Goal: Task Accomplishment & Management: Use online tool/utility

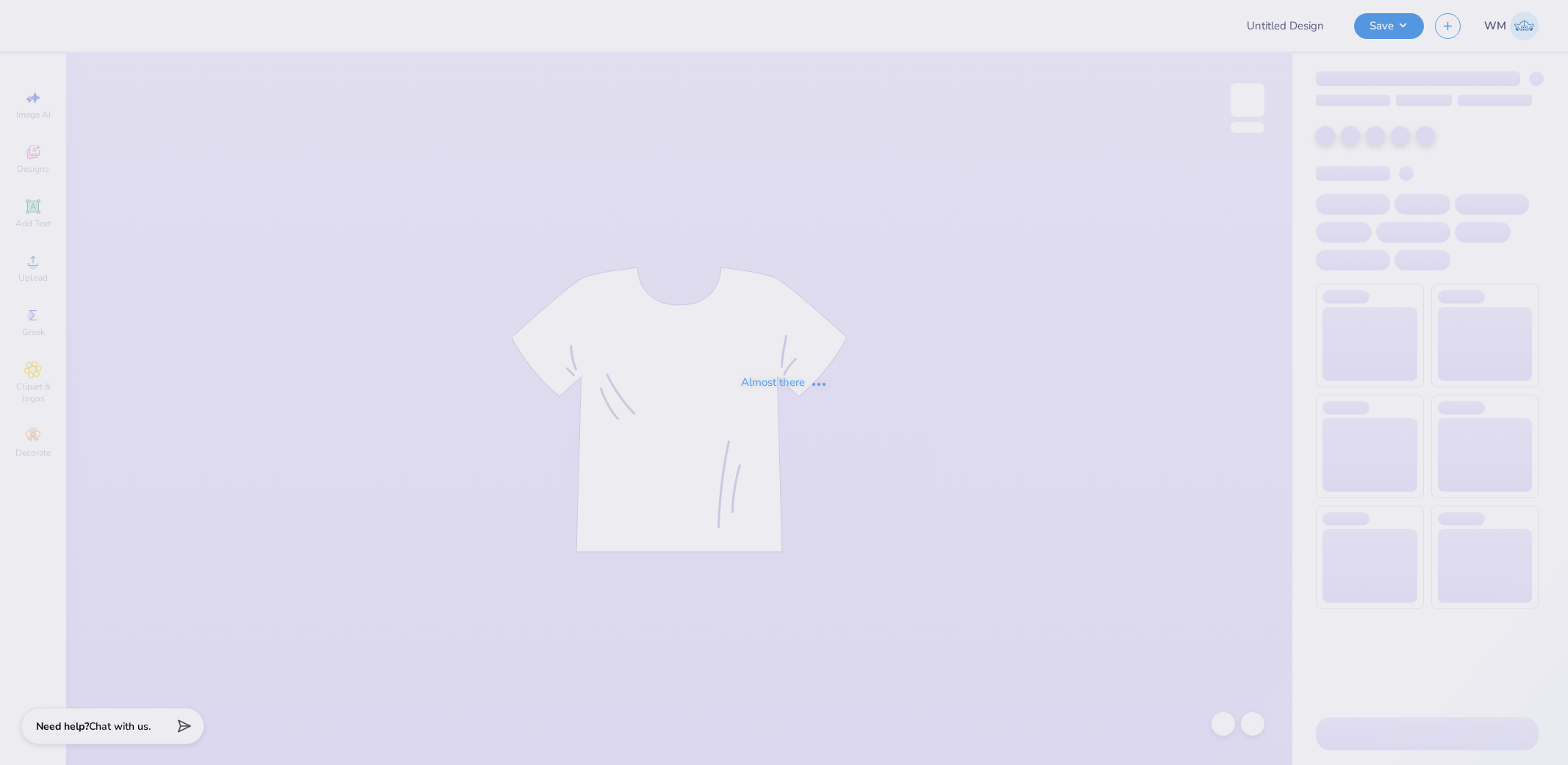
type input "SNU Day At [GEOGRAPHIC_DATA]"
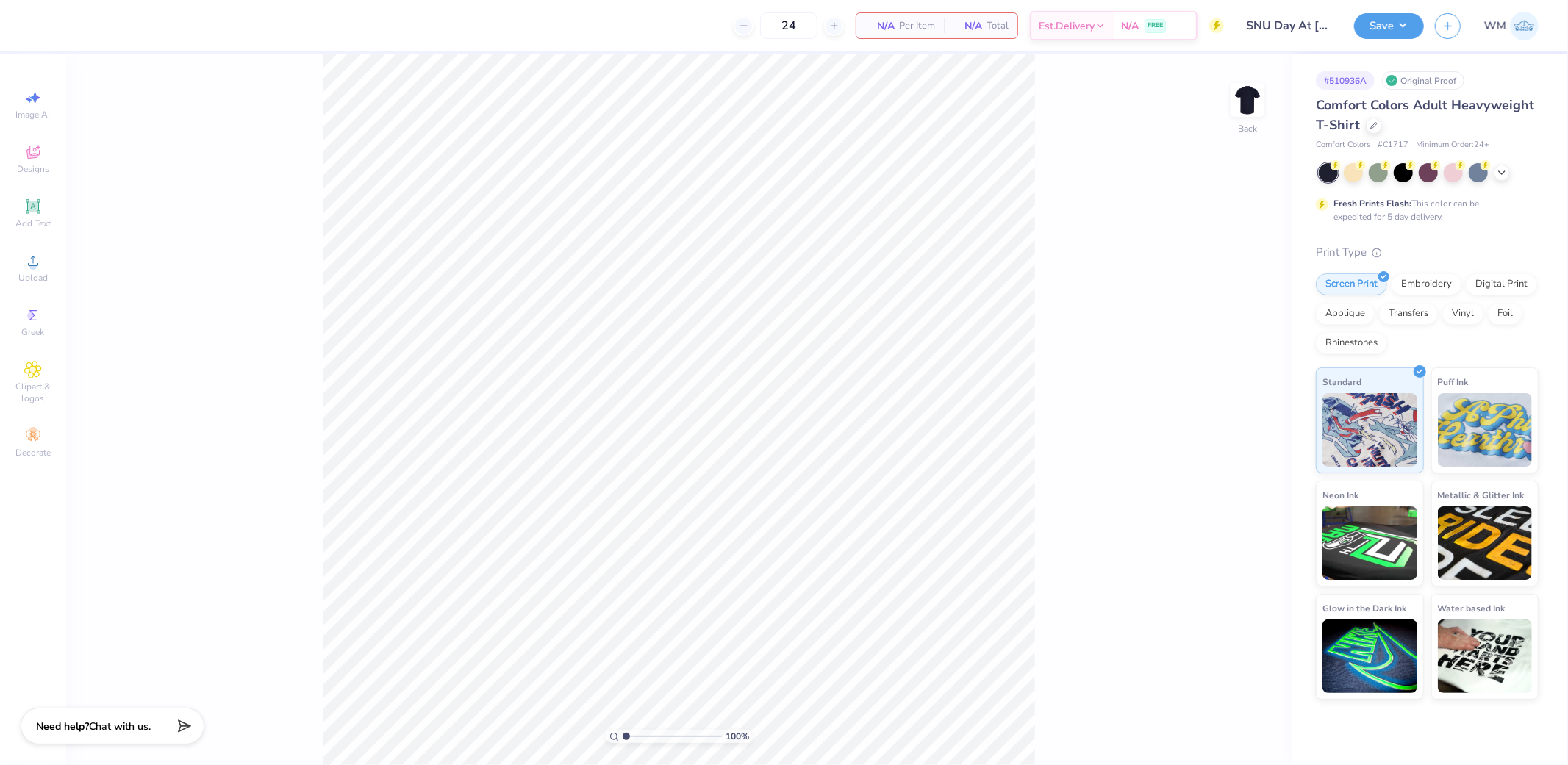
drag, startPoint x: 1244, startPoint y: 109, endPoint x: 1206, endPoint y: 120, distance: 39.6
click at [1244, 109] on img at bounding box center [1247, 100] width 30 height 30
click at [42, 268] on div "Upload" at bounding box center [33, 268] width 51 height 43
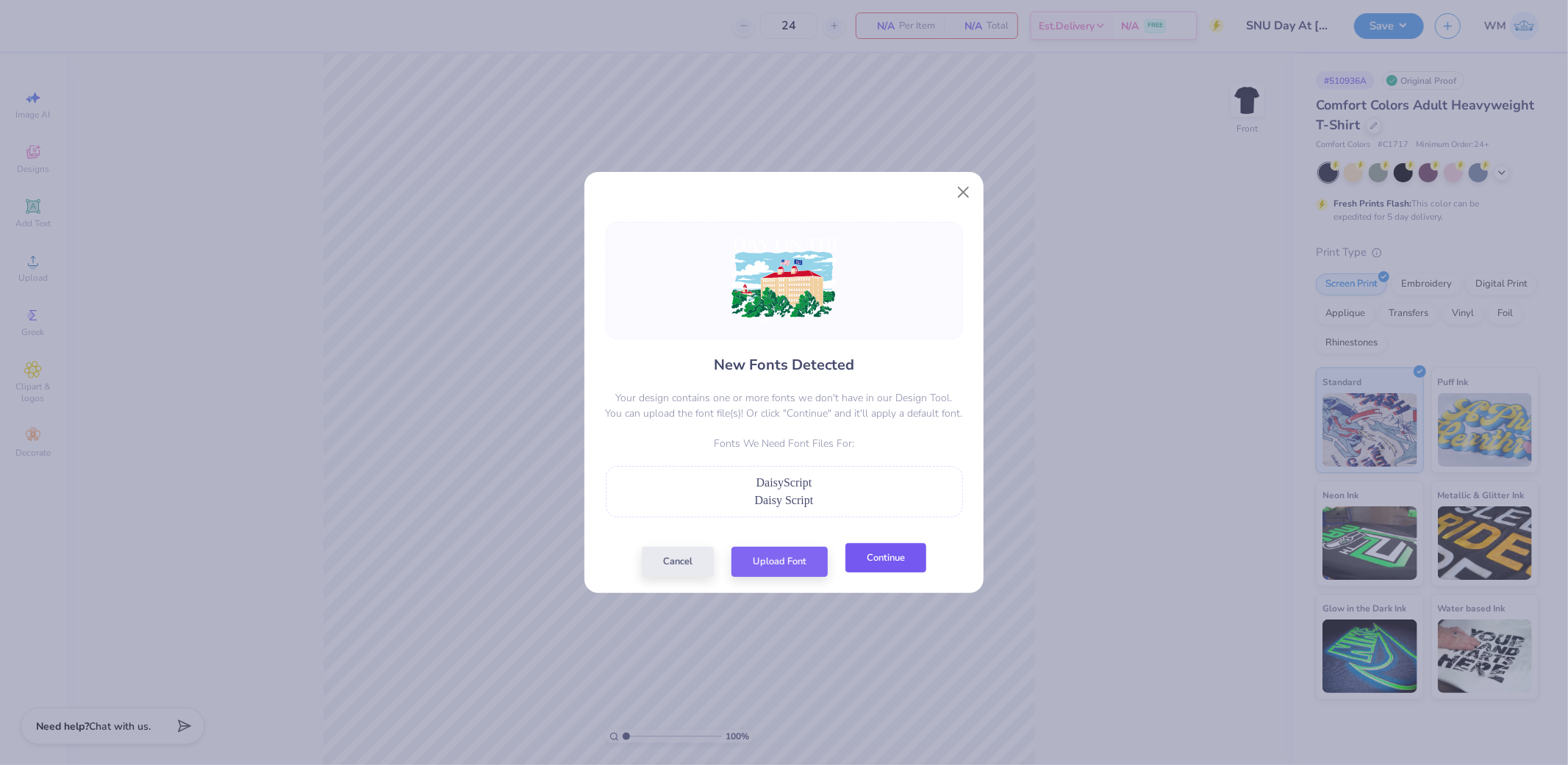
click at [871, 556] on button "Continue" at bounding box center [886, 558] width 81 height 30
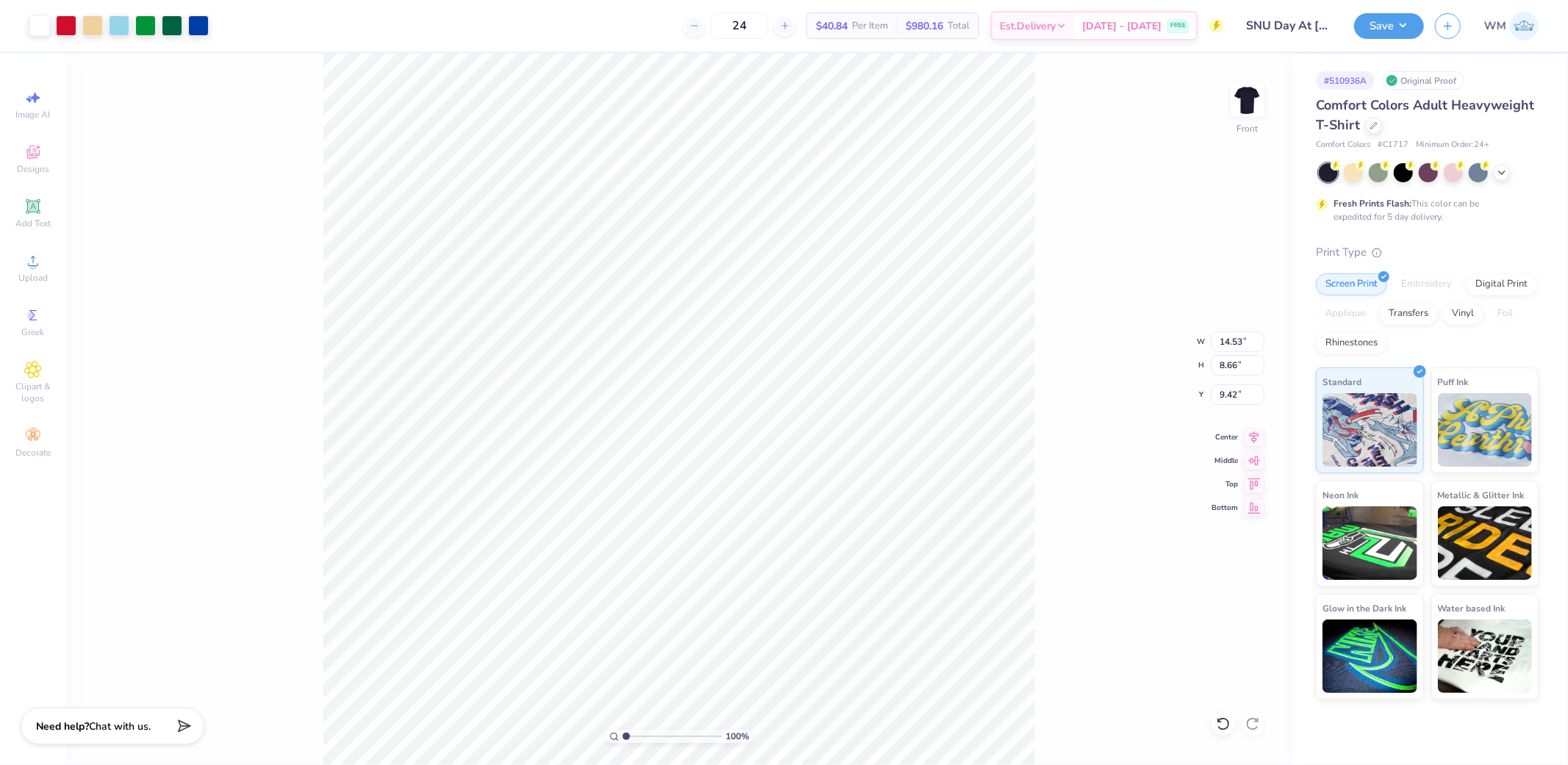
type input "10.65"
type input "6.35"
type input "11.75"
type input "11.29"
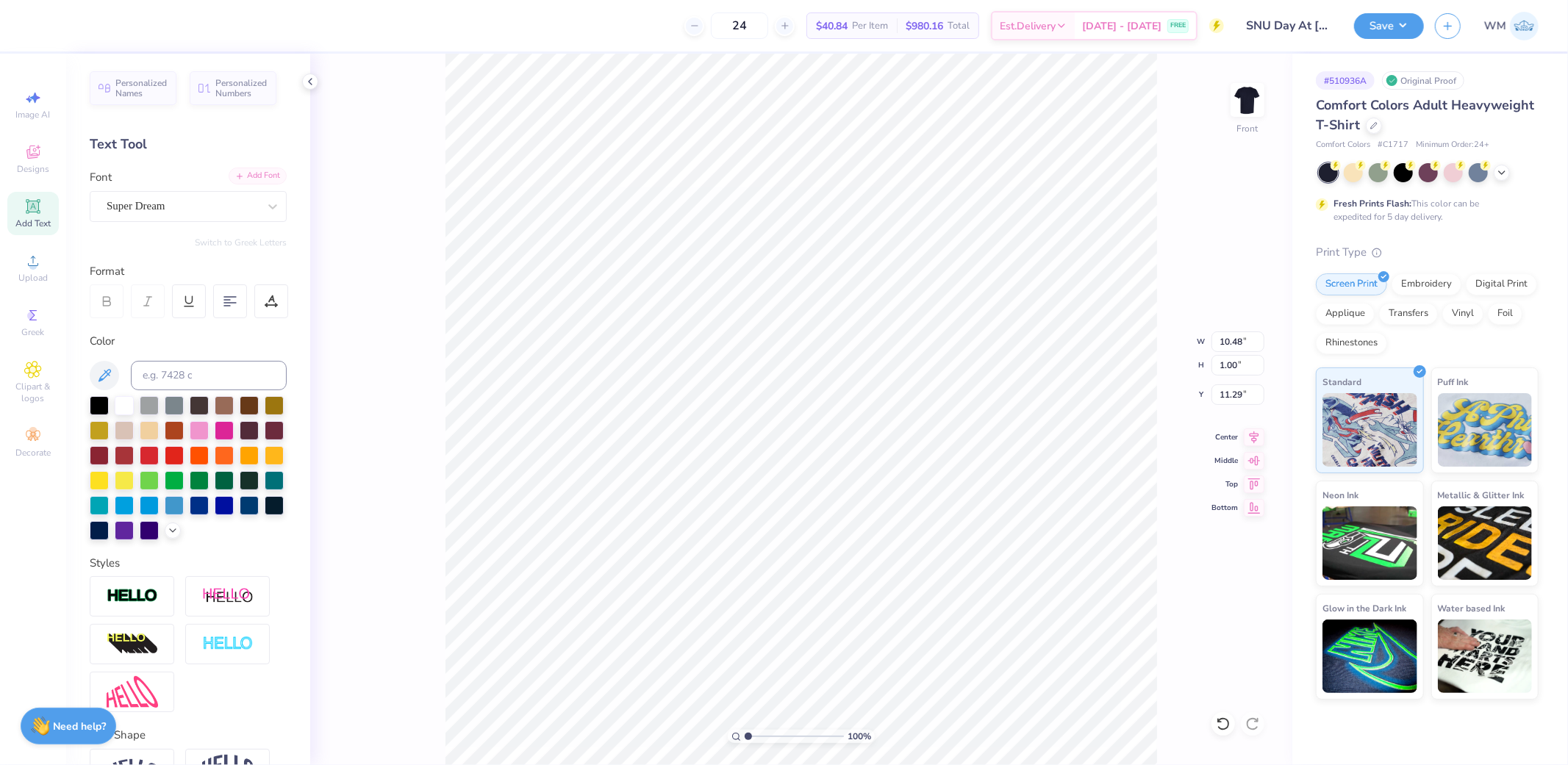
click at [240, 170] on div "Add Font" at bounding box center [258, 176] width 58 height 17
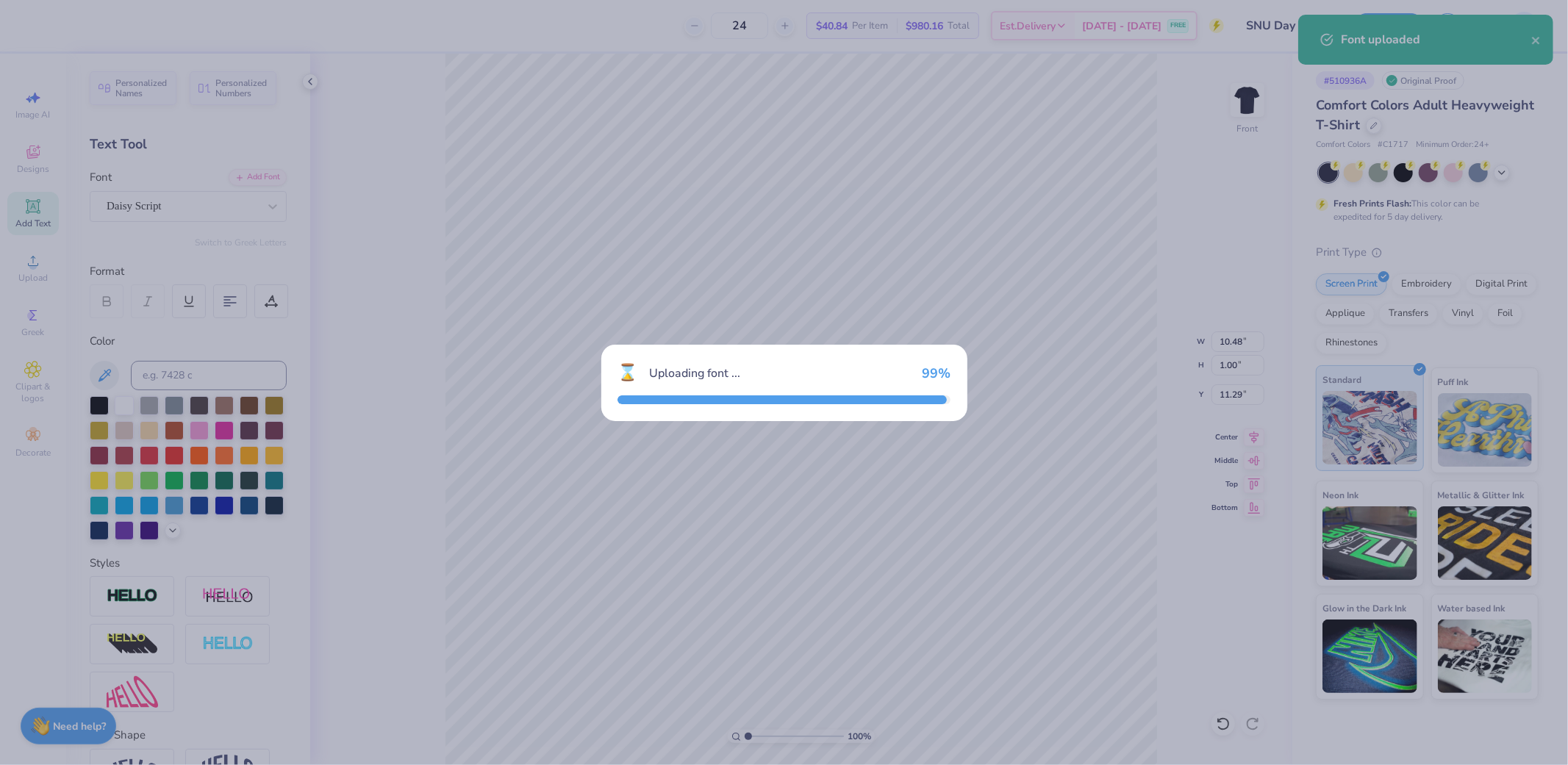
type input "7.48"
type input "0.78"
type input "11.50"
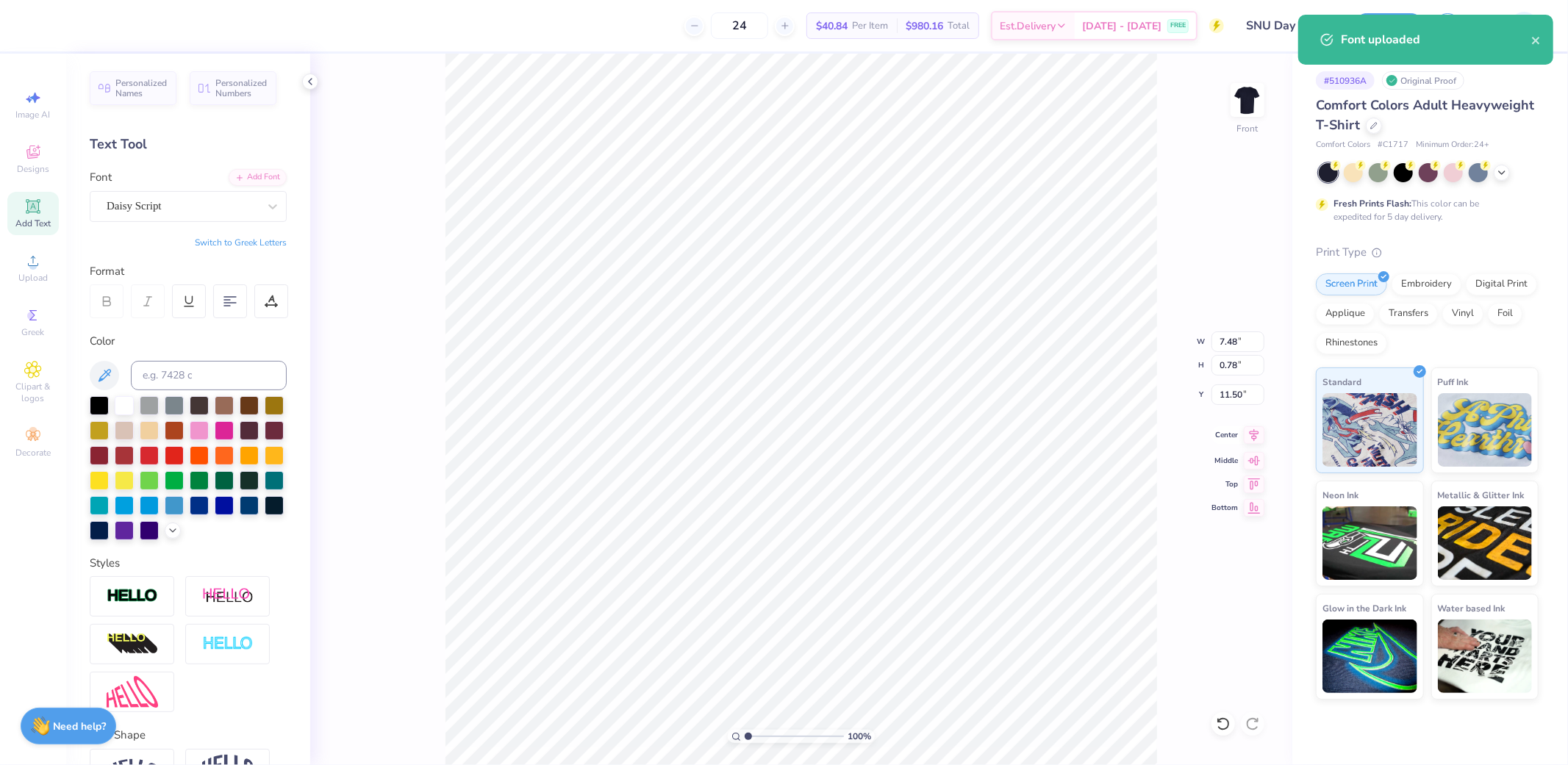
click at [1251, 438] on icon at bounding box center [1253, 435] width 20 height 17
click at [208, 208] on div "Super Dream" at bounding box center [182, 206] width 154 height 23
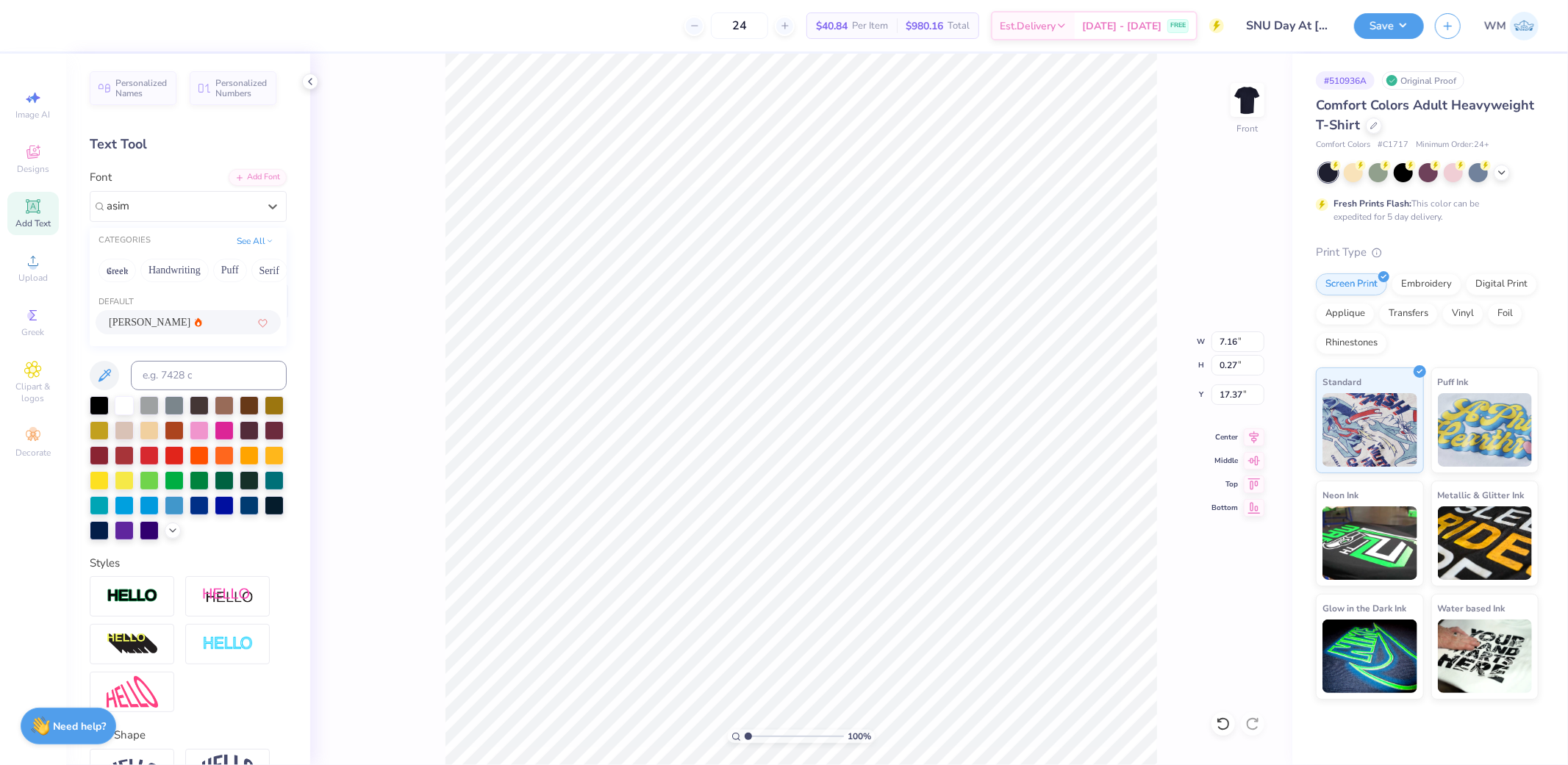
click at [194, 324] on icon at bounding box center [198, 321] width 8 height 9
type input "asim"
type input "7.48"
type input "0.25"
type input "17.40"
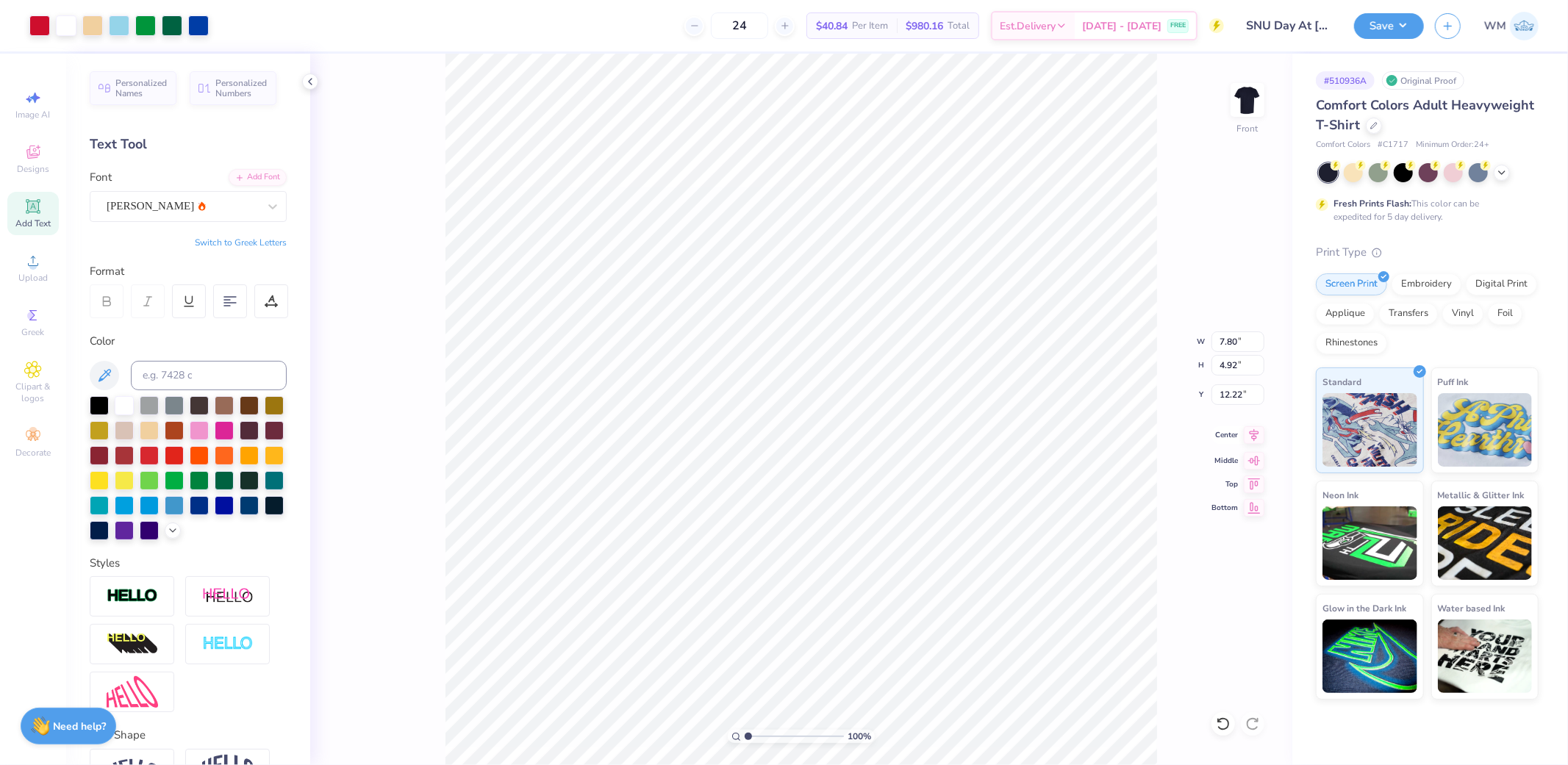
click at [1254, 435] on icon at bounding box center [1253, 435] width 20 height 17
click at [1253, 438] on icon at bounding box center [1253, 435] width 20 height 17
click at [1237, 337] on input "7.80" at bounding box center [1237, 342] width 53 height 20
type input "12.50"
type input "9.86"
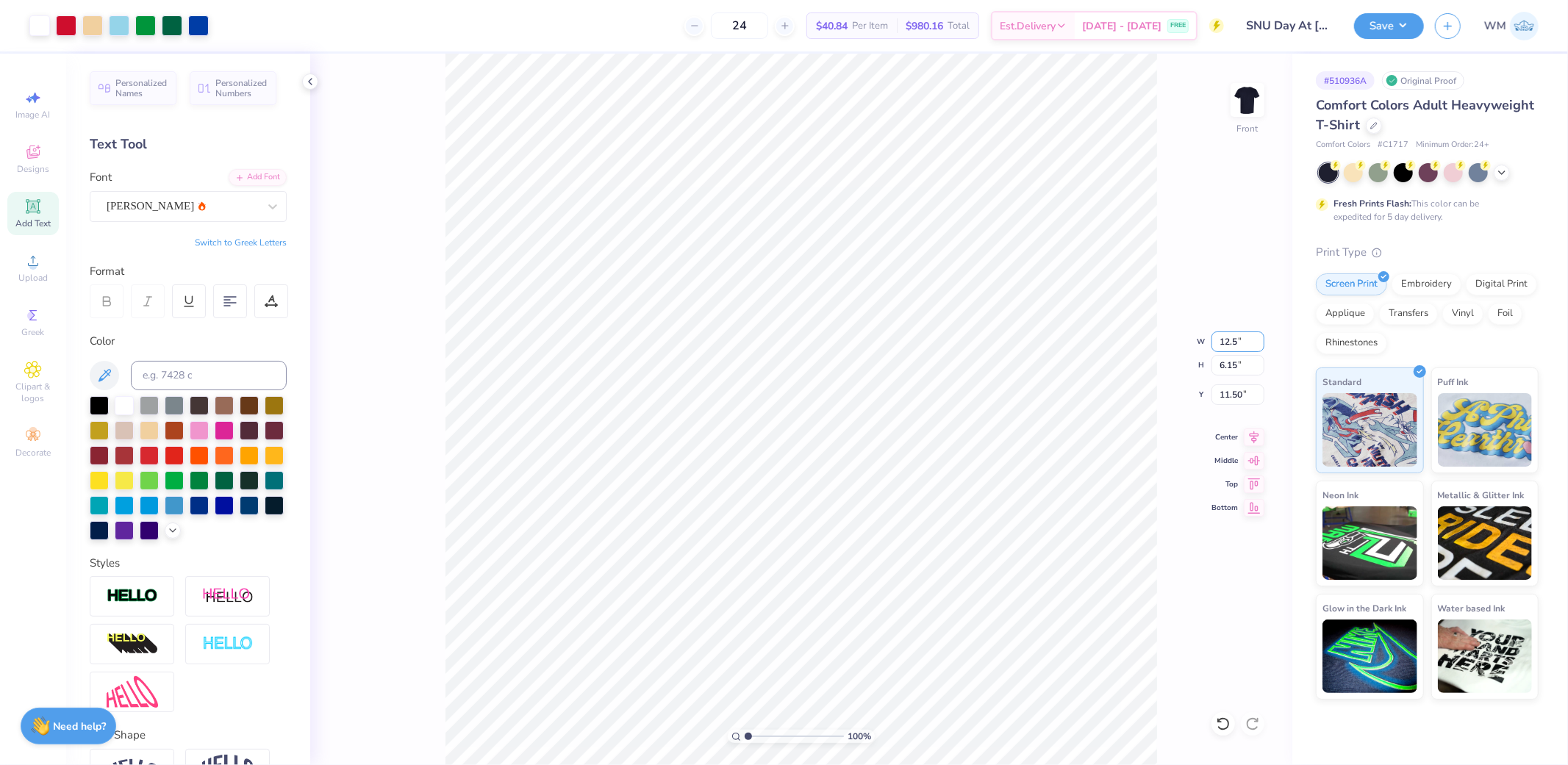
type input "9.65"
type input "1.55"
click at [753, 737] on input "range" at bounding box center [794, 737] width 99 height 13
click at [1248, 438] on icon at bounding box center [1253, 435] width 20 height 17
type input "18.88"
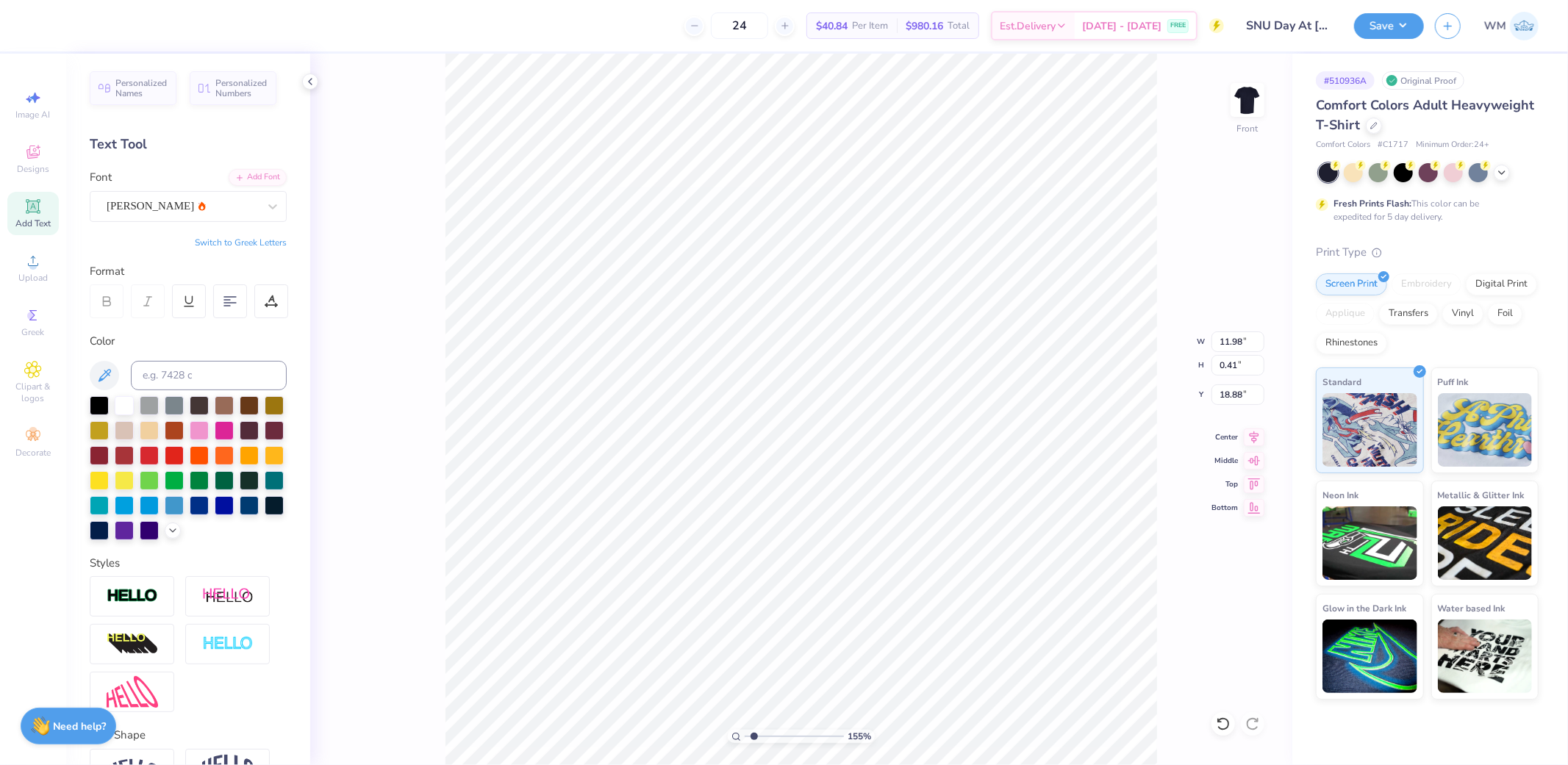
scroll to position [24, 47]
type textarea "SIGMA NUBETA THETA PI PHI DELTA THETA"
type input "11.98"
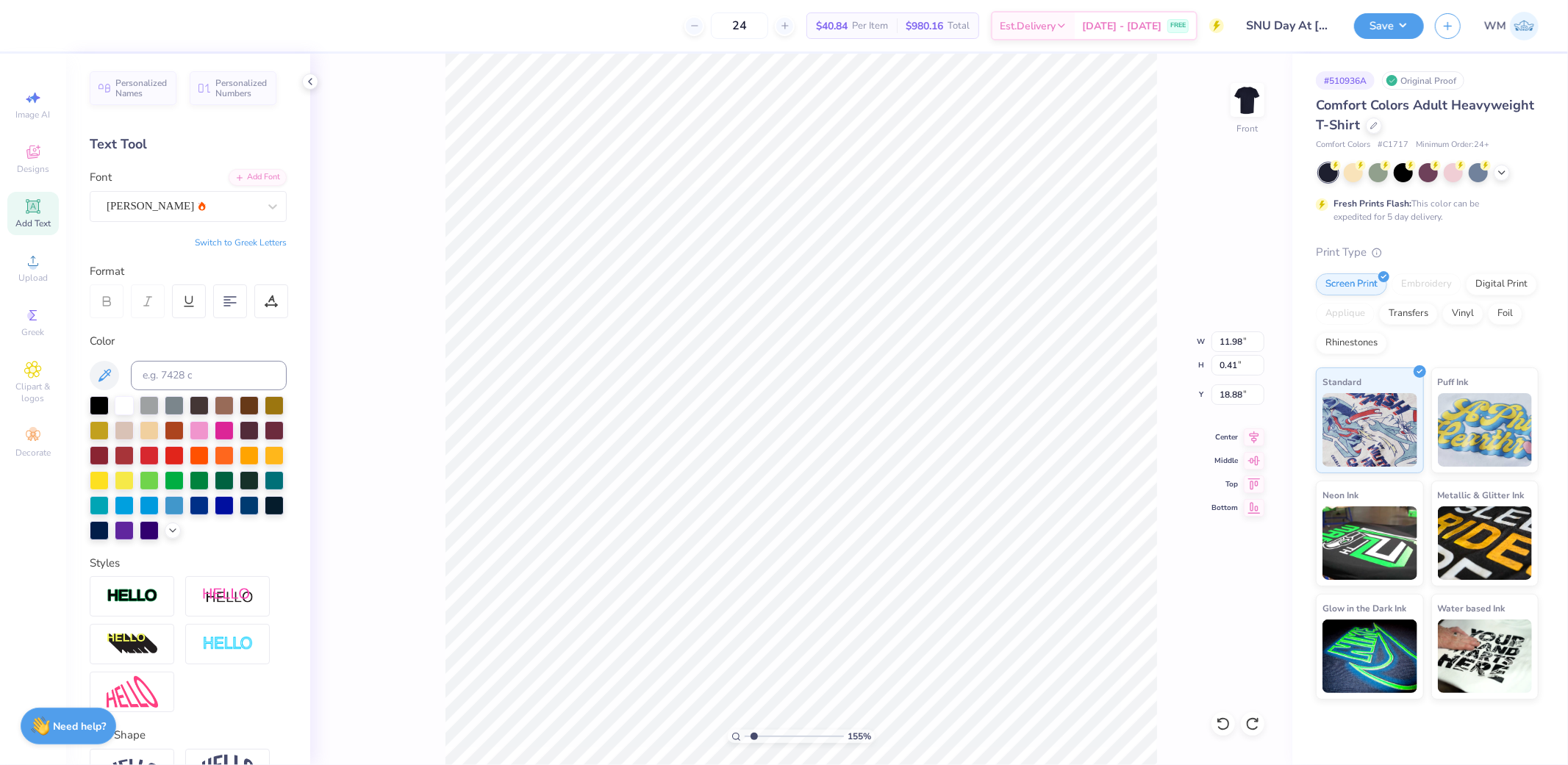
type textarea "SIGMA NU BETA THETA PI PHI DELTA THETA"
click at [1251, 436] on icon at bounding box center [1253, 435] width 20 height 17
type input "11.99"
type input "1.25"
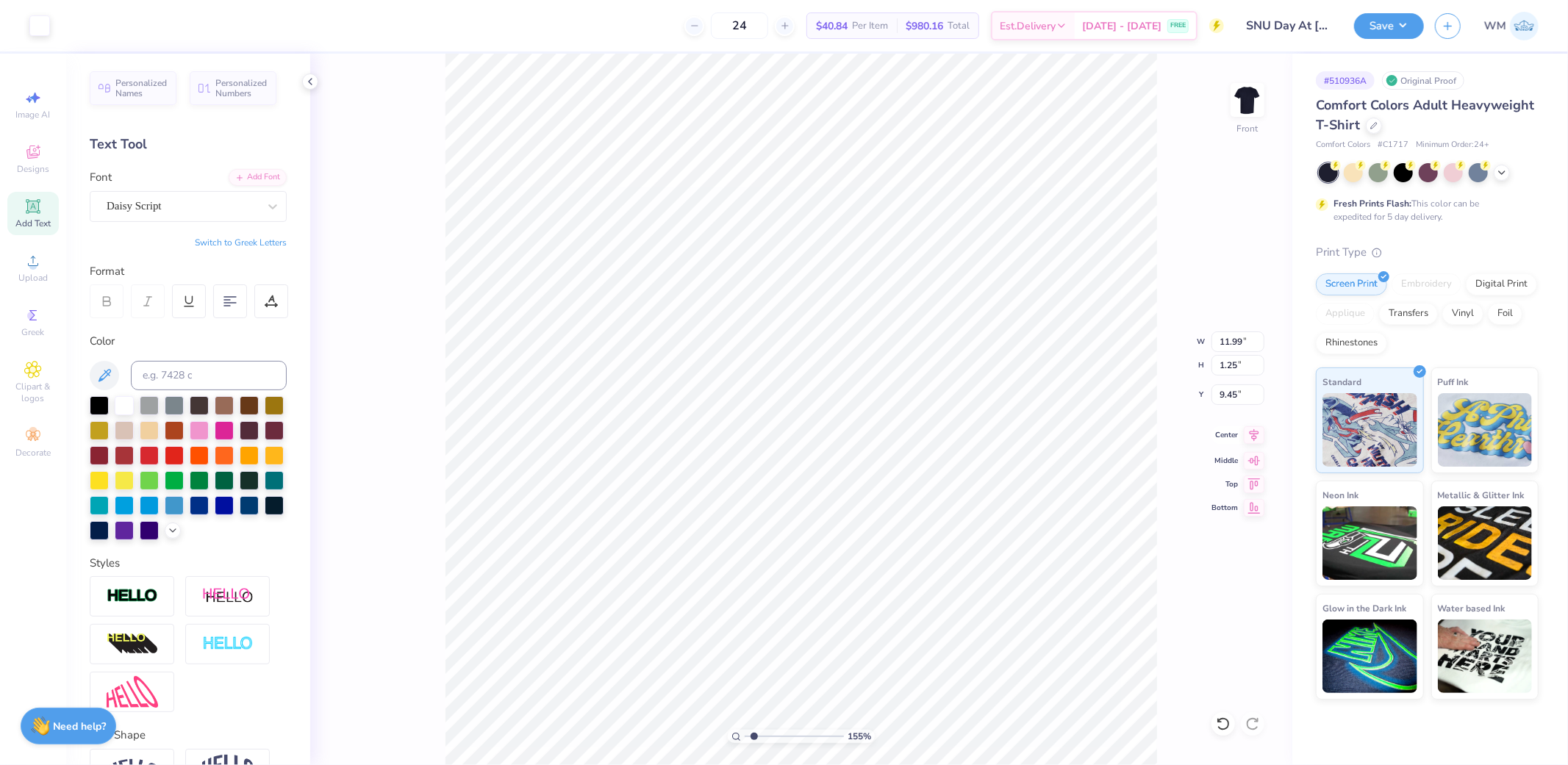
type input "9.45"
click at [1251, 434] on icon at bounding box center [1253, 435] width 20 height 17
type input "12.39"
type input "0.41"
type input "18.88"
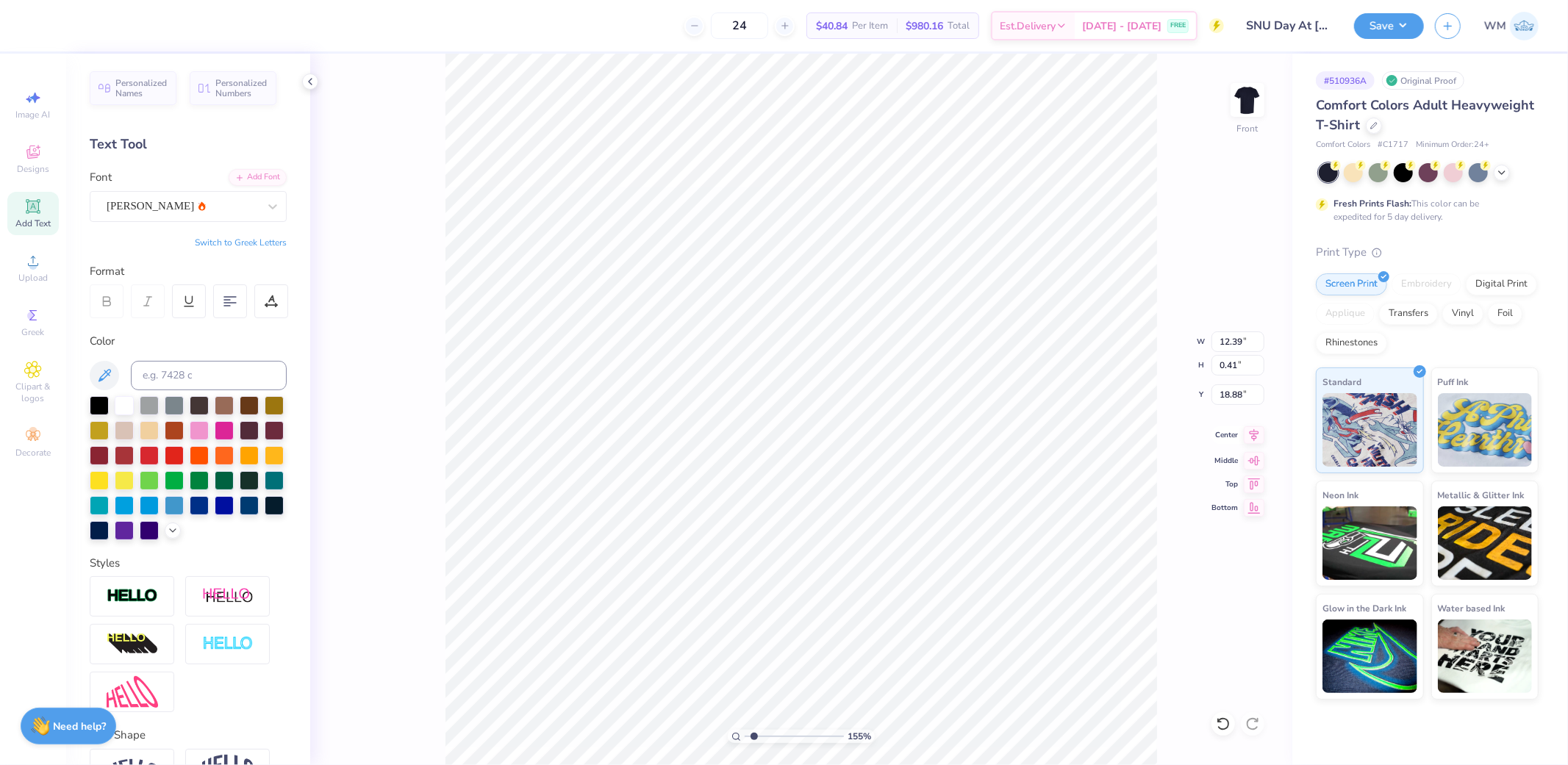
click at [1255, 438] on icon at bounding box center [1254, 434] width 10 height 13
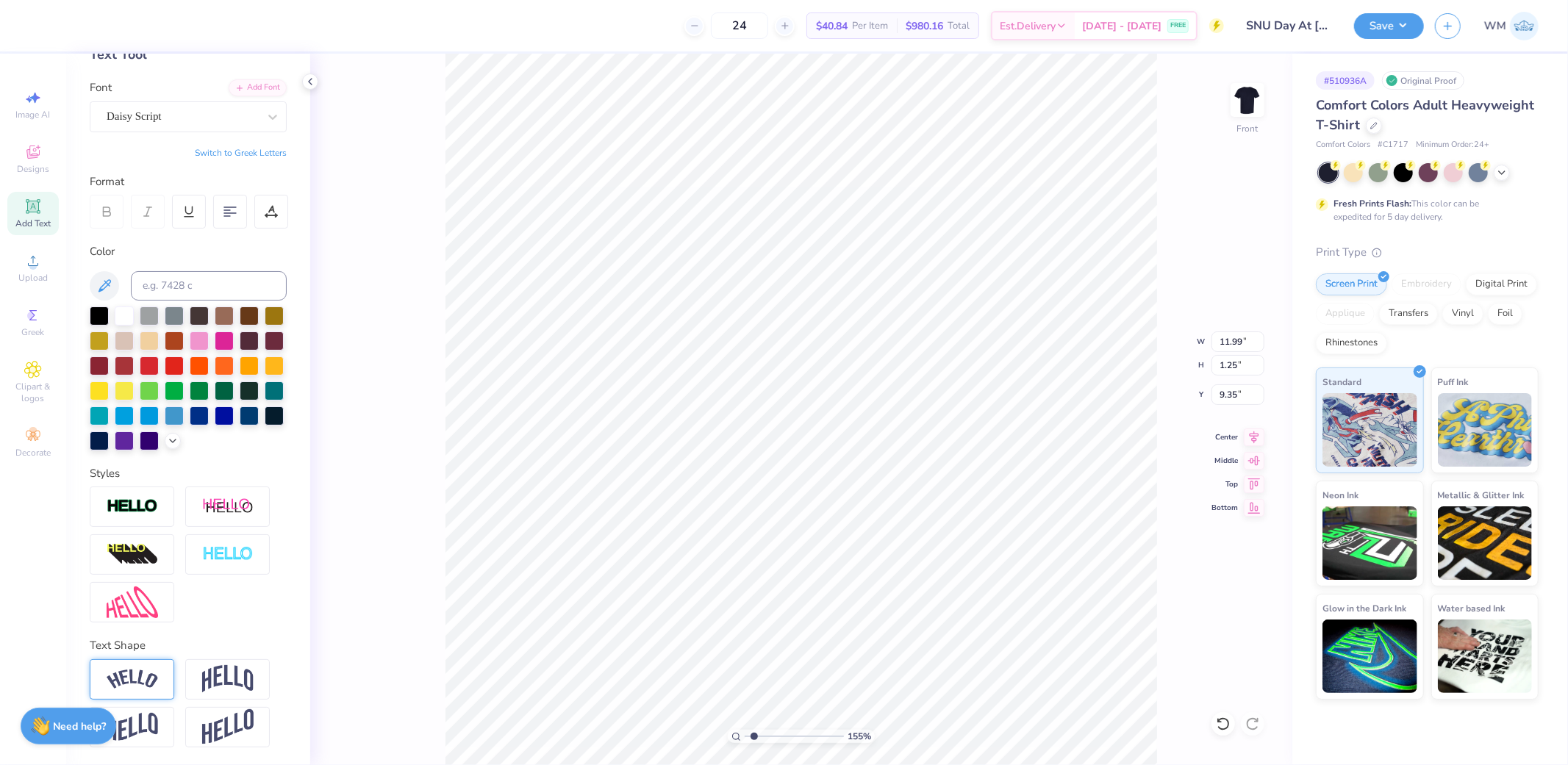
click at [133, 677] on img at bounding box center [132, 679] width 51 height 20
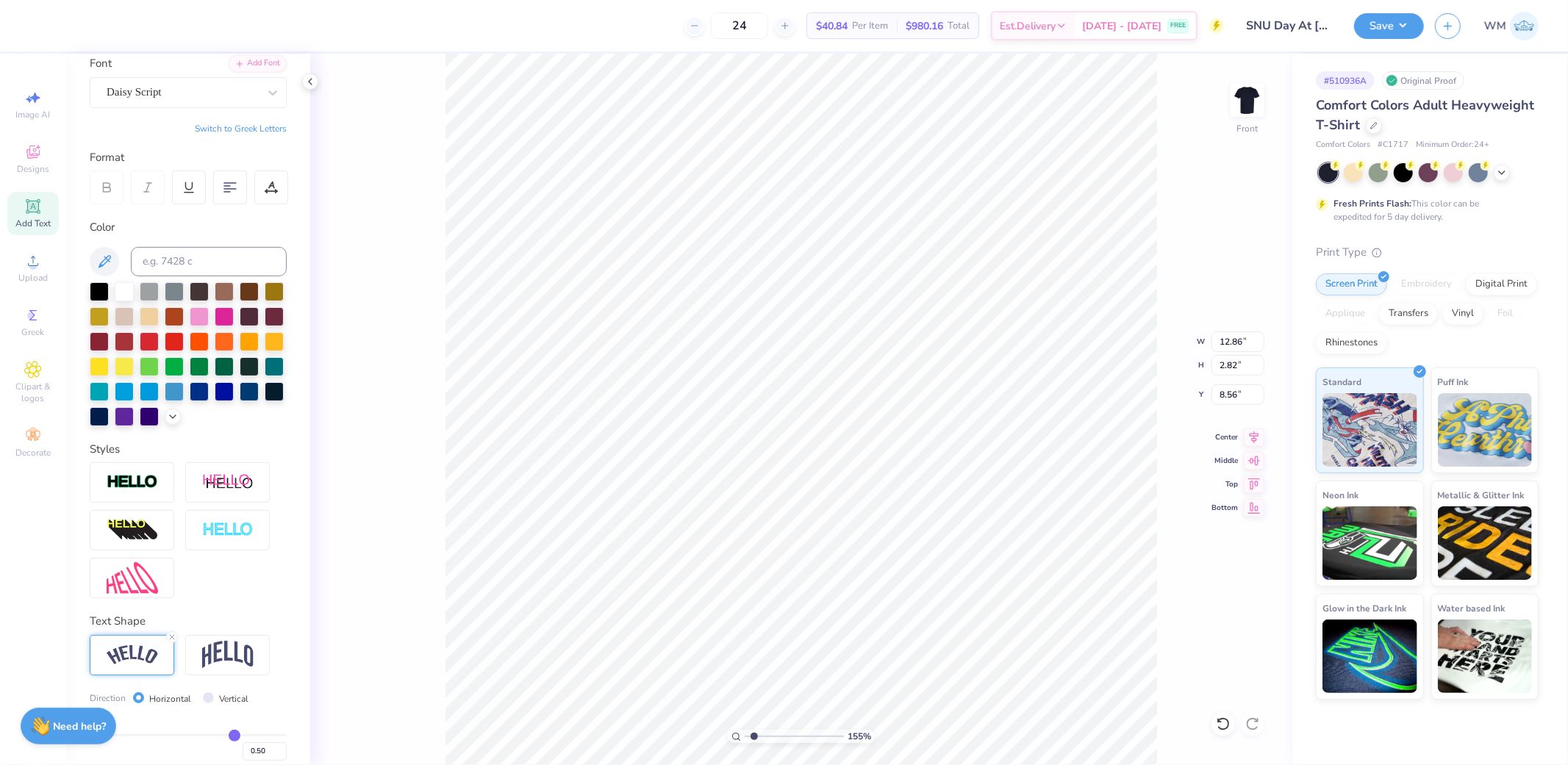
type input "12.86"
type input "2.82"
type input "8.56"
click at [244, 669] on img at bounding box center [227, 654] width 51 height 28
type input "11.99"
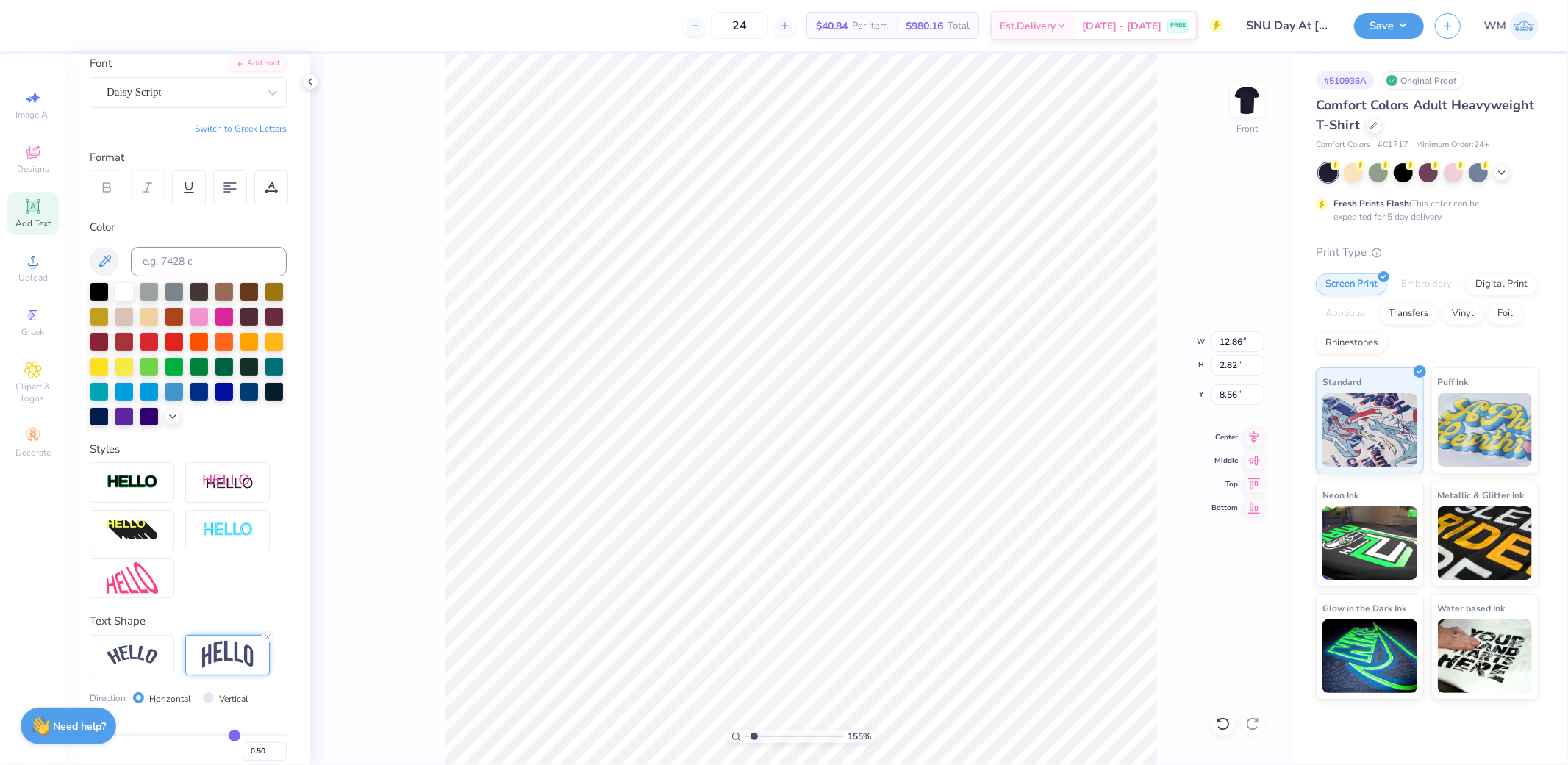
type input "3.49"
type input "8.23"
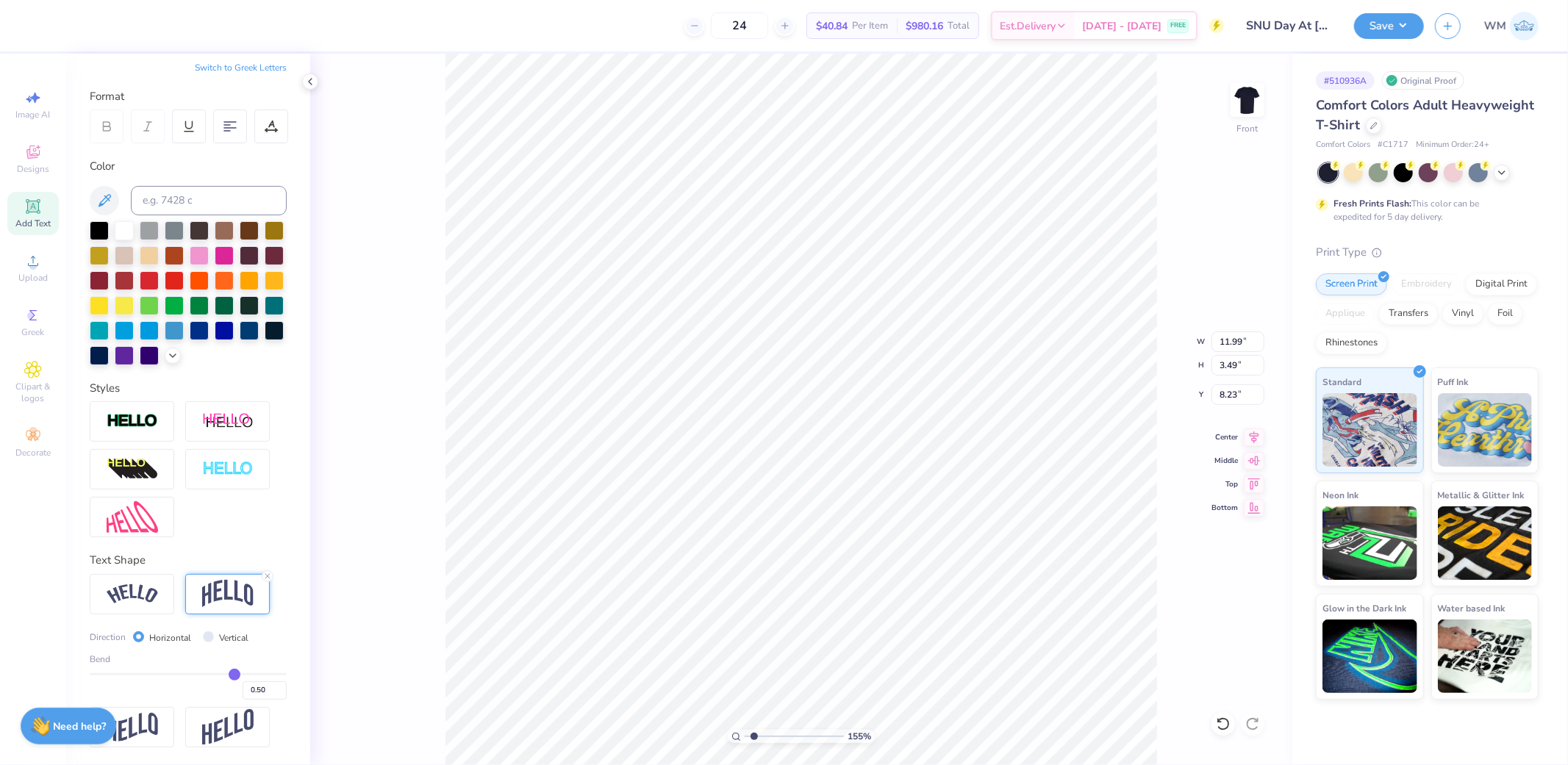
type input "0.53"
type input "0.52"
type input "0.51"
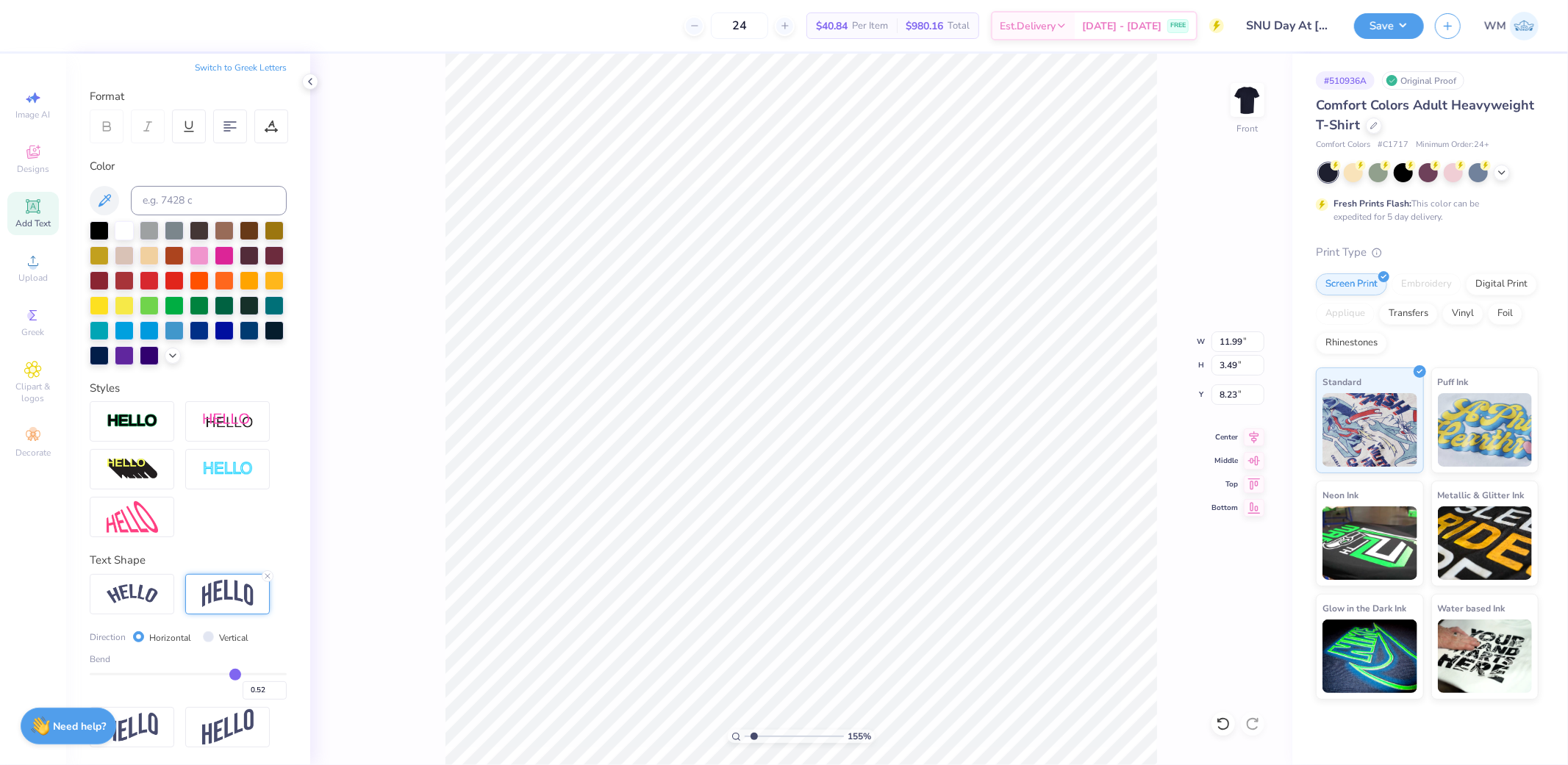
type input "0.51"
type input "0.5"
type input "0.50"
type input "0.49"
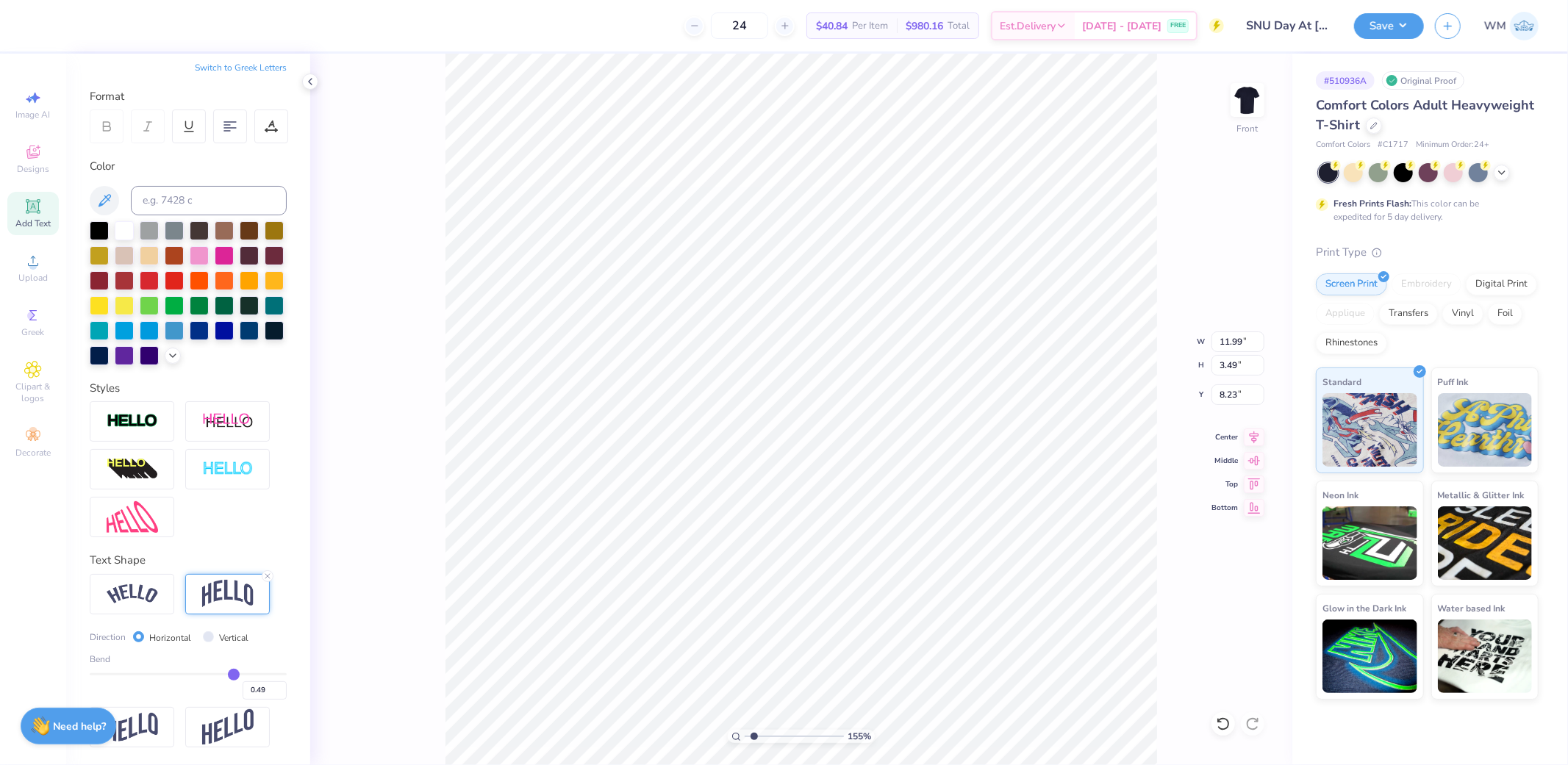
type input "0.48"
type input "0.47"
type input "0.46"
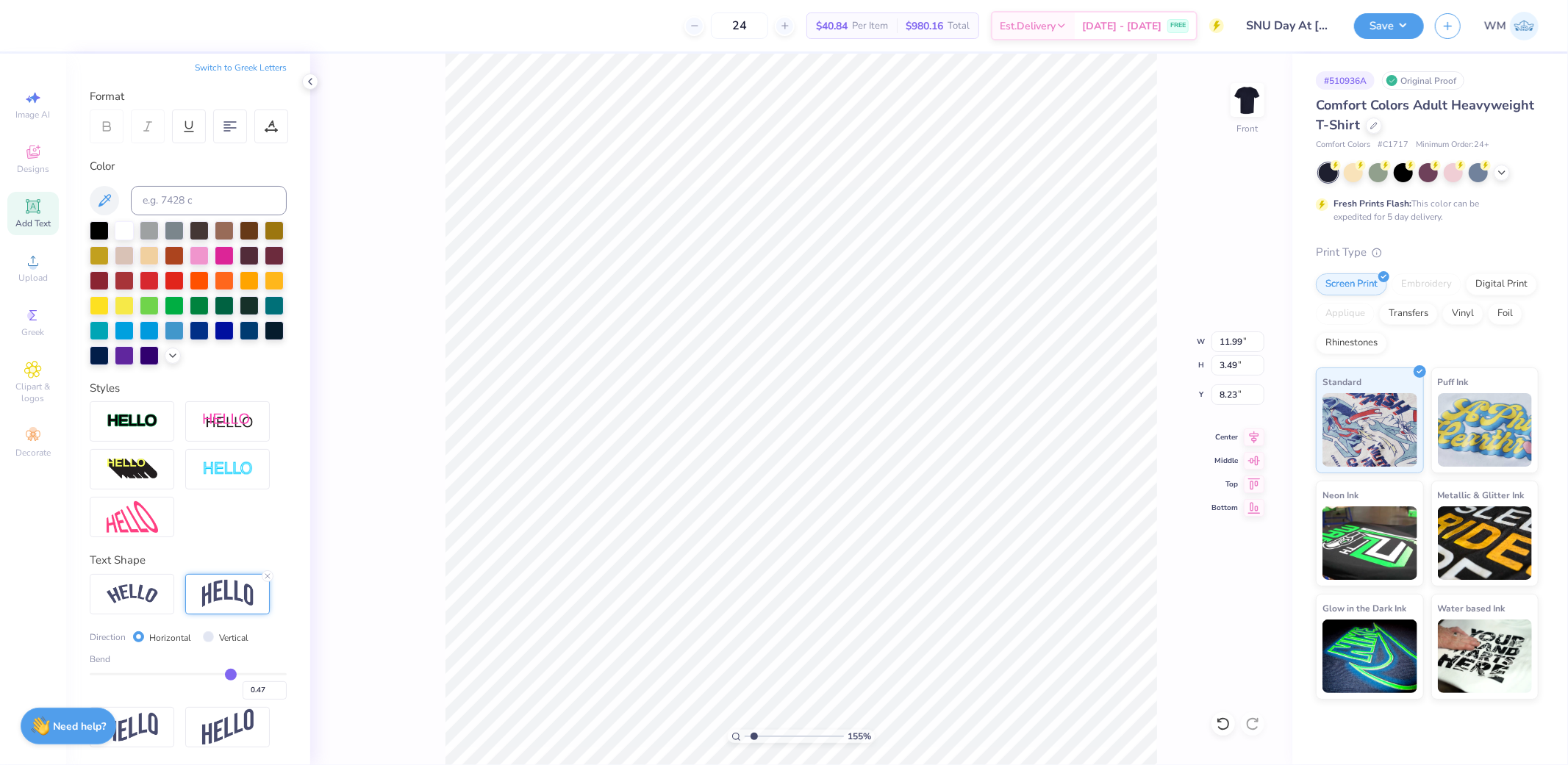
type input "0.46"
type input "0.45"
type input "0.44"
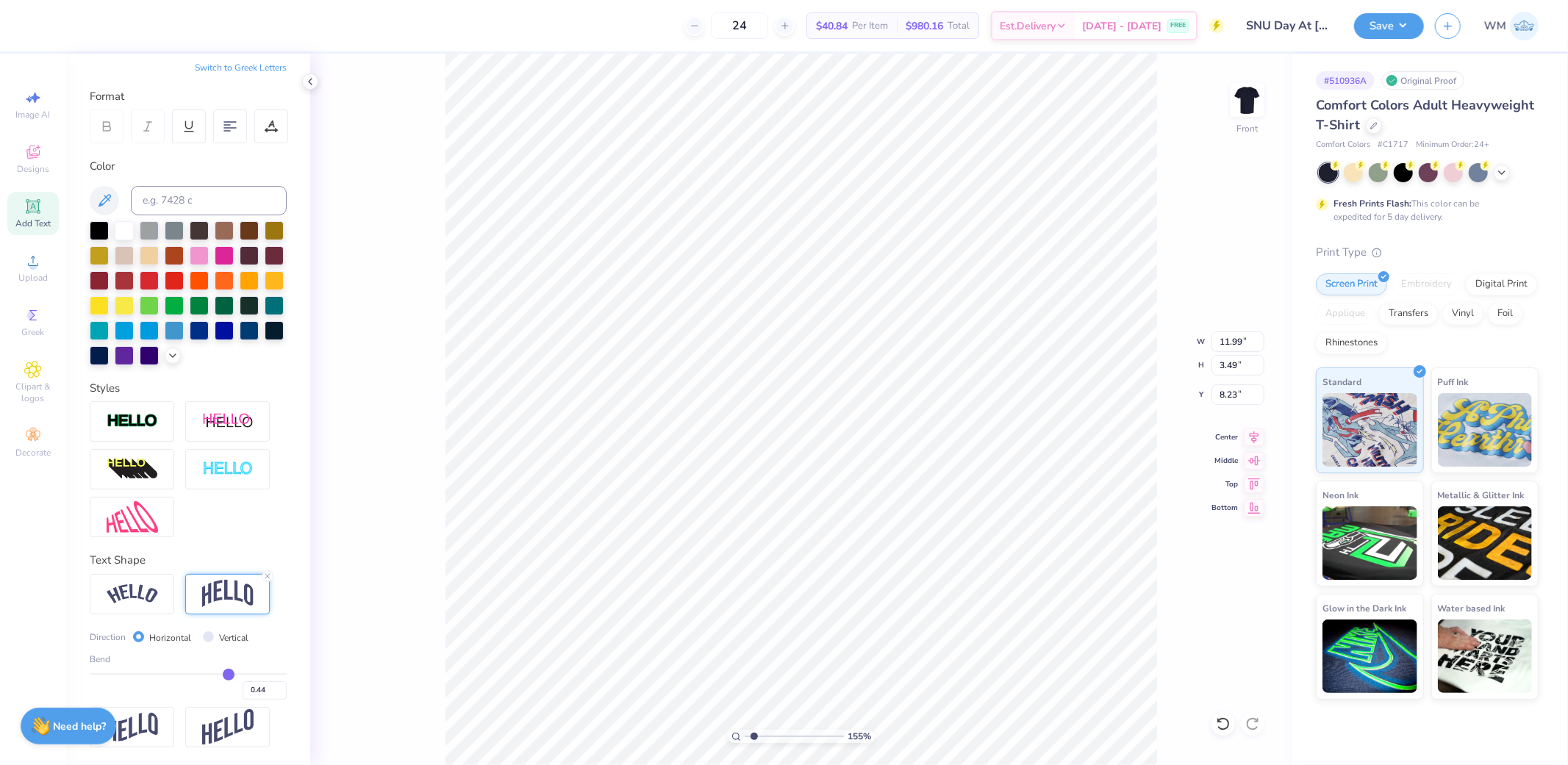
type input "0.43"
type input "0.41"
type input "0.38"
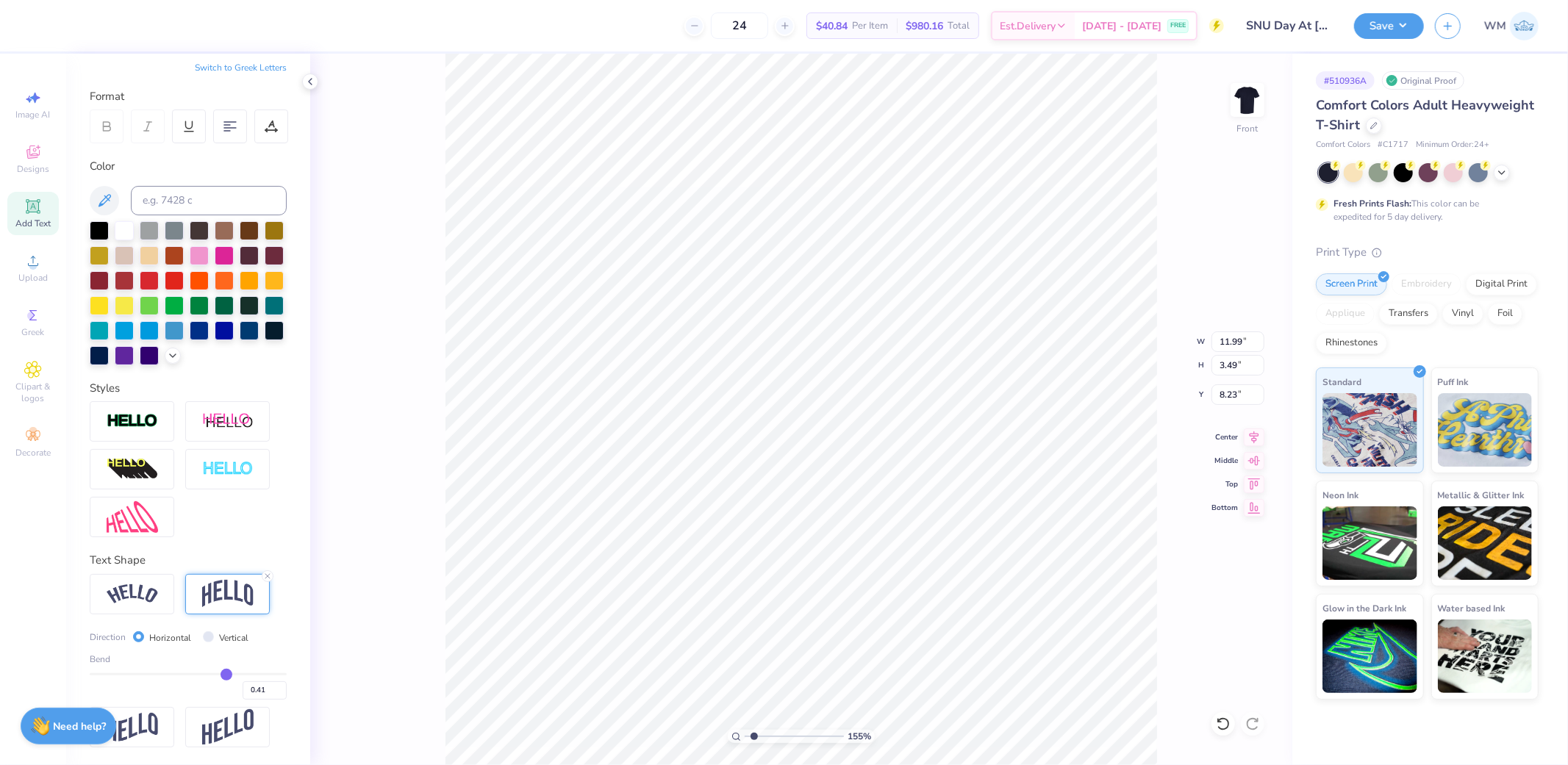
type input "0.38"
type input "0.36"
type input "0.34"
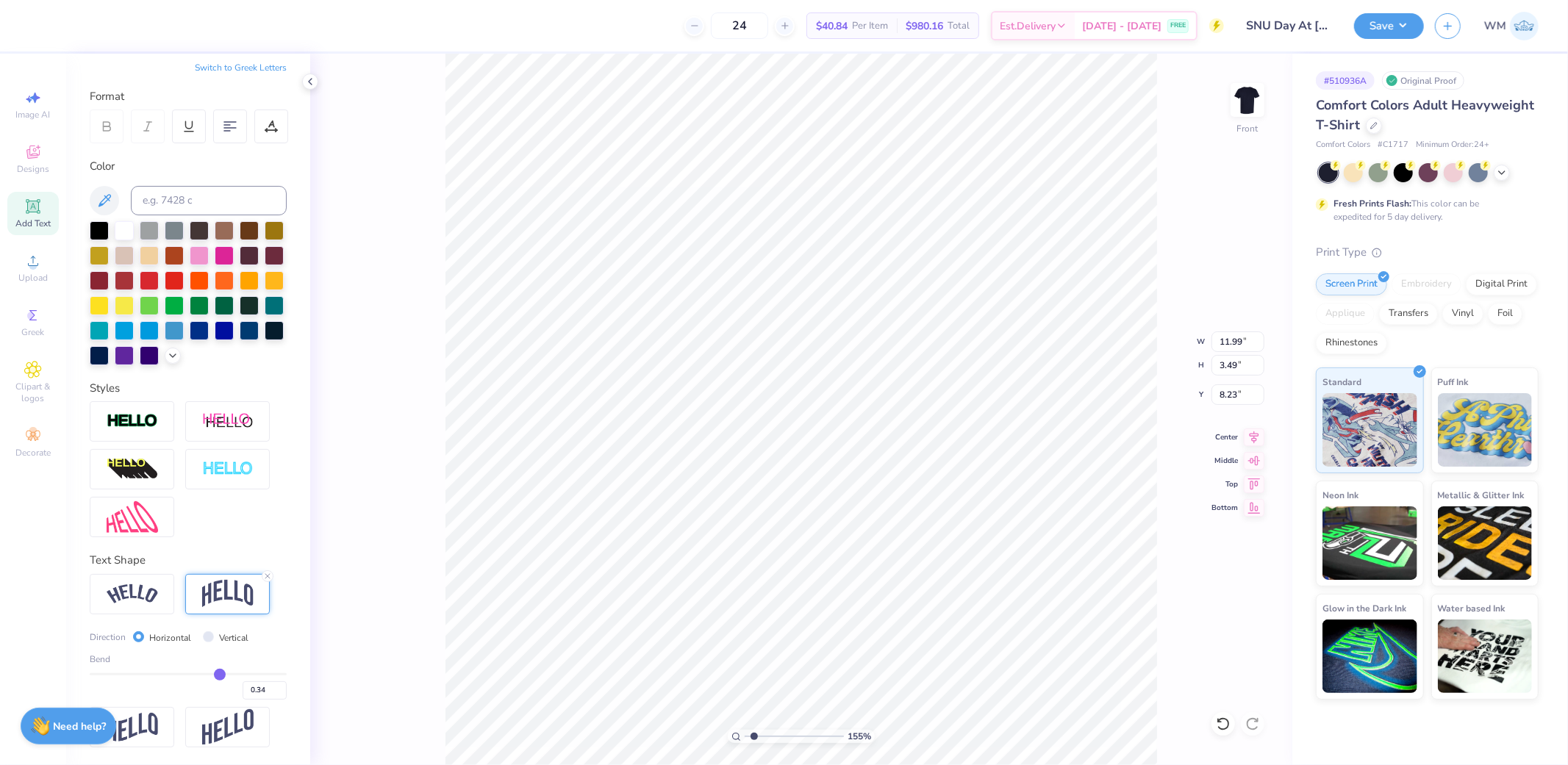
type input "0.31"
type input "0.29"
type input "0.27"
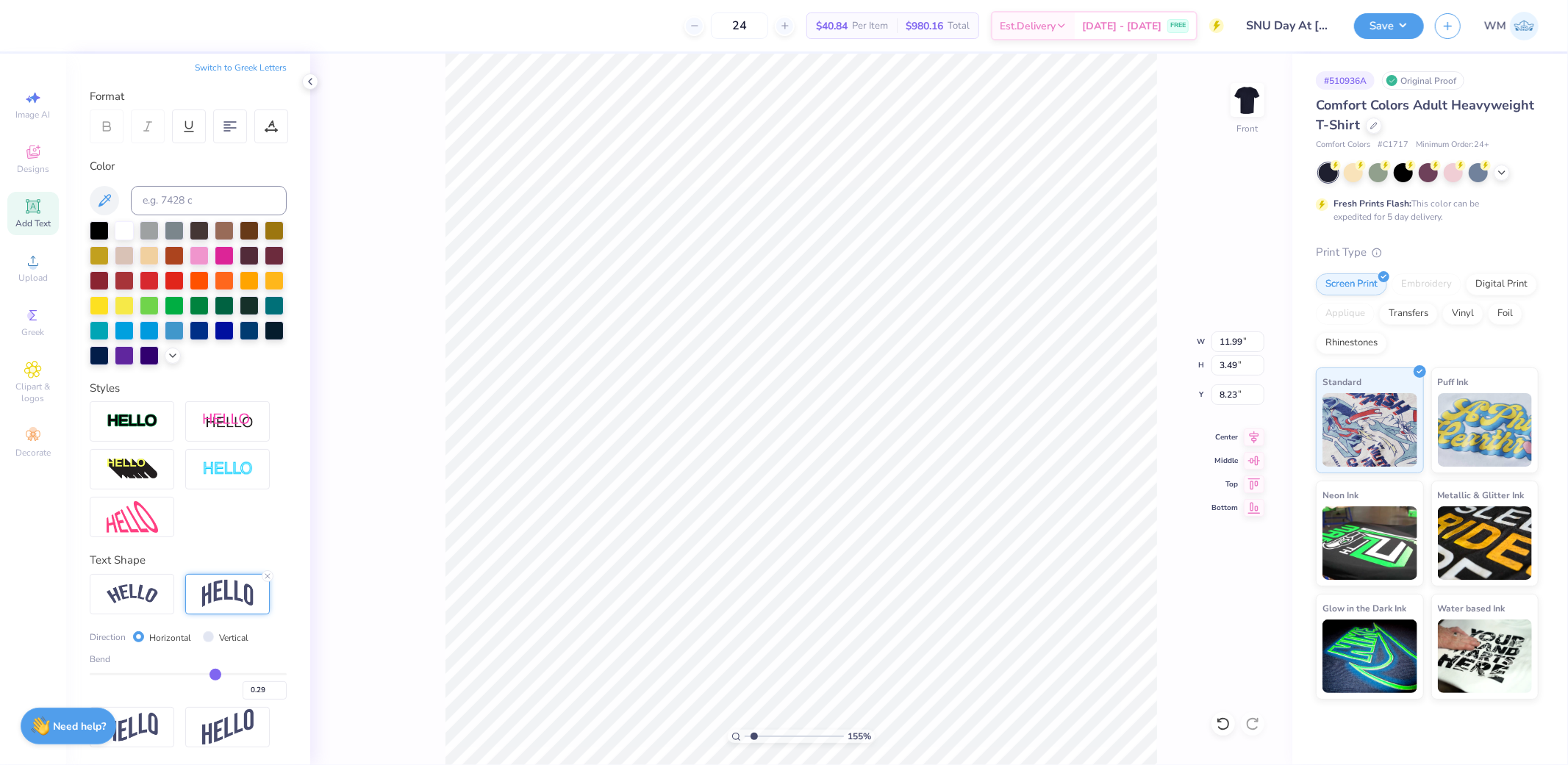
type input "0.27"
type input "0.26"
type input "0.25"
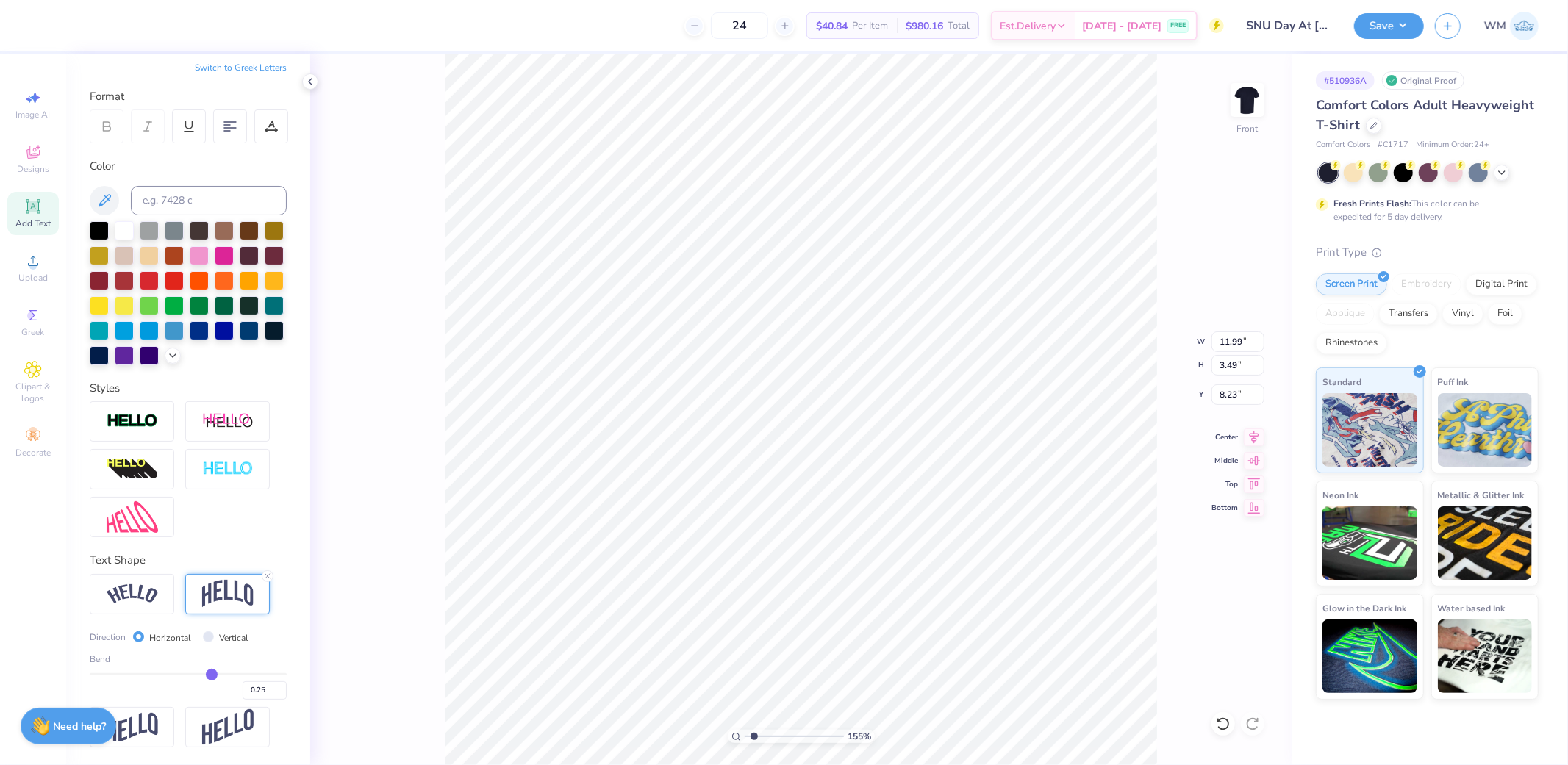
type input "0.24"
type input "0.22"
type input "0.21"
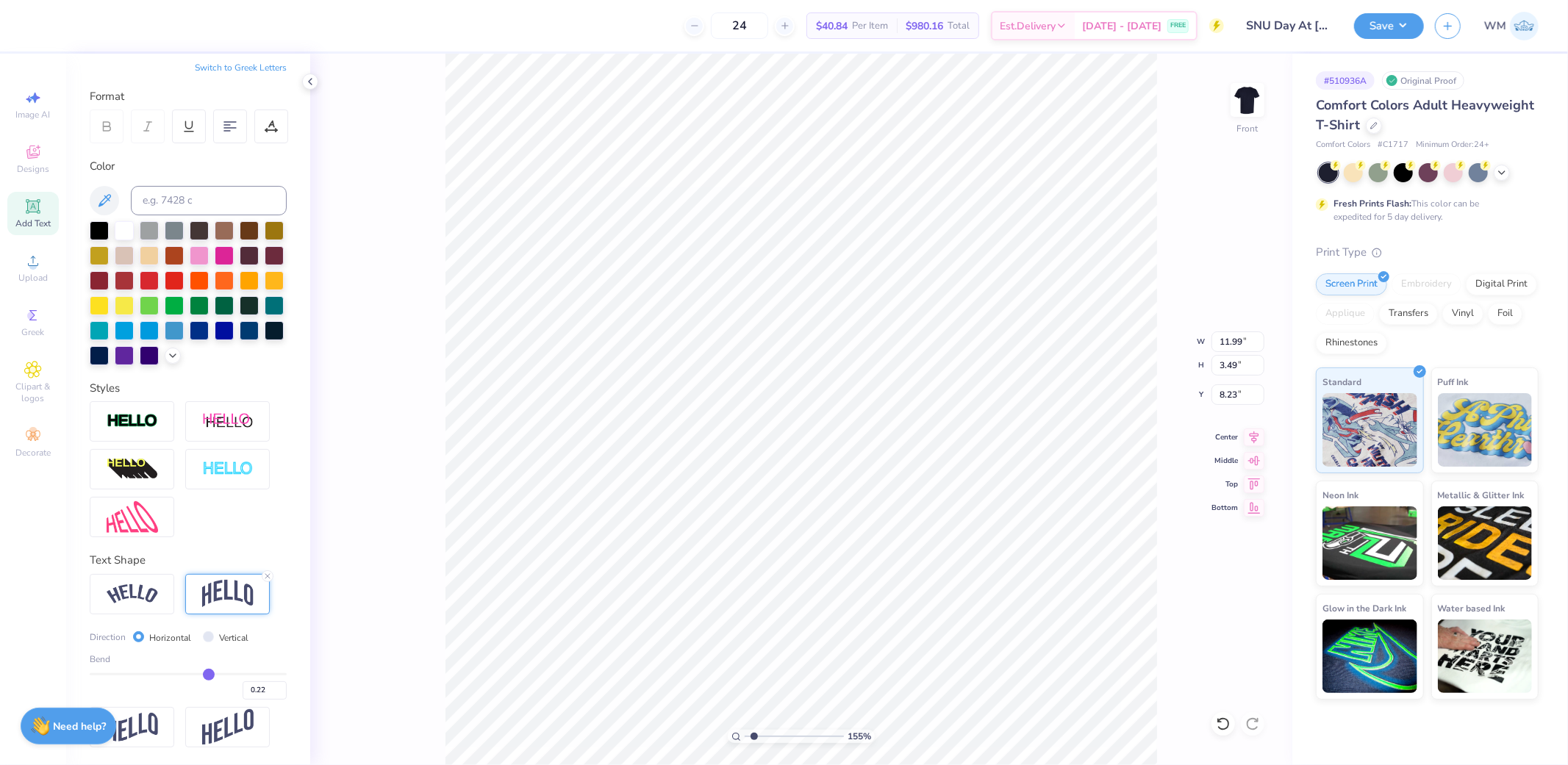
type input "0.21"
type input "0.2"
type input "0.20"
type input "0.19"
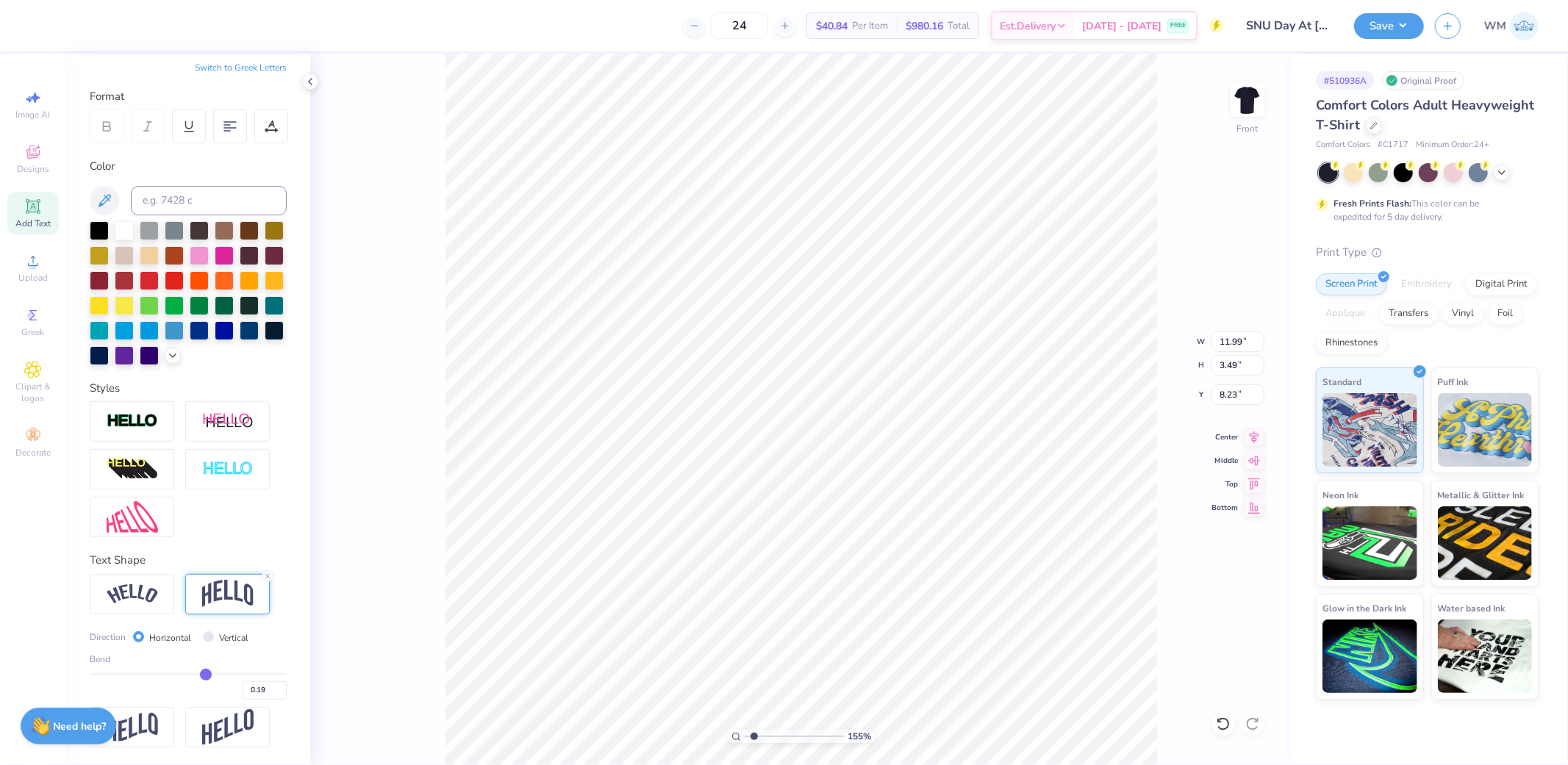
type input "0.17"
type input "0.16"
type input "0.14"
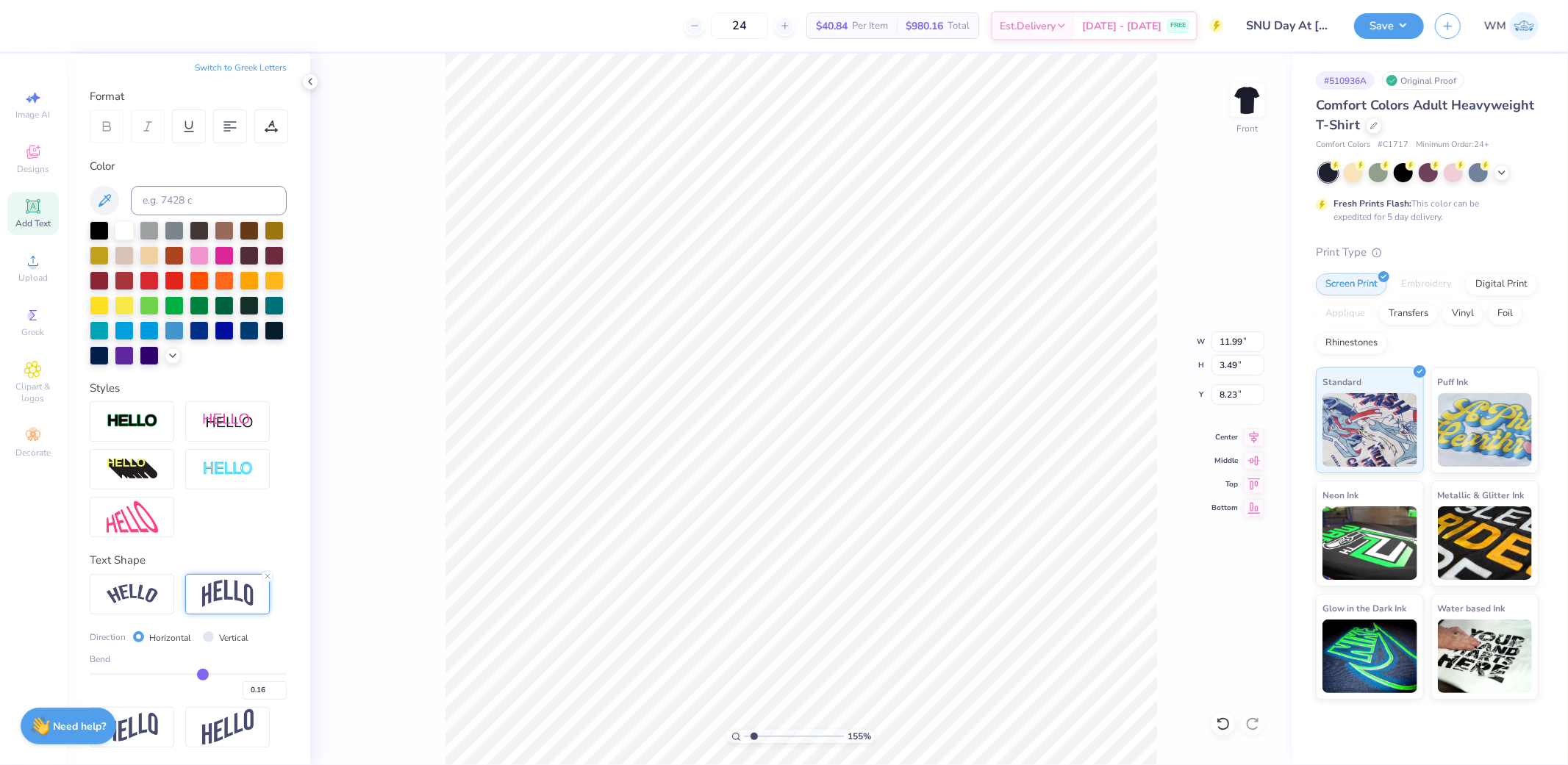
type input "0.14"
type input "0.12"
type input "0.1"
type input "0.10"
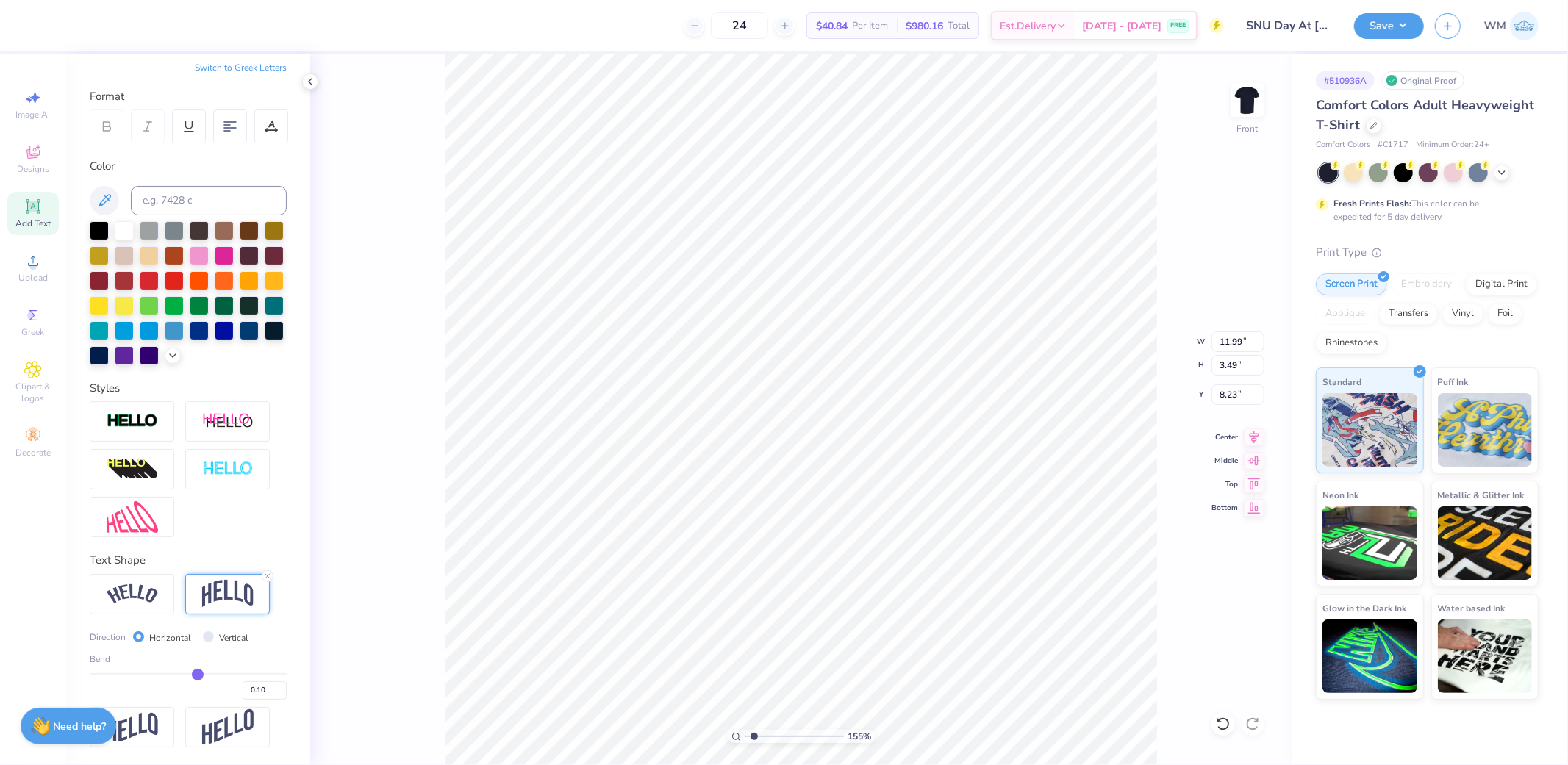
type input "0.08"
type input "0.07"
type input "0.06"
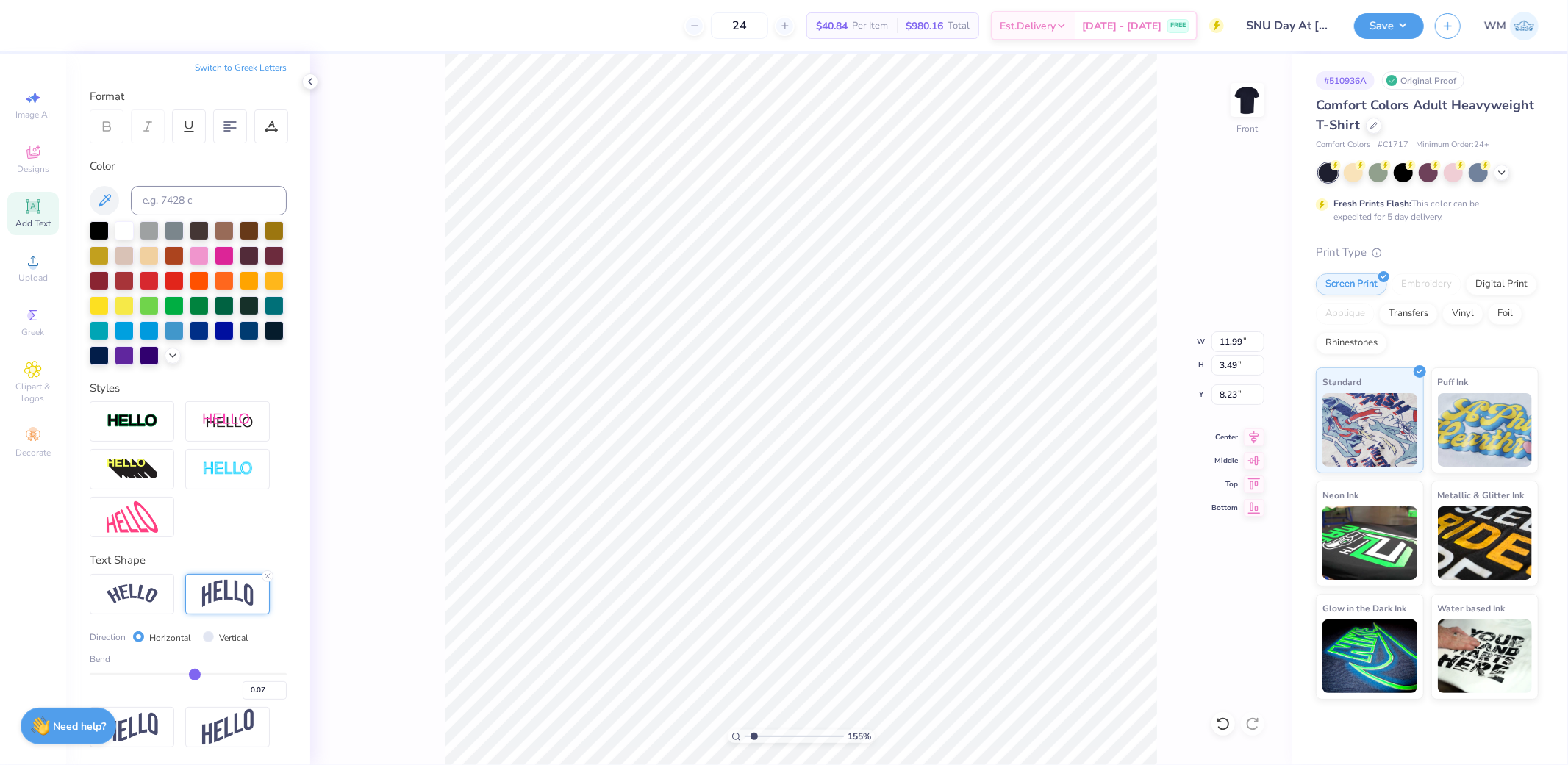
type input "0.06"
type input "0.05"
type input "0.04"
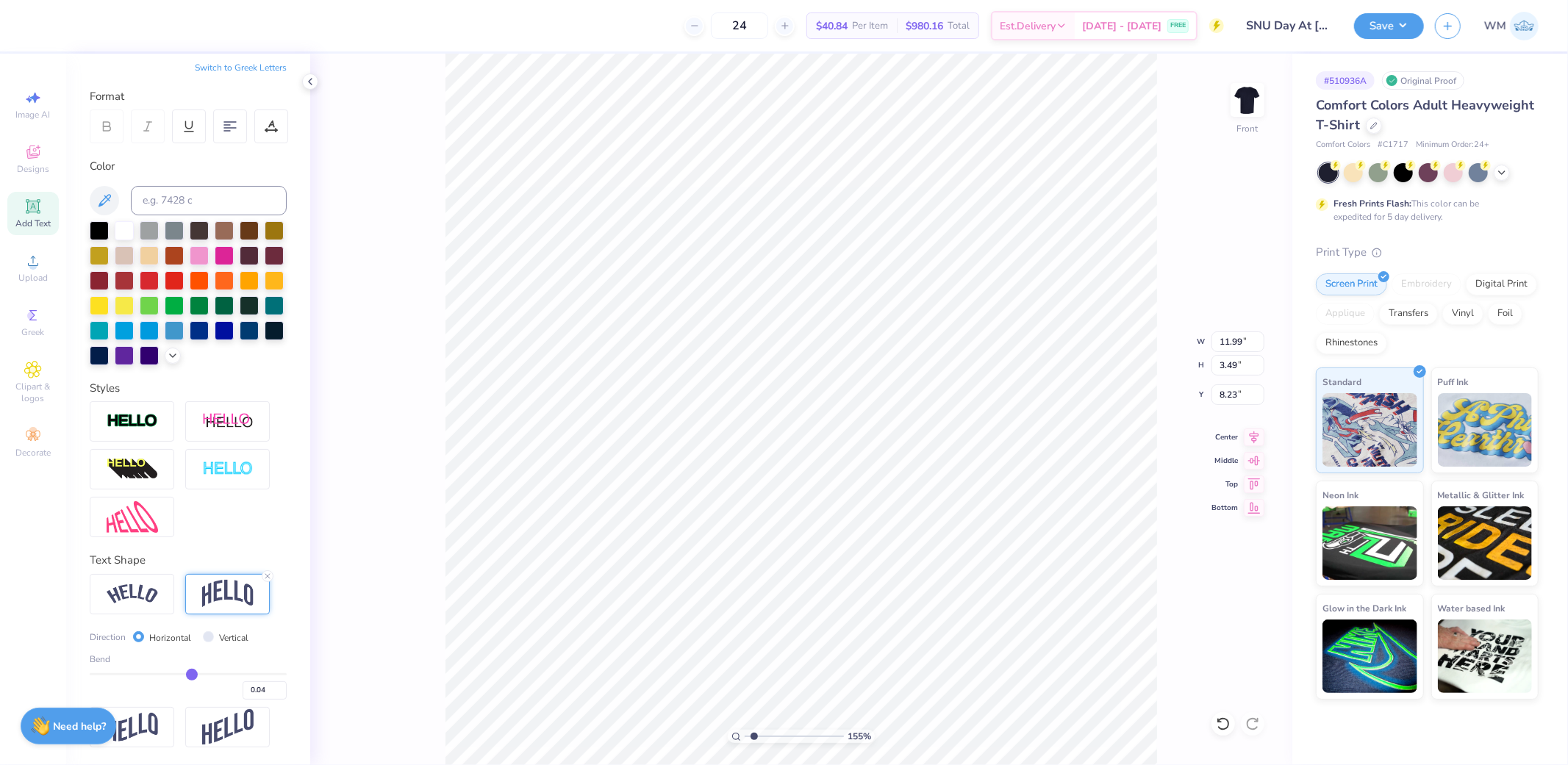
type input "0.03"
type input "0.01"
type input "0"
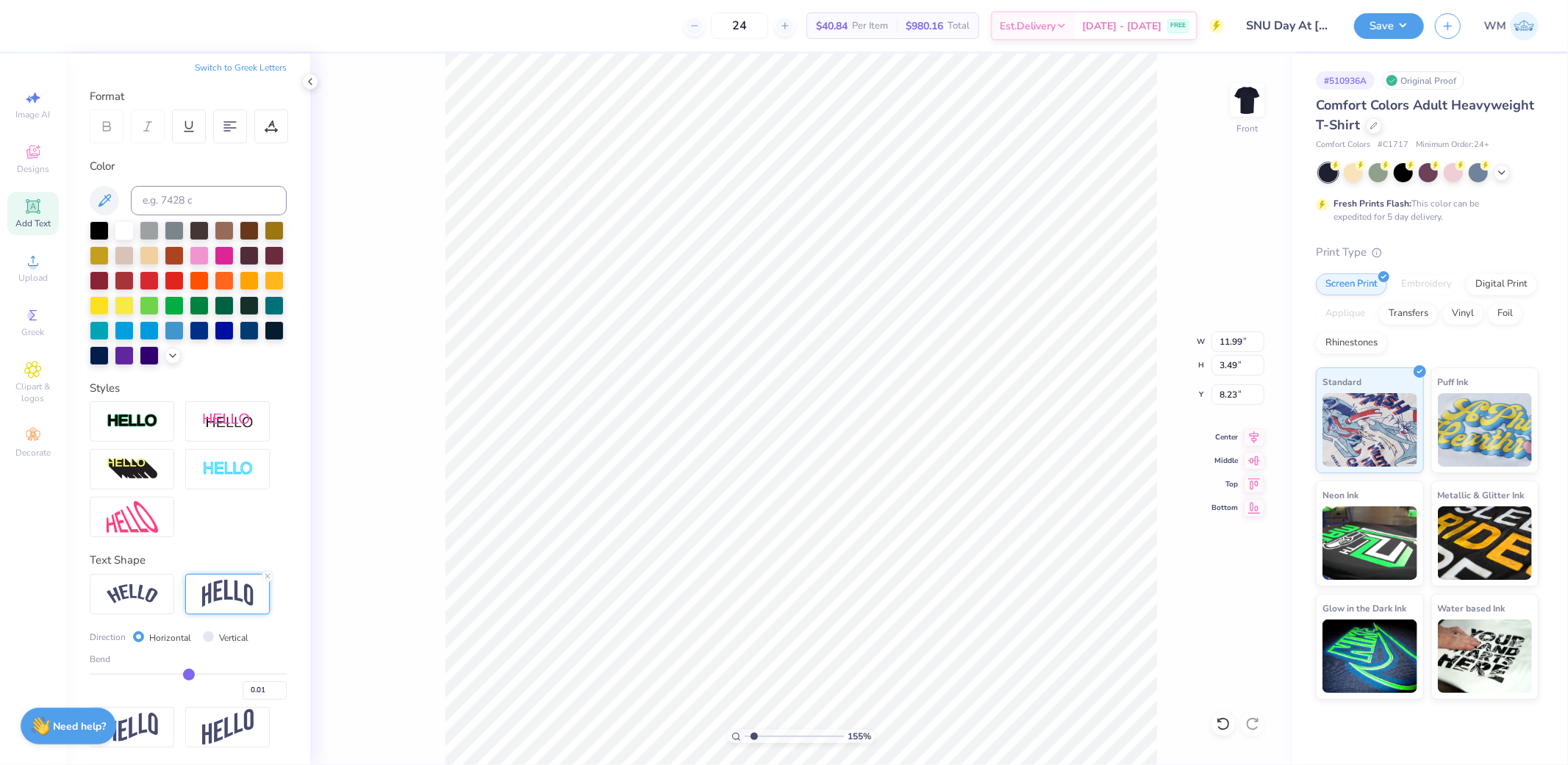
type input "0.00"
type input "-0.01"
type input "-0.03"
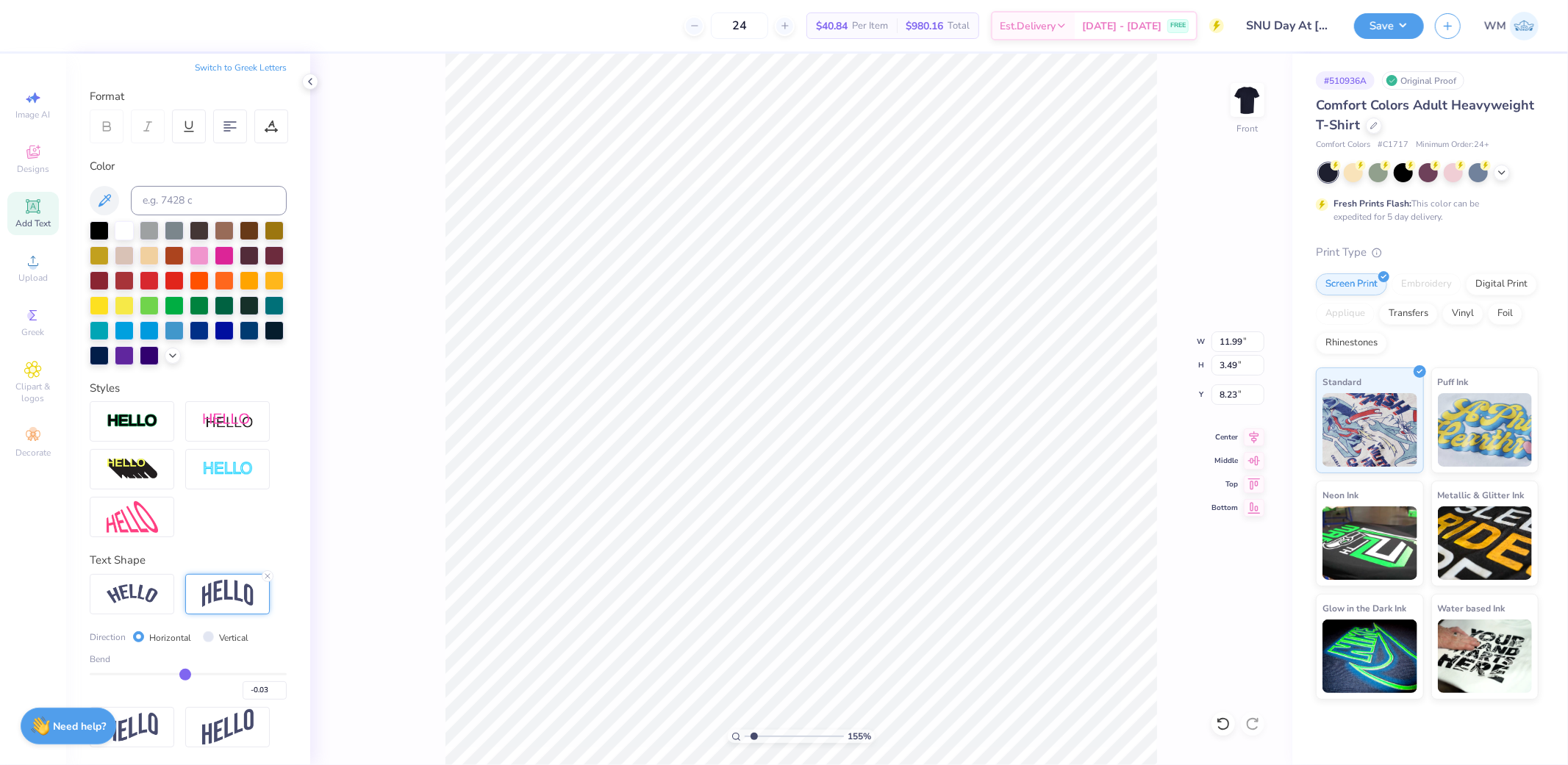
type input "-0.04"
type input "-0.05"
type input "-0.06"
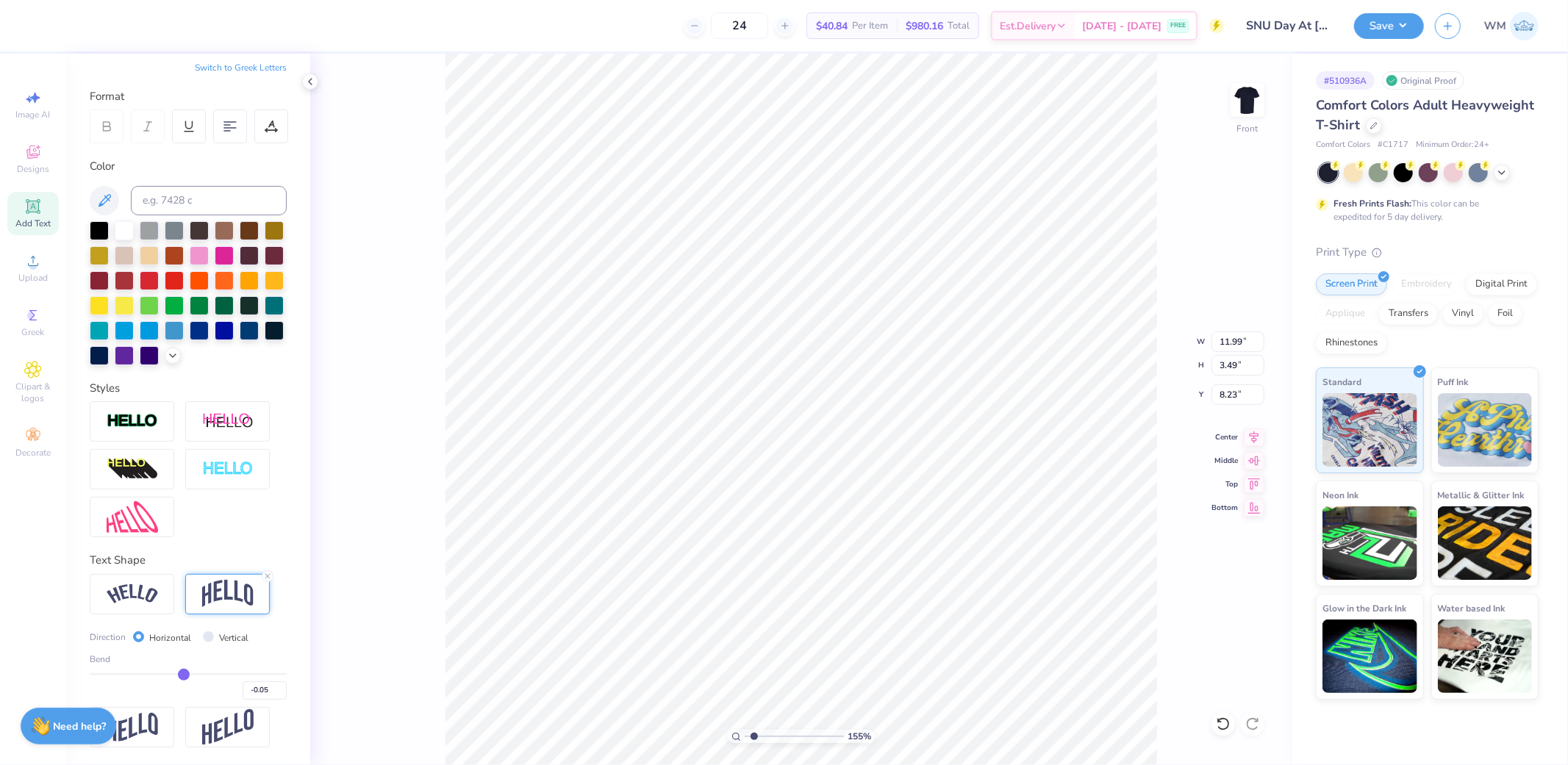
type input "-0.06"
type input "-0.07"
type input "-0.08"
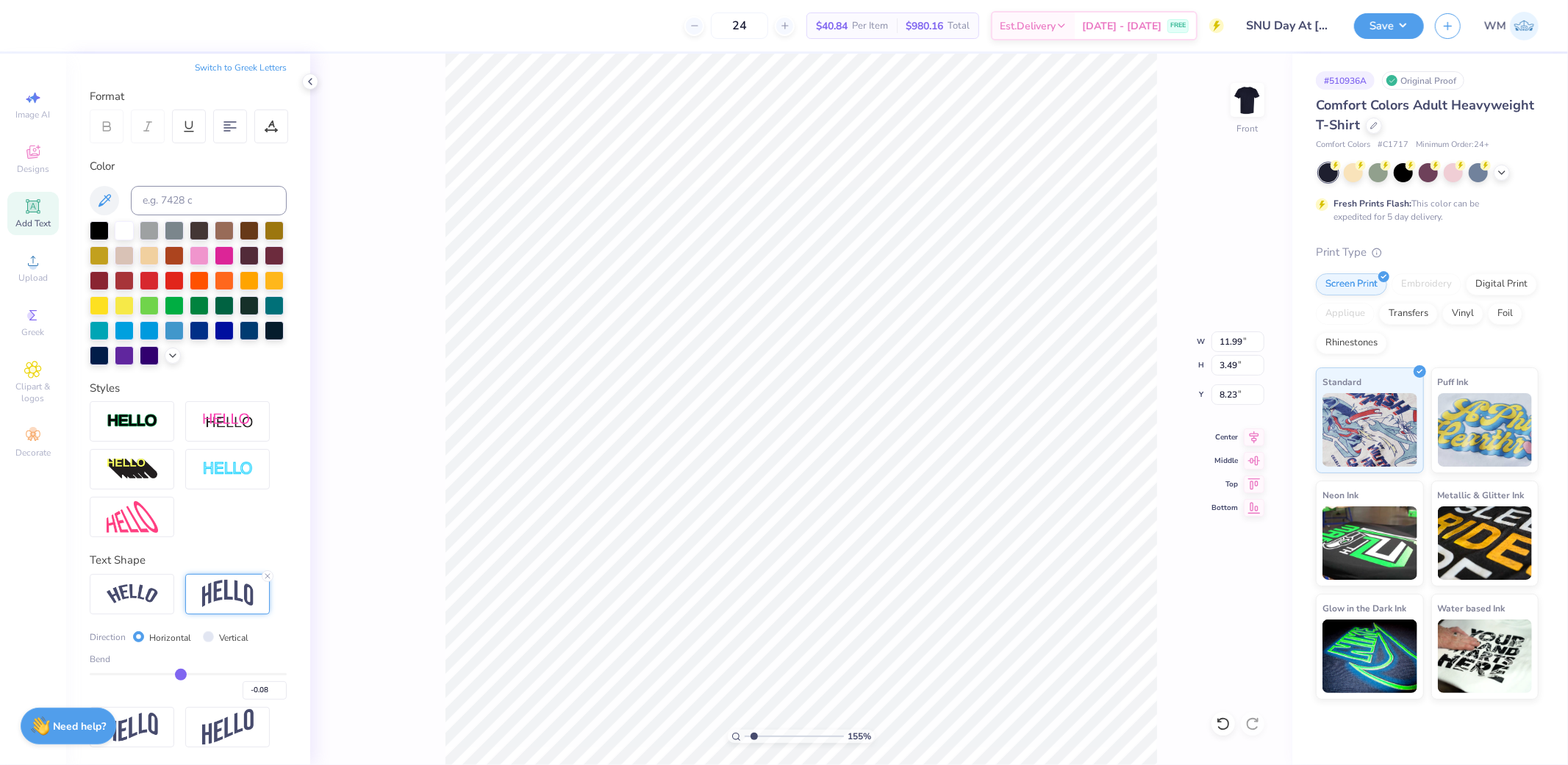
type input "-0.09"
type input "-0.1"
type input "-0.10"
type input "-0.11"
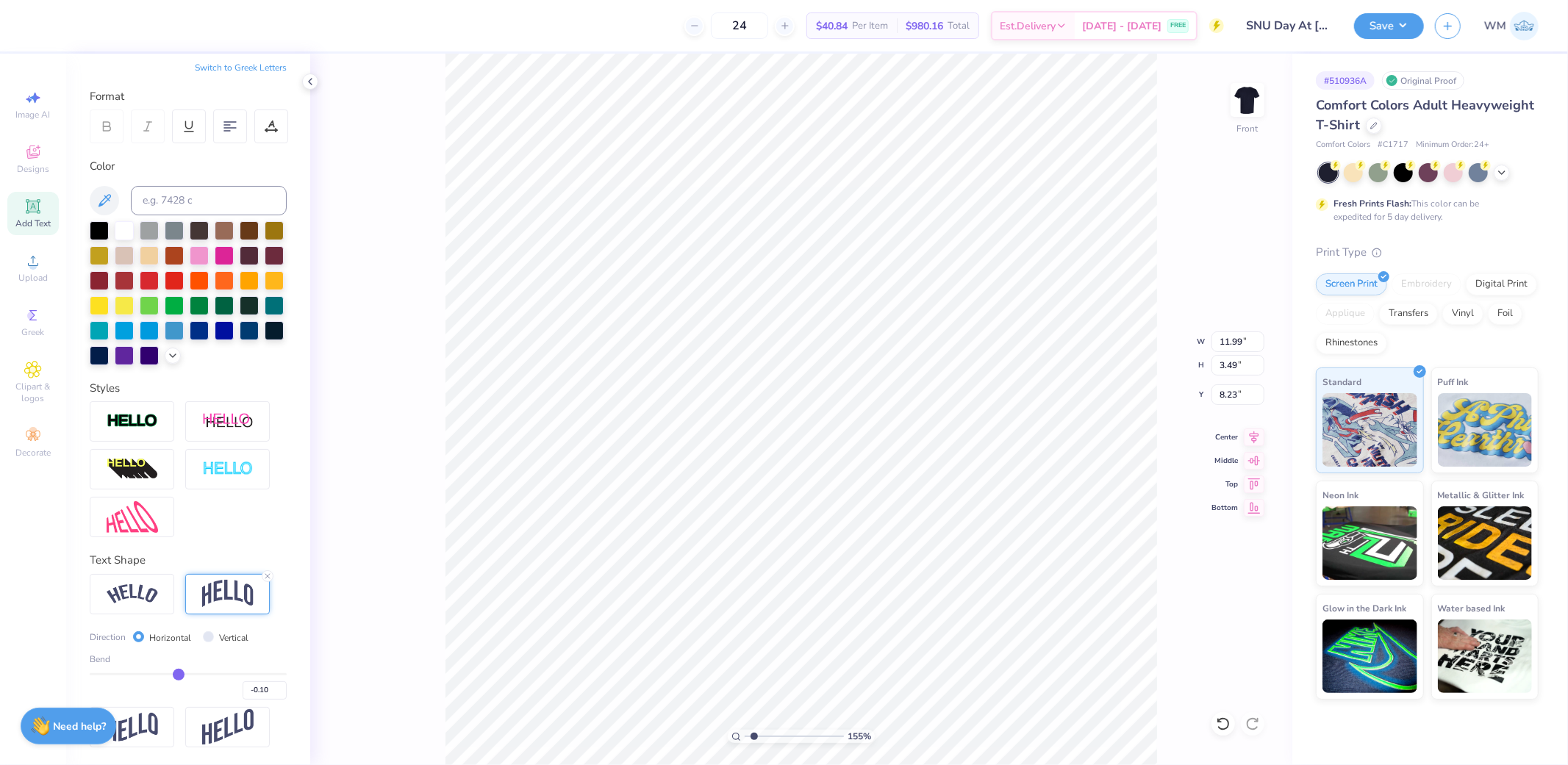
type input "-0.11"
type input "-0.12"
type input "-0.13"
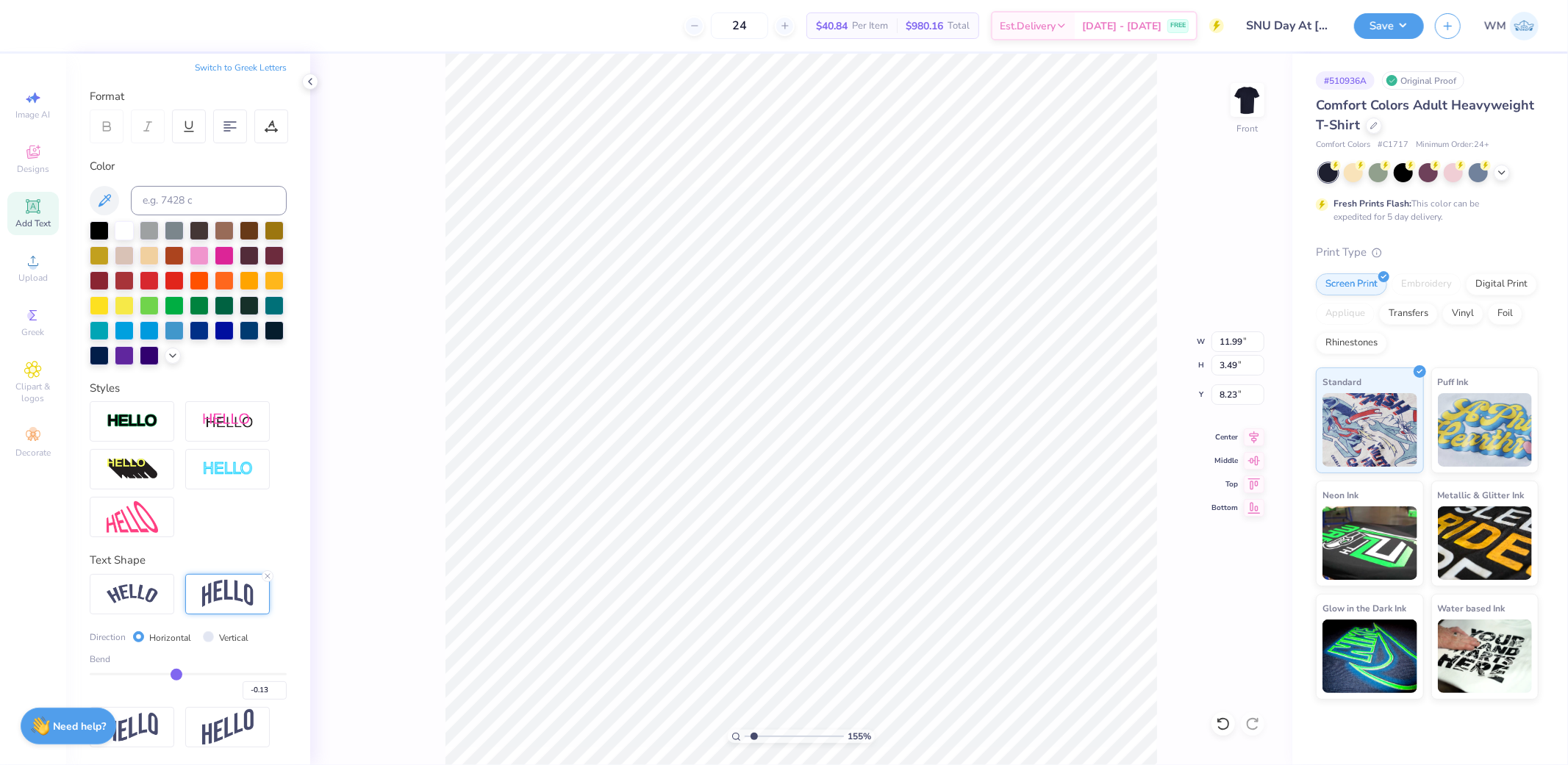
type input "-0.14"
type input "-0.15"
type input "-0.16"
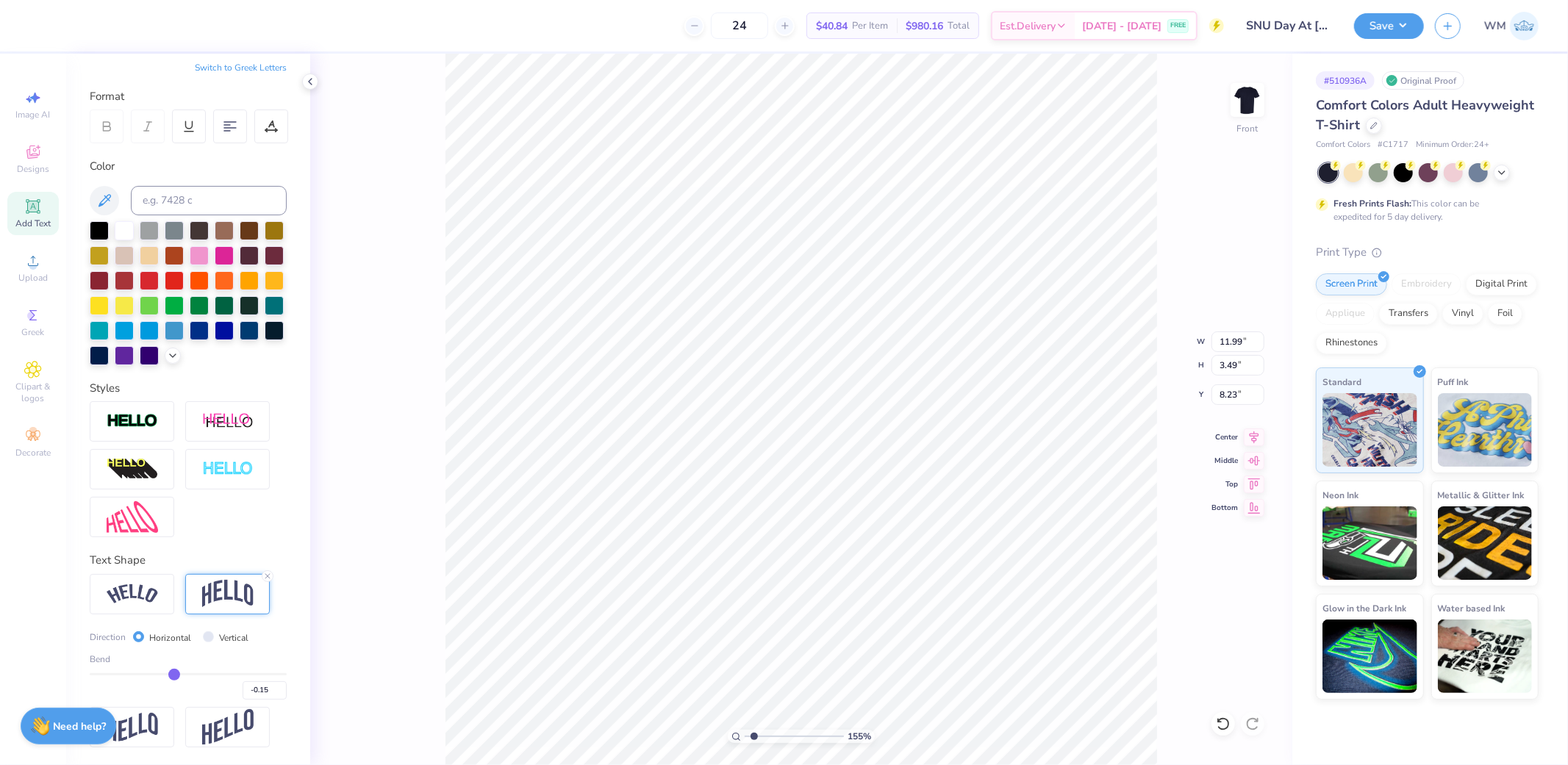
type input "-0.16"
type input "-0.17"
type input "-0.18"
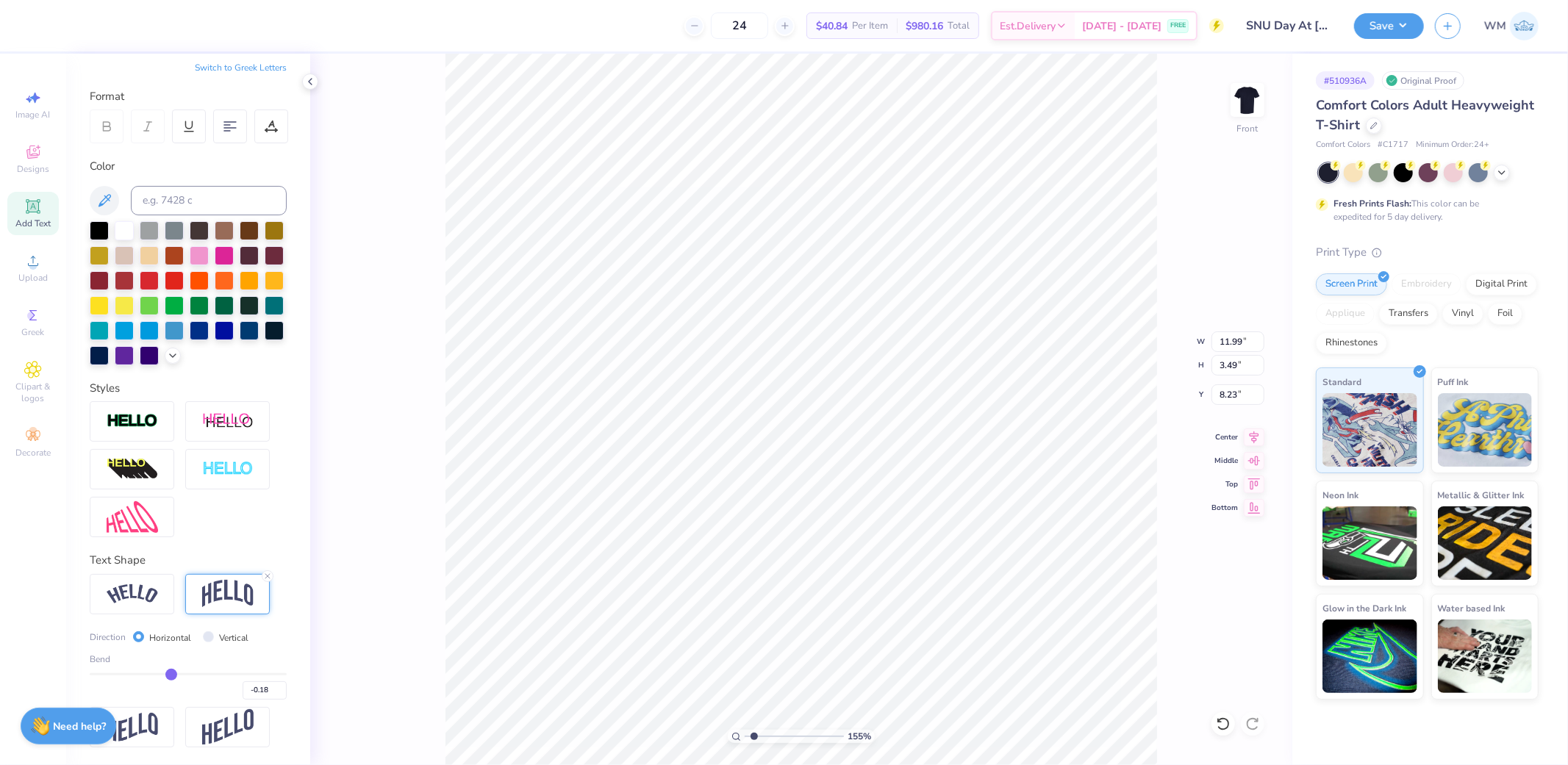
type input "-0.19"
type input "-0.2"
type input "-0.20"
type input "-0.21"
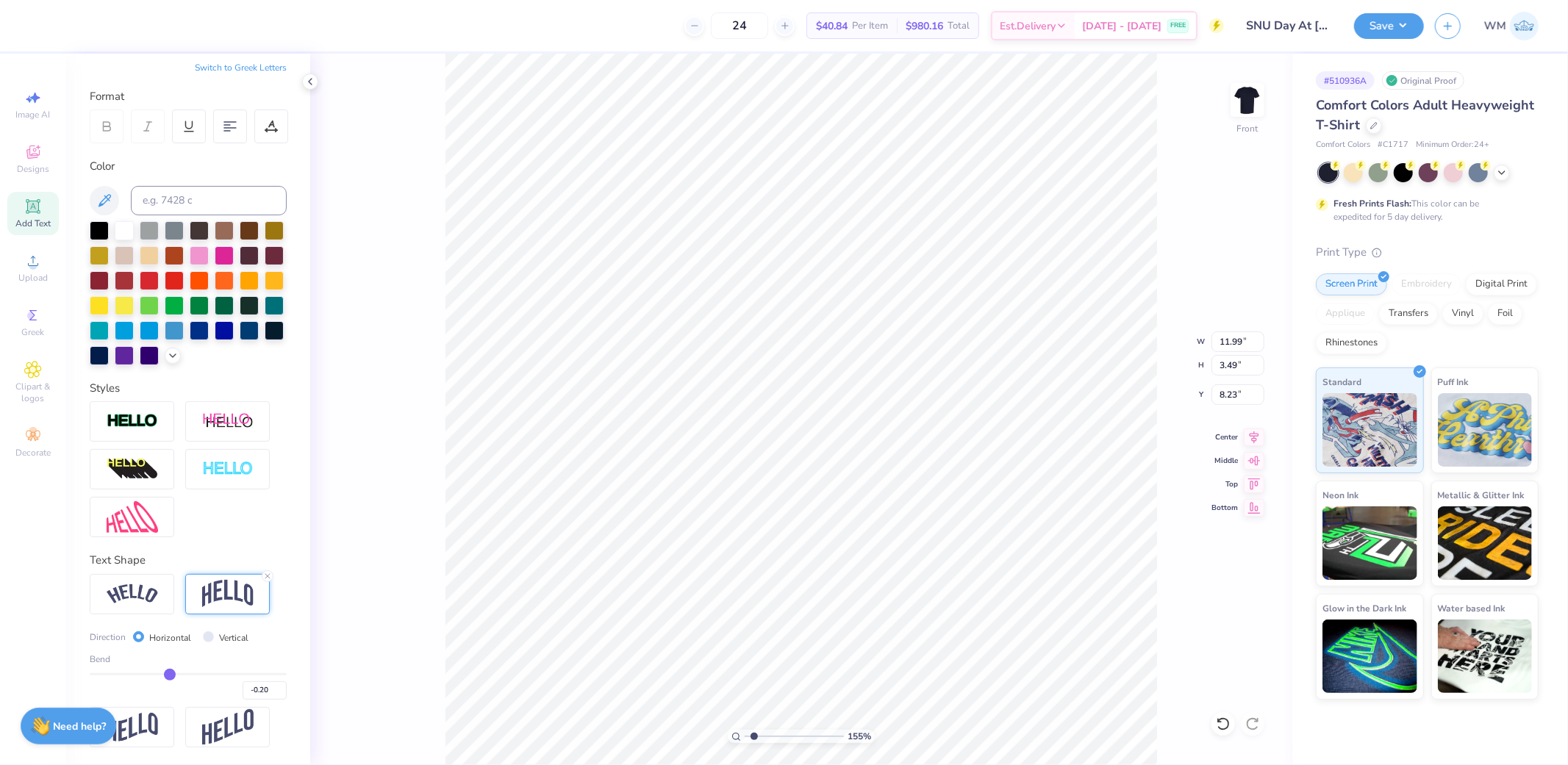
type input "-0.21"
type input "-0.22"
type input "-0.23"
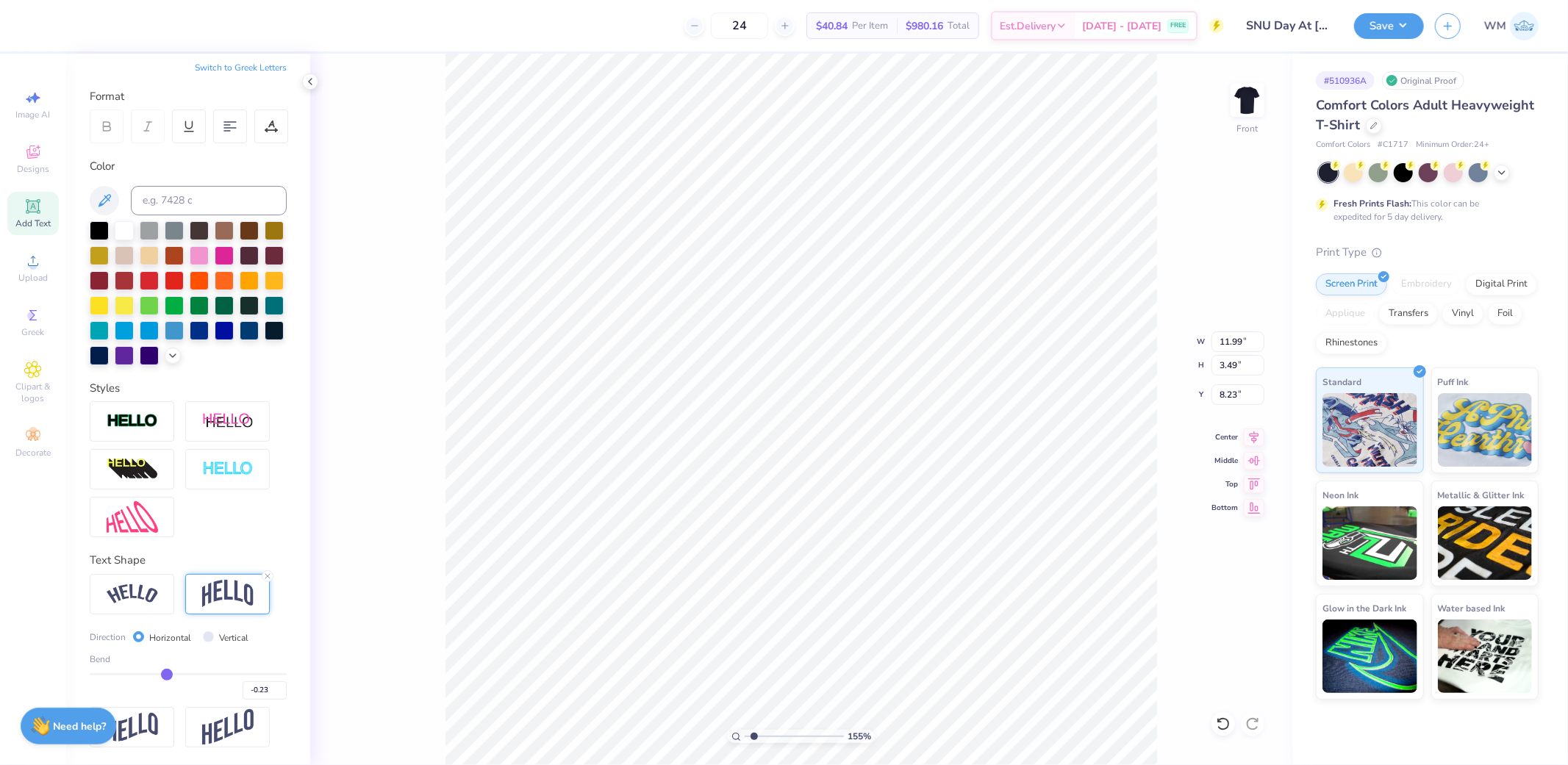
type input "-0.22"
type input "-0.21"
type input "-0.2"
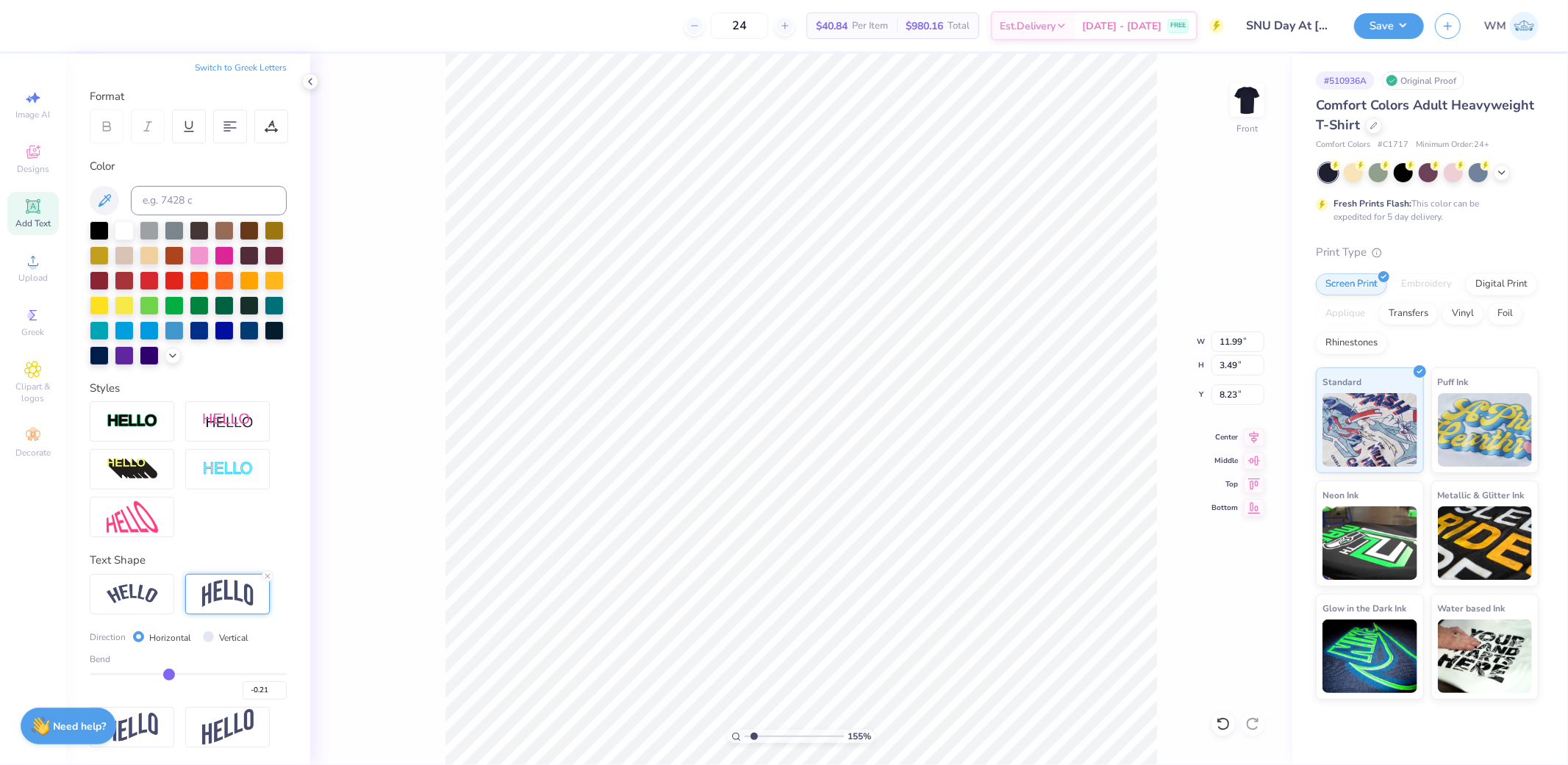
type input "-0.20"
type input "-0.19"
type input "-0.18"
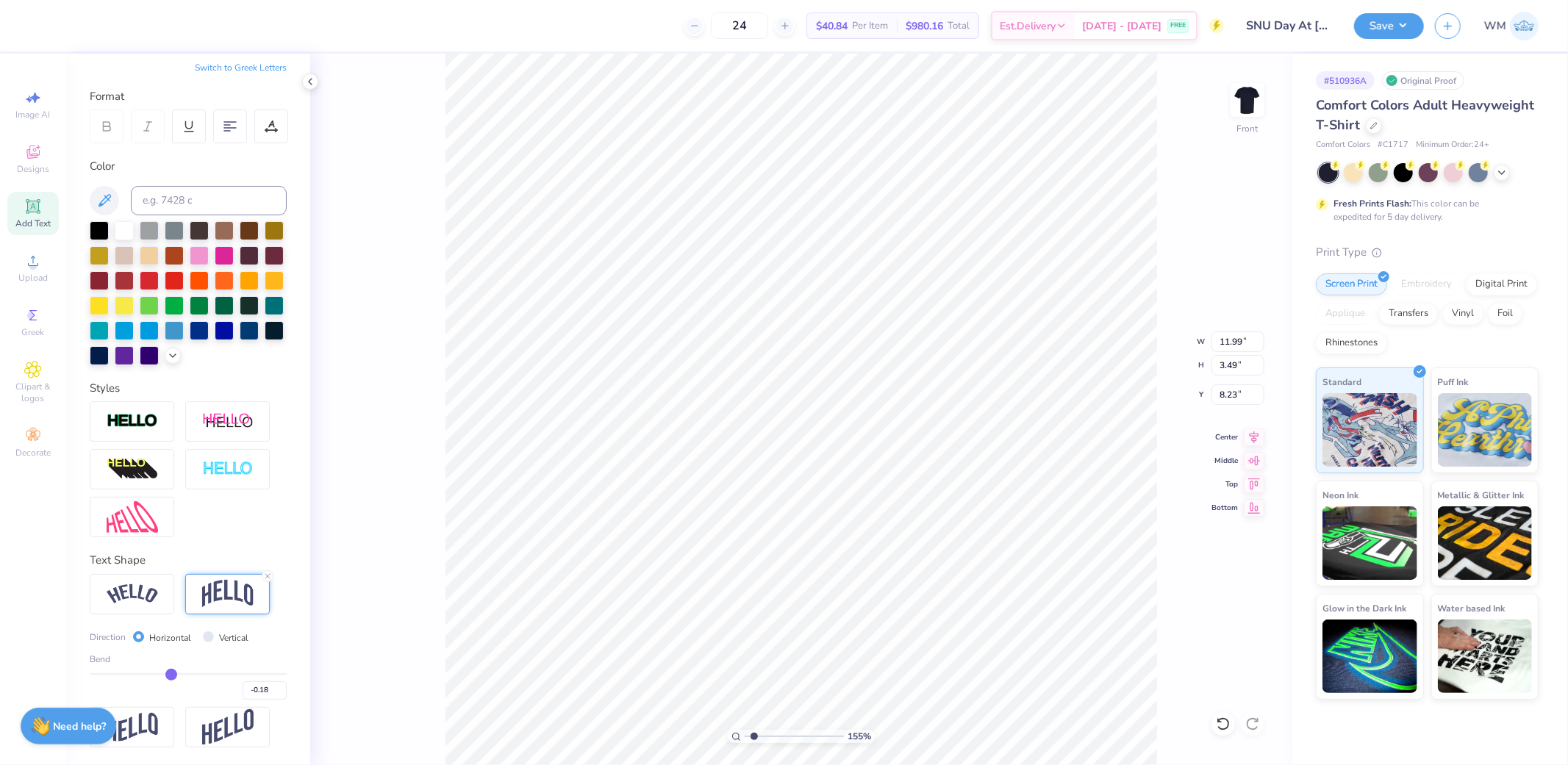
type input "-0.17"
type input "-0.16"
type input "-0.15"
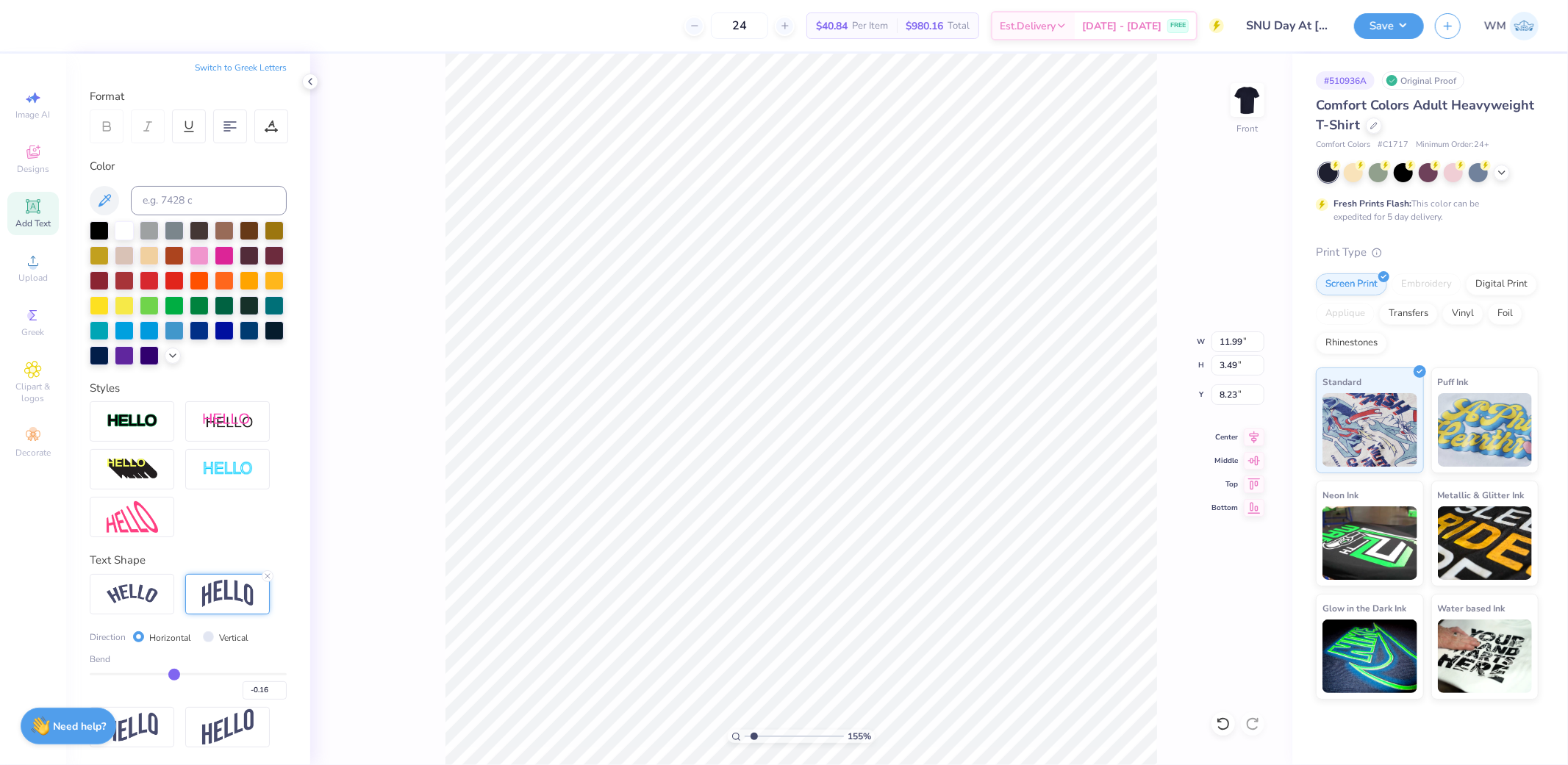
type input "-0.15"
type input "-0.14"
type input "-0.13"
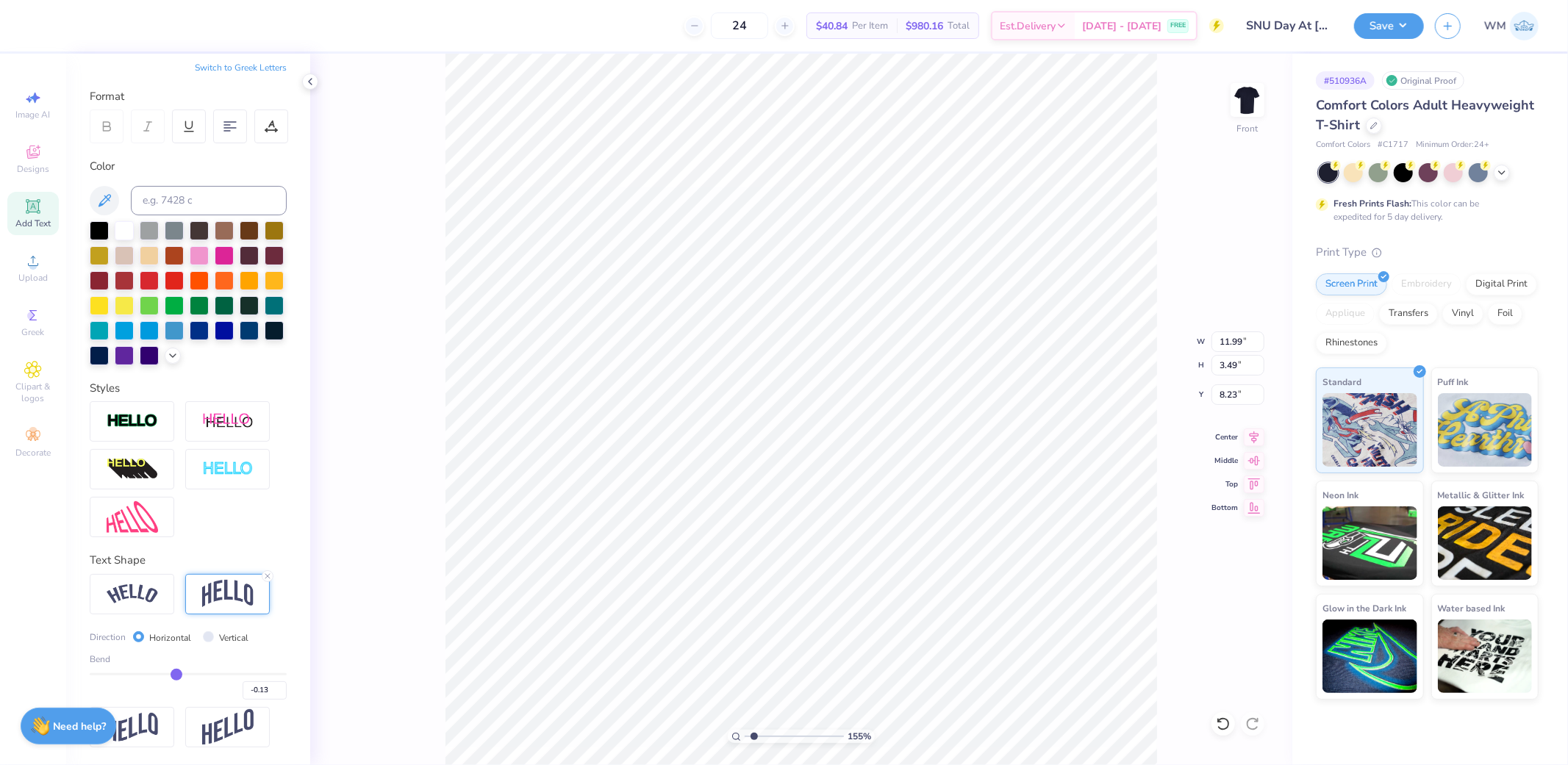
type input "-0.12"
type input "-0.11"
type input "-0.1"
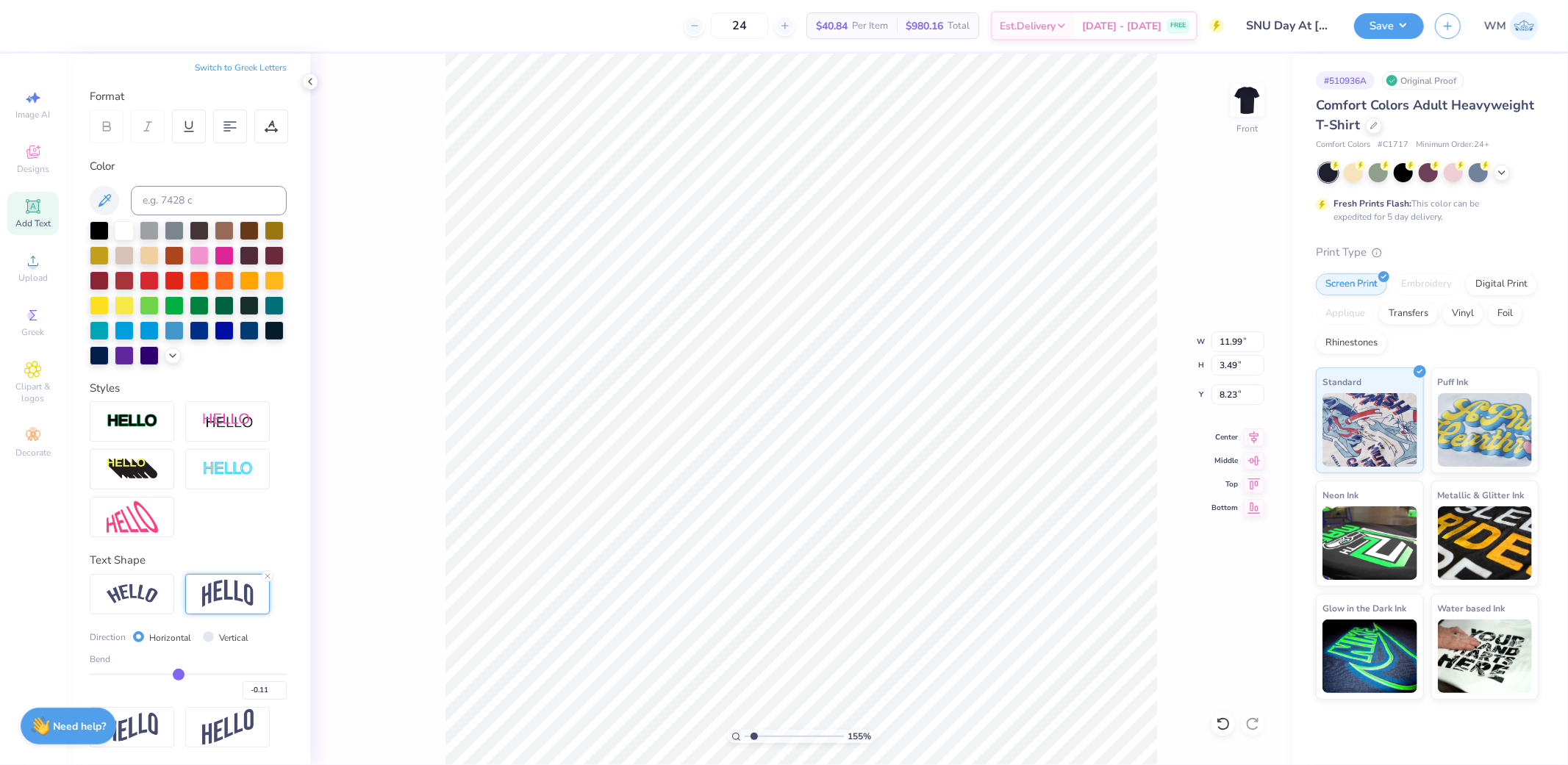
type input "-0.10"
type input "-0.09"
type input "-0.07"
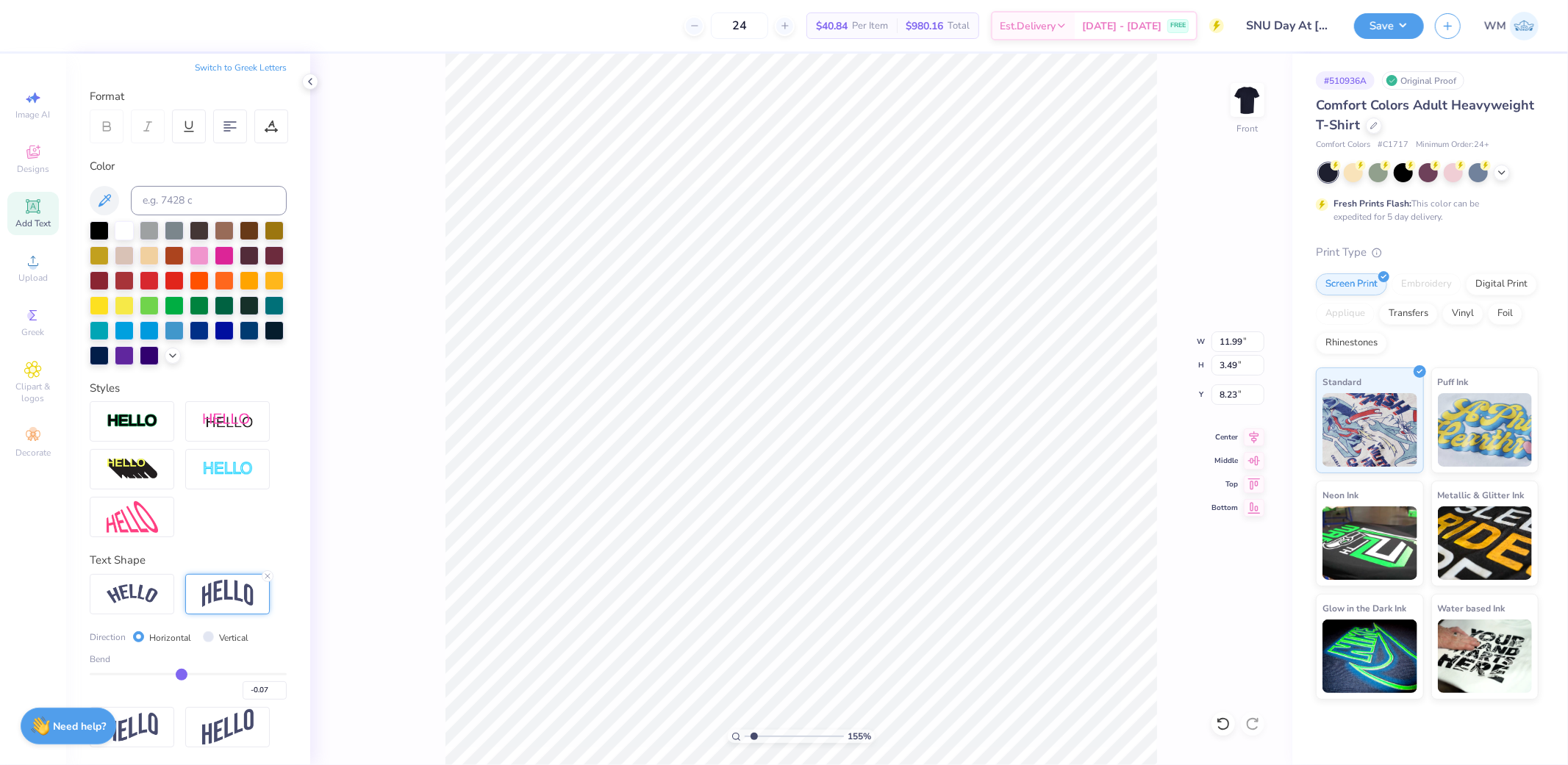
type input "-0.06"
type input "-0.05"
type input "-0.04"
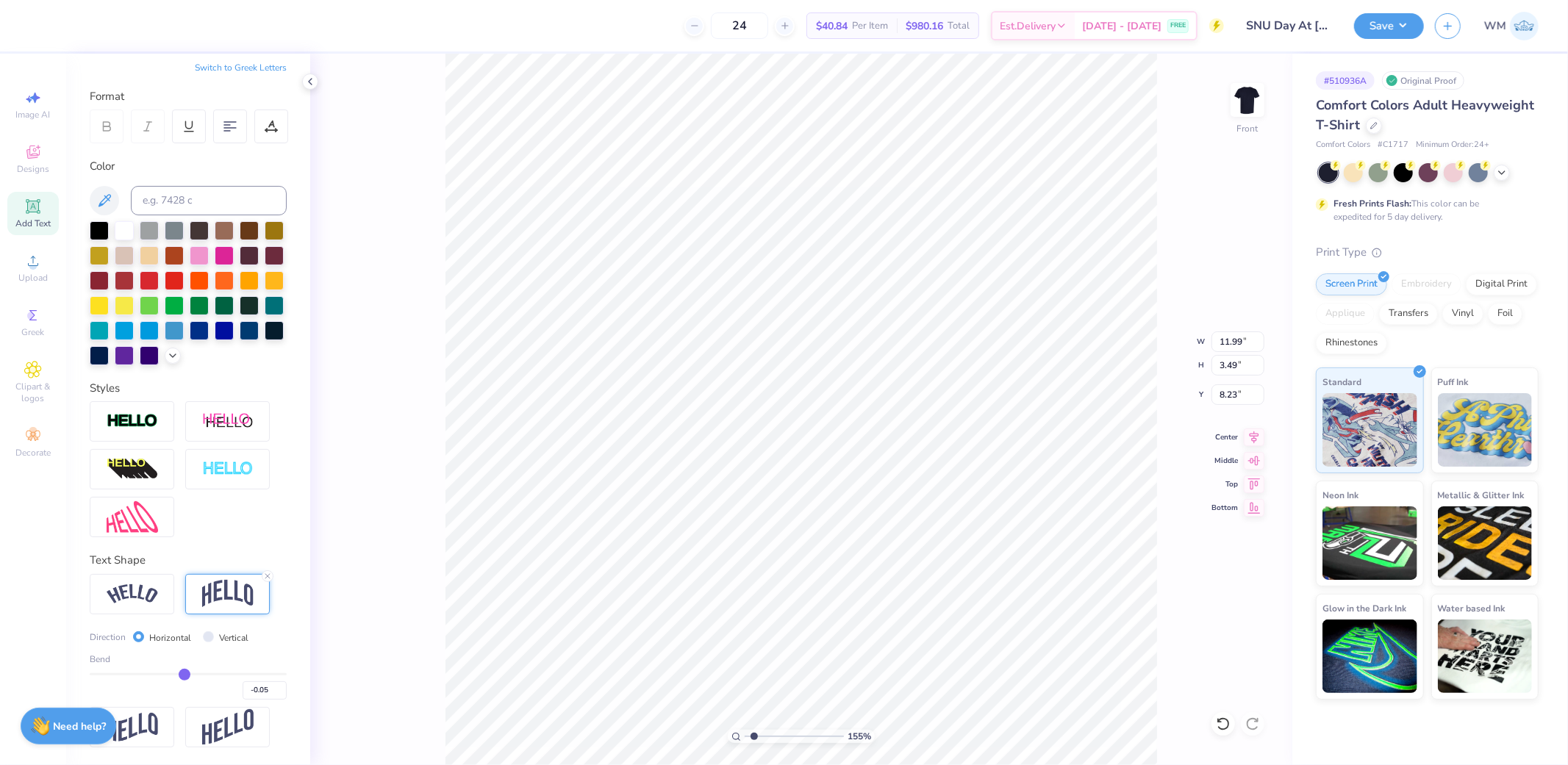
type input "-0.04"
type input "-0.03"
type input "-0.02"
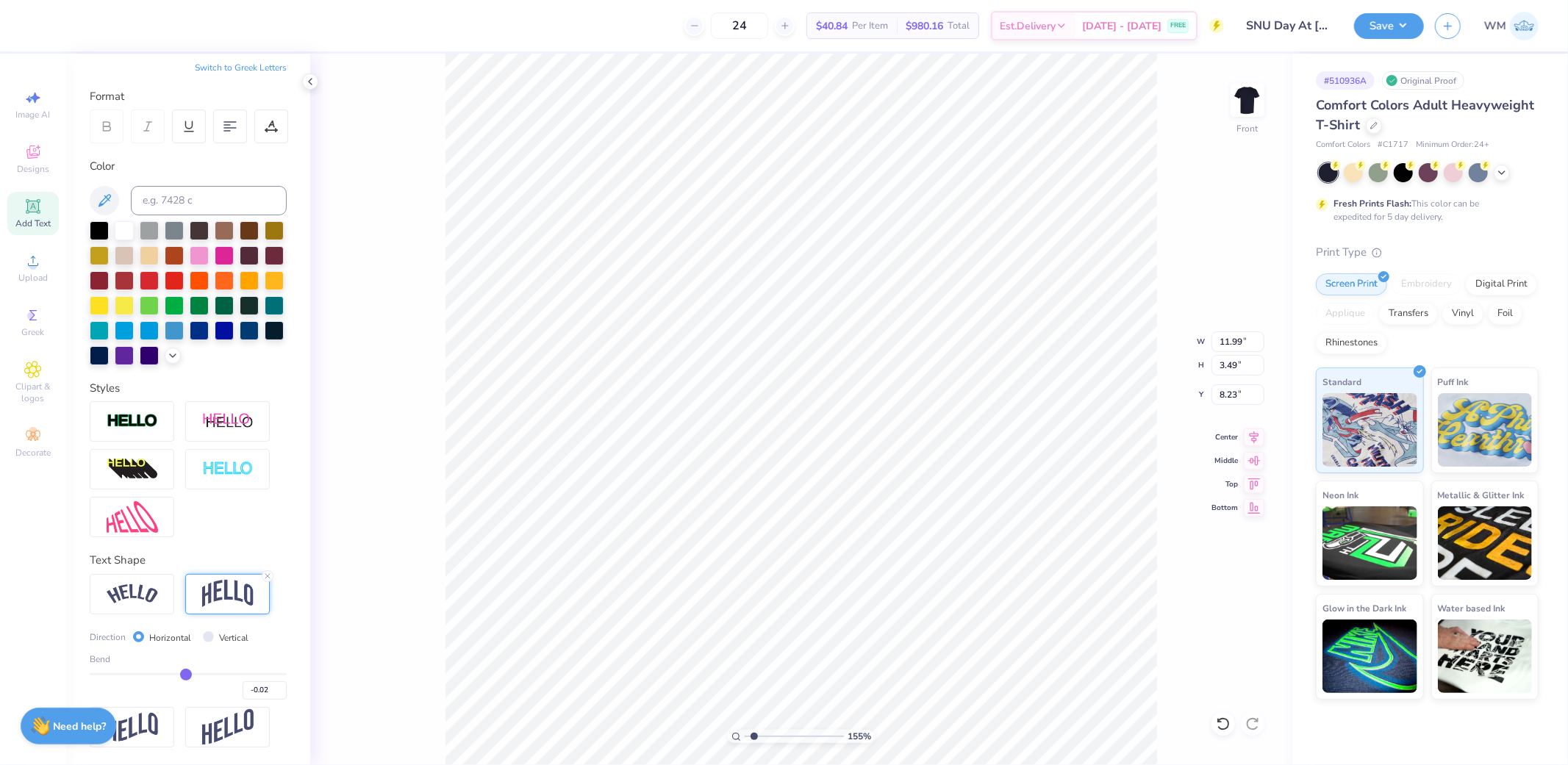
type input "-0.01"
type input "0"
type input "0.00"
type input "0.01"
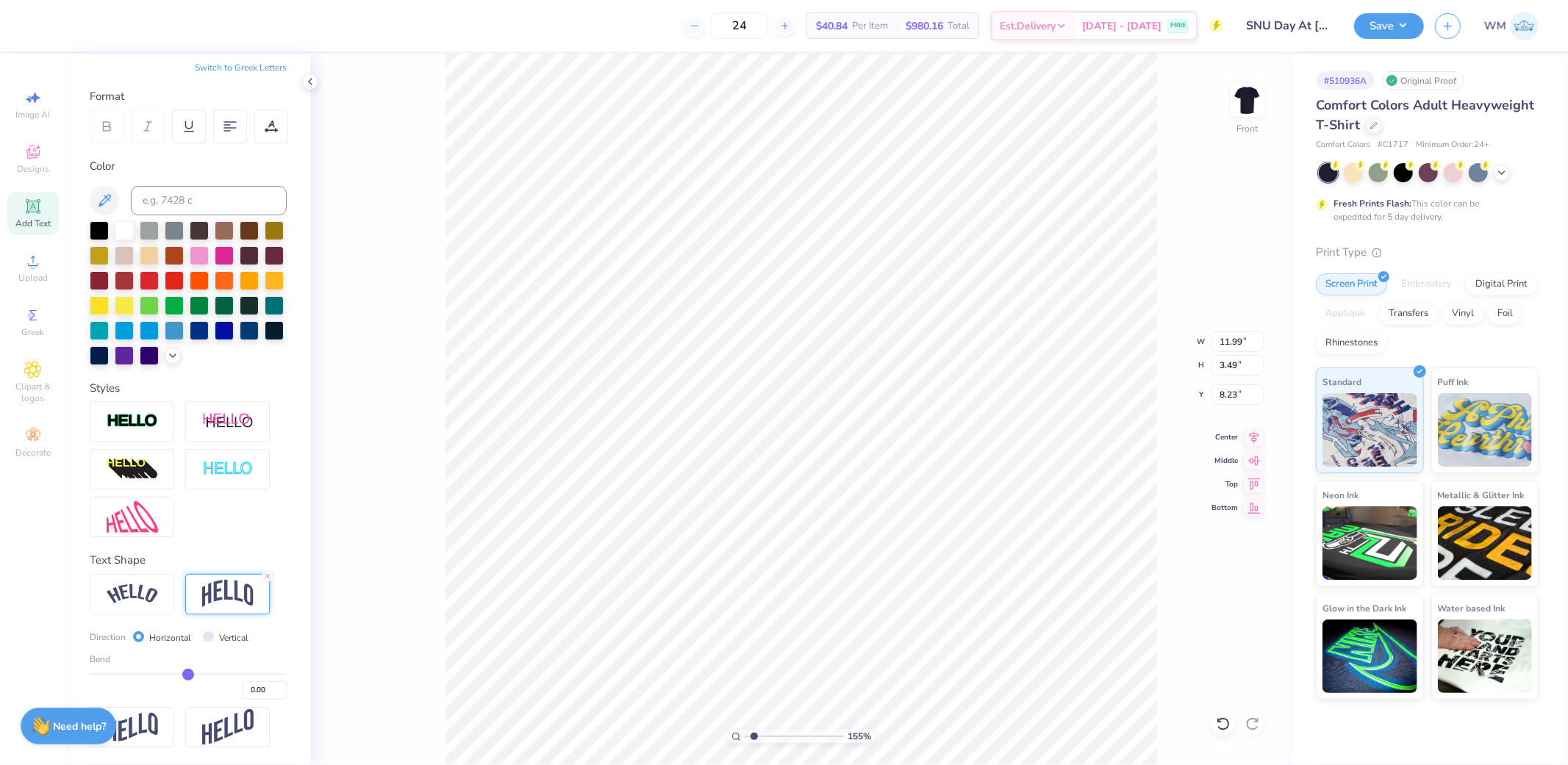
type input "0.01"
type input "0.02"
drag, startPoint x: 229, startPoint y: 675, endPoint x: 189, endPoint y: 675, distance: 40.0
click at [189, 675] on input "range" at bounding box center [188, 675] width 197 height 2
click at [194, 674] on input "range" at bounding box center [188, 675] width 197 height 2
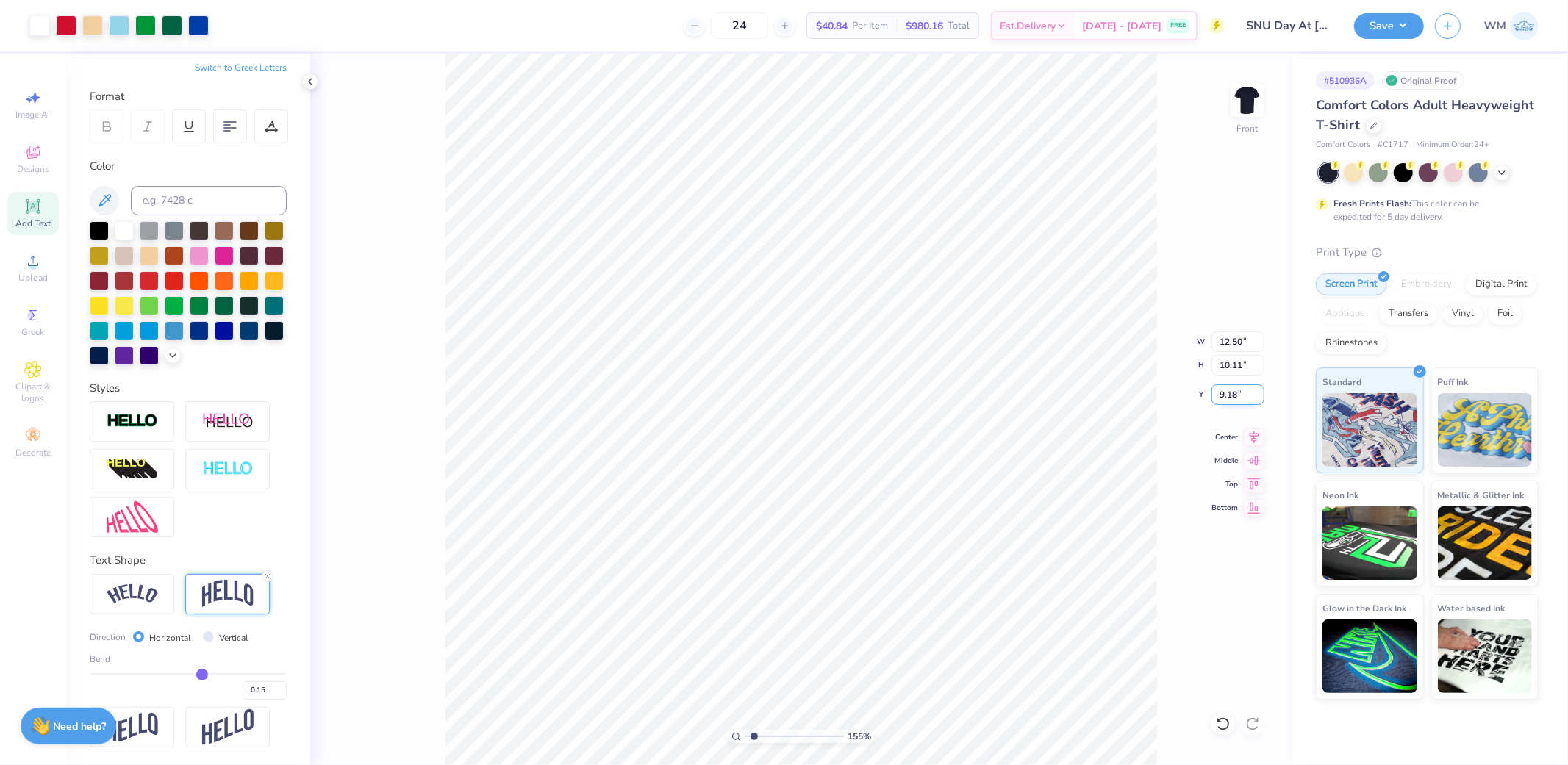
click at [1233, 391] on input "9.18" at bounding box center [1237, 395] width 53 height 20
drag, startPoint x: 751, startPoint y: 737, endPoint x: 735, endPoint y: 737, distance: 16.0
click at [745, 737] on input "range" at bounding box center [794, 737] width 99 height 13
click at [1252, 99] on img at bounding box center [1247, 99] width 59 height 59
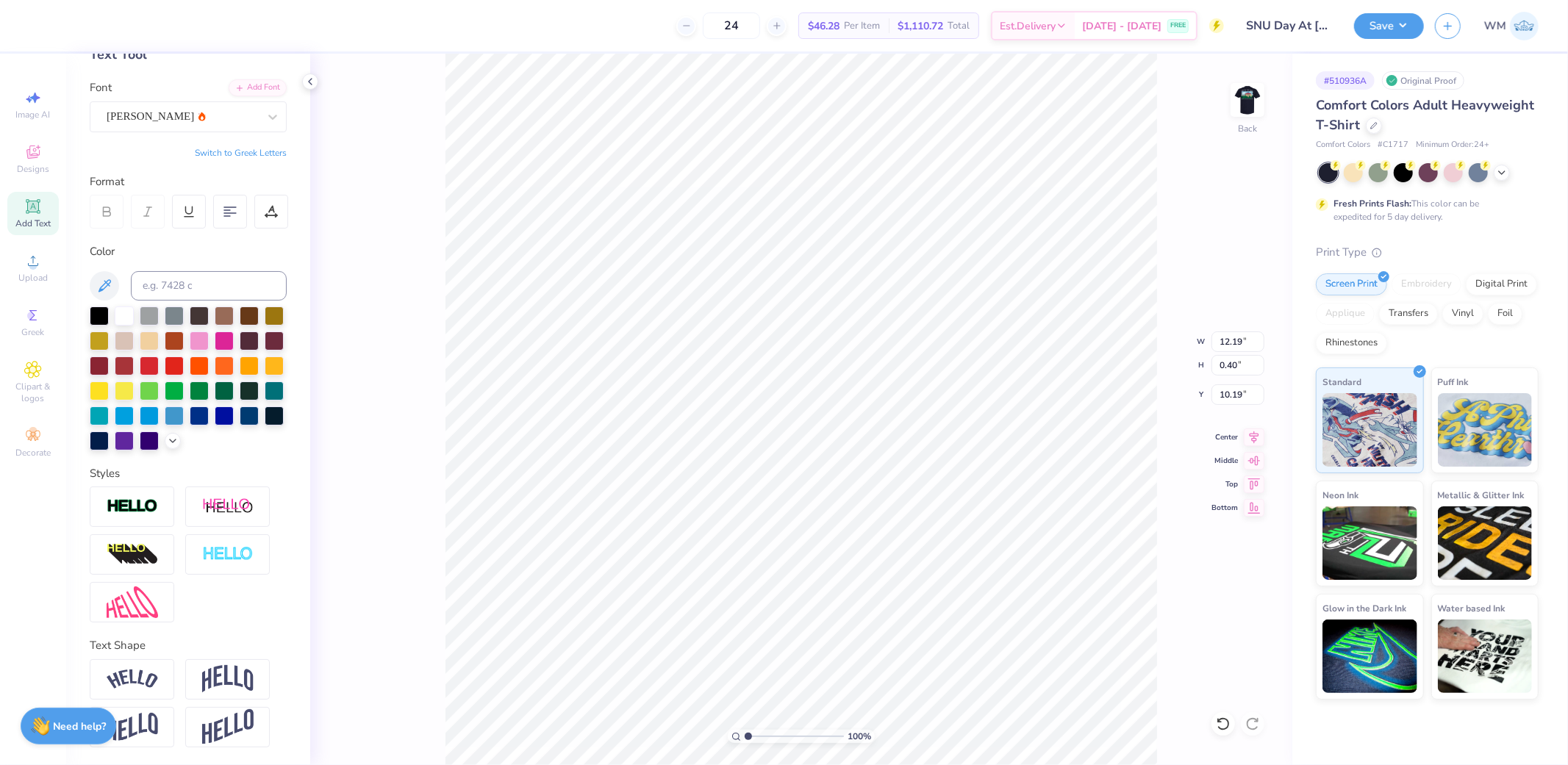
scroll to position [24, 81]
click at [1235, 339] on input "11.80" at bounding box center [1237, 342] width 53 height 20
drag, startPoint x: 746, startPoint y: 737, endPoint x: 774, endPoint y: 737, distance: 28.0
click at [774, 737] on input "range" at bounding box center [794, 737] width 99 height 13
click at [1235, 338] on input "5.20" at bounding box center [1237, 342] width 53 height 20
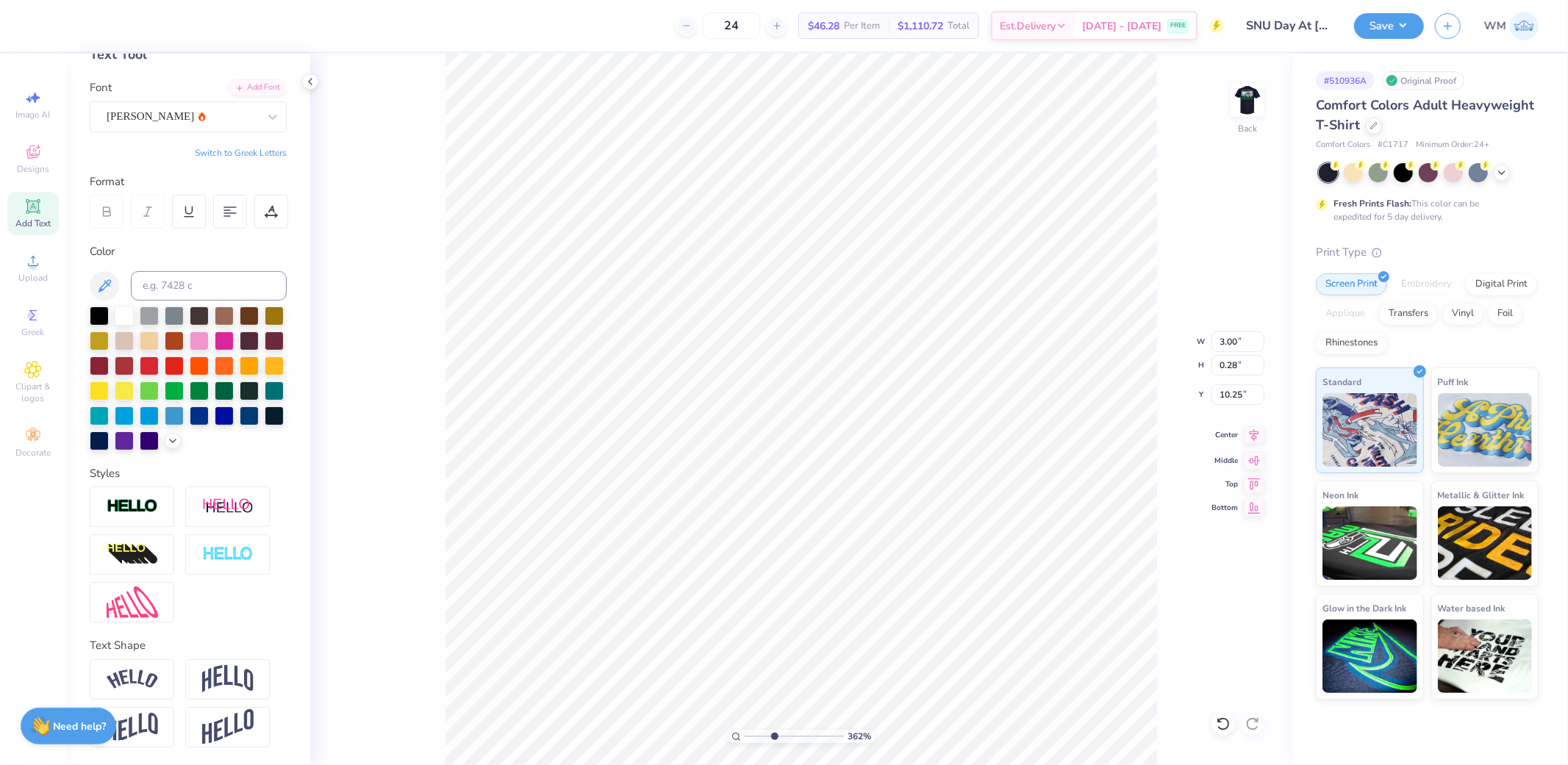
click at [1254, 436] on icon at bounding box center [1254, 434] width 10 height 13
click at [1254, 435] on icon at bounding box center [1254, 434] width 10 height 13
click at [740, 735] on icon at bounding box center [736, 737] width 10 height 10
click at [1257, 91] on img at bounding box center [1247, 99] width 59 height 59
drag, startPoint x: 748, startPoint y: 738, endPoint x: 782, endPoint y: 732, distance: 34.5
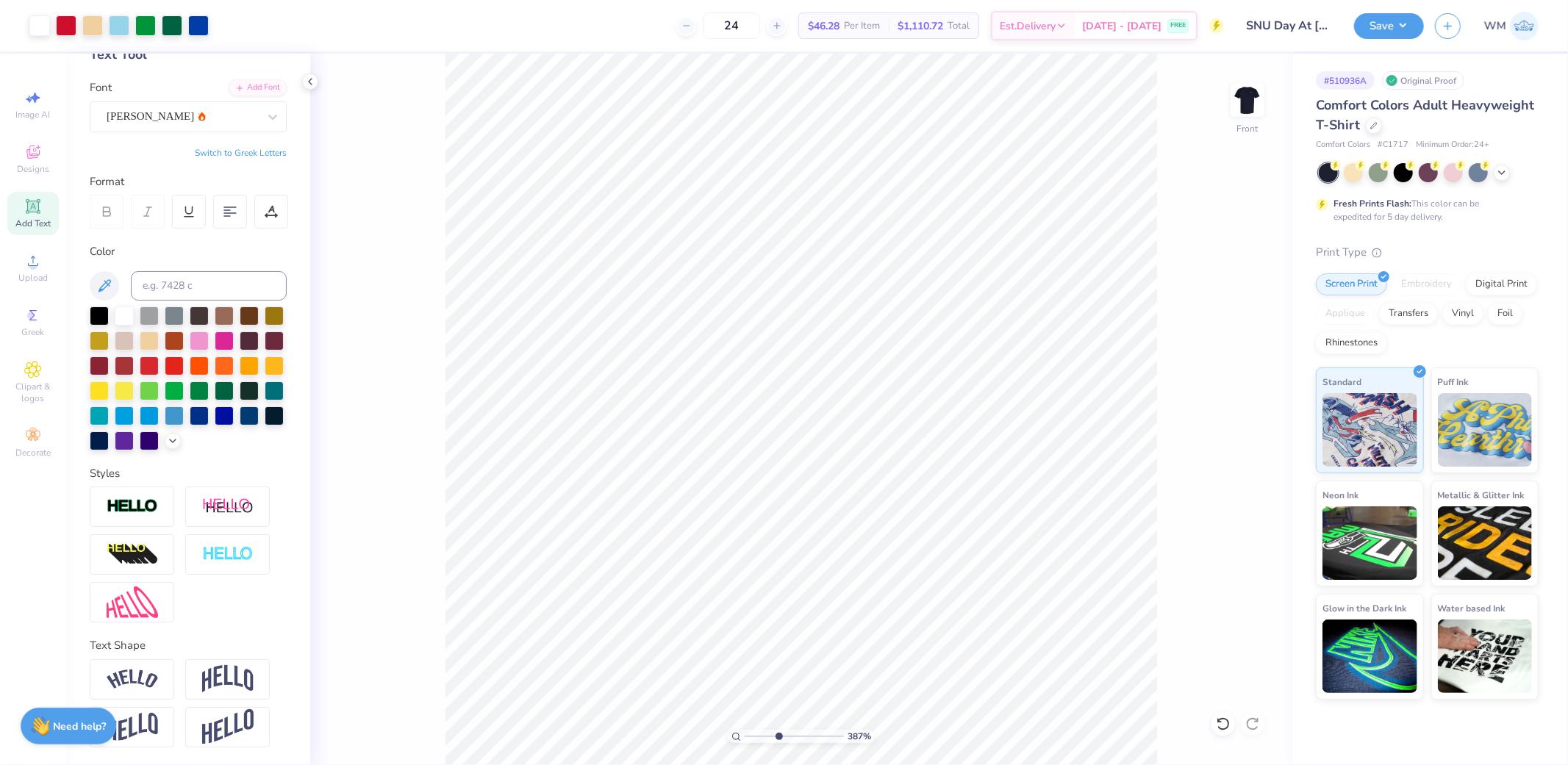
click at [777, 735] on input "range" at bounding box center [794, 737] width 99 height 13
click at [736, 737] on icon at bounding box center [736, 737] width 10 height 10
click at [1391, 22] on button "Save" at bounding box center [1388, 23] width 70 height 26
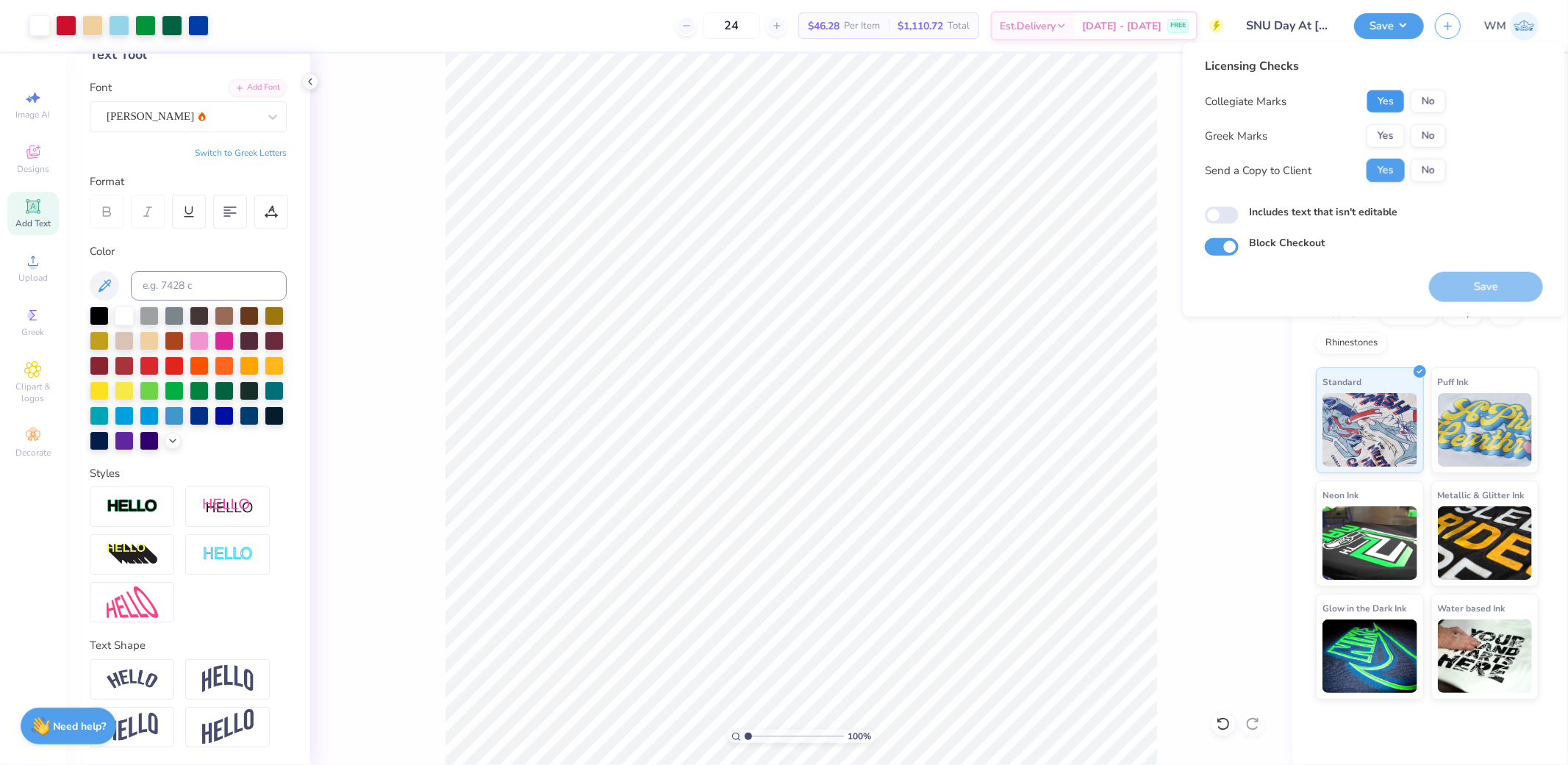
click at [1395, 101] on button "Yes" at bounding box center [1385, 101] width 38 height 23
click at [1391, 134] on button "Yes" at bounding box center [1385, 136] width 38 height 23
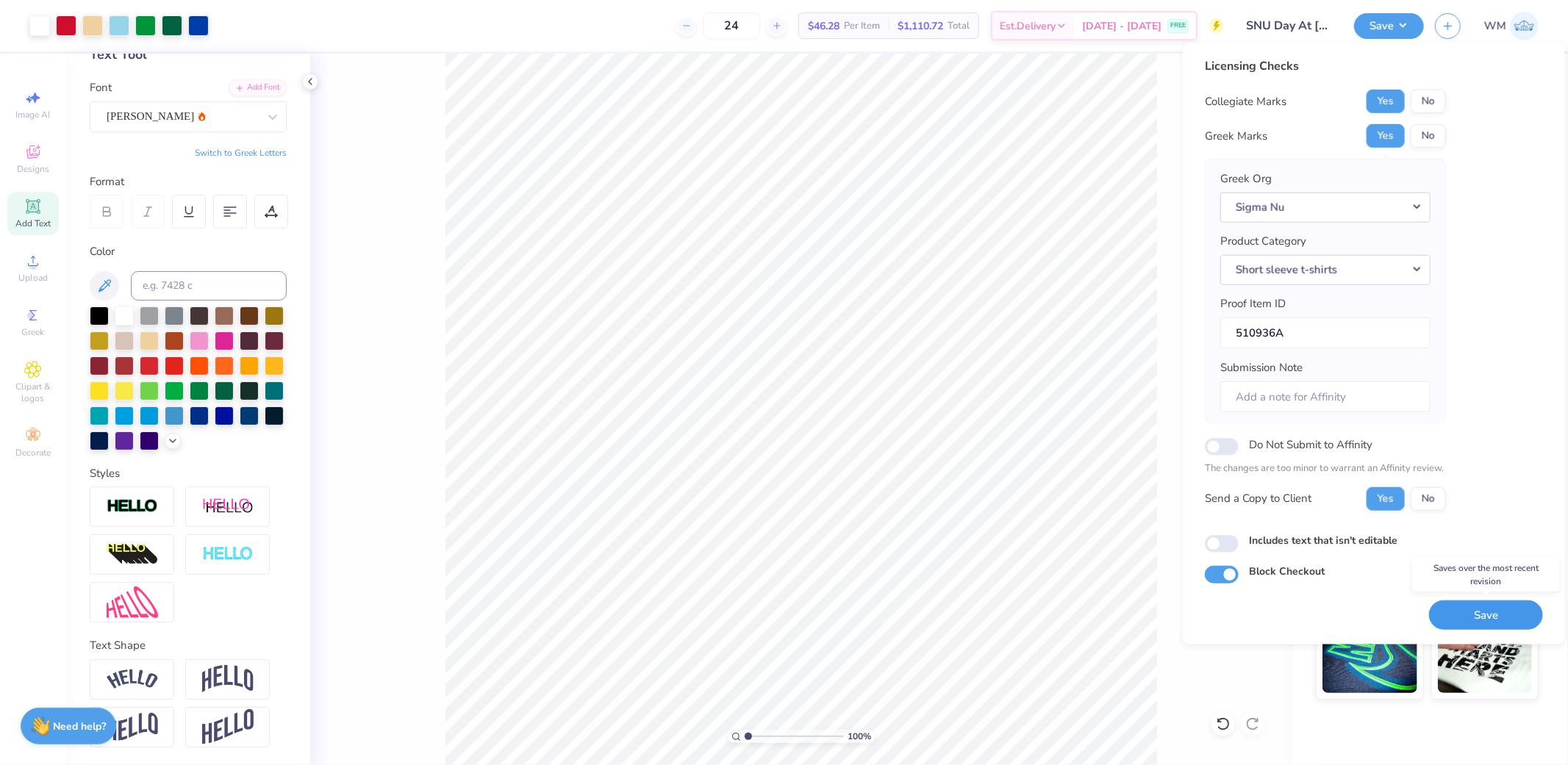
click at [1509, 614] on button "Save" at bounding box center [1485, 614] width 114 height 30
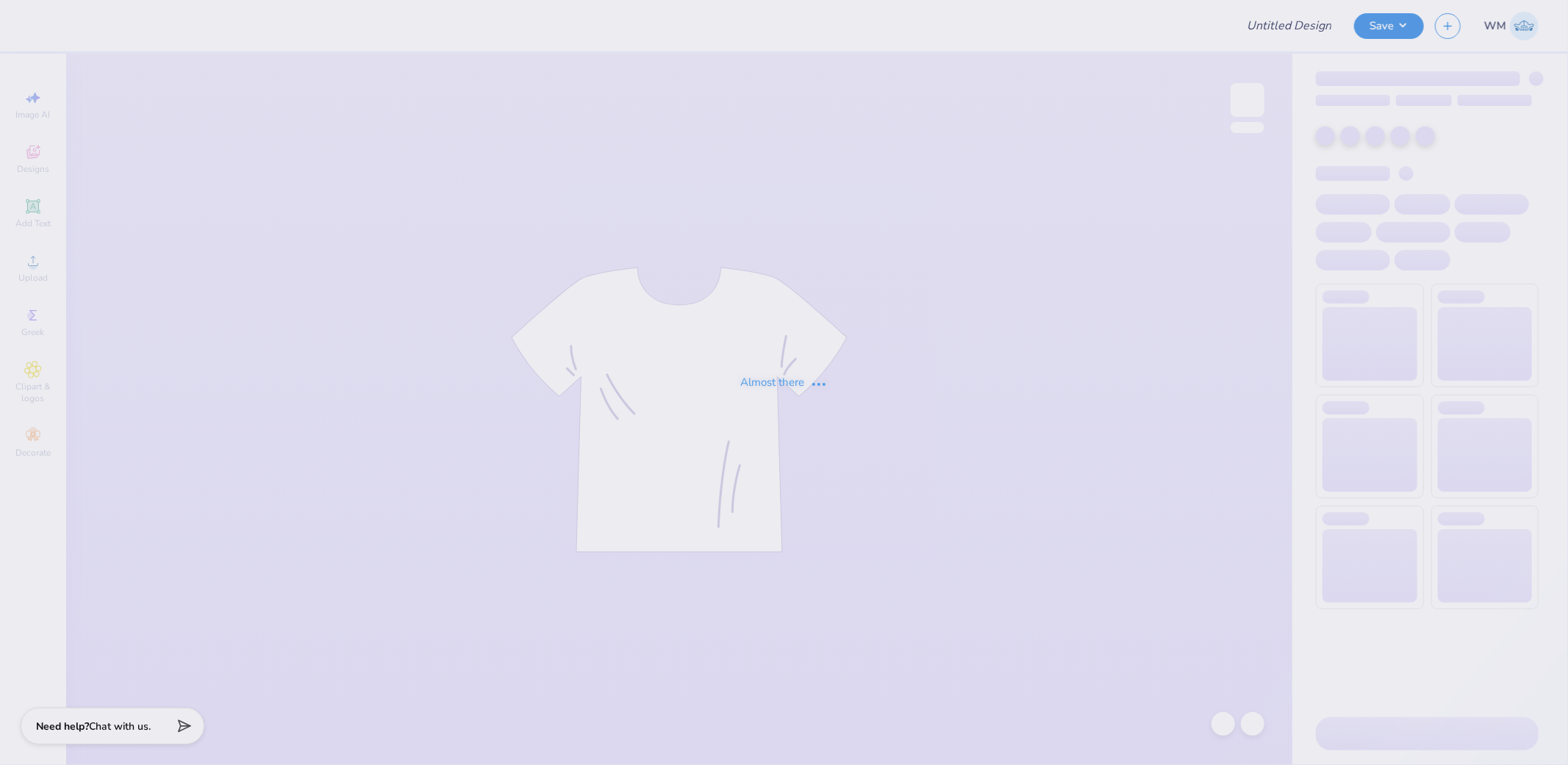
type input "Cuse Cheer Mocknecks"
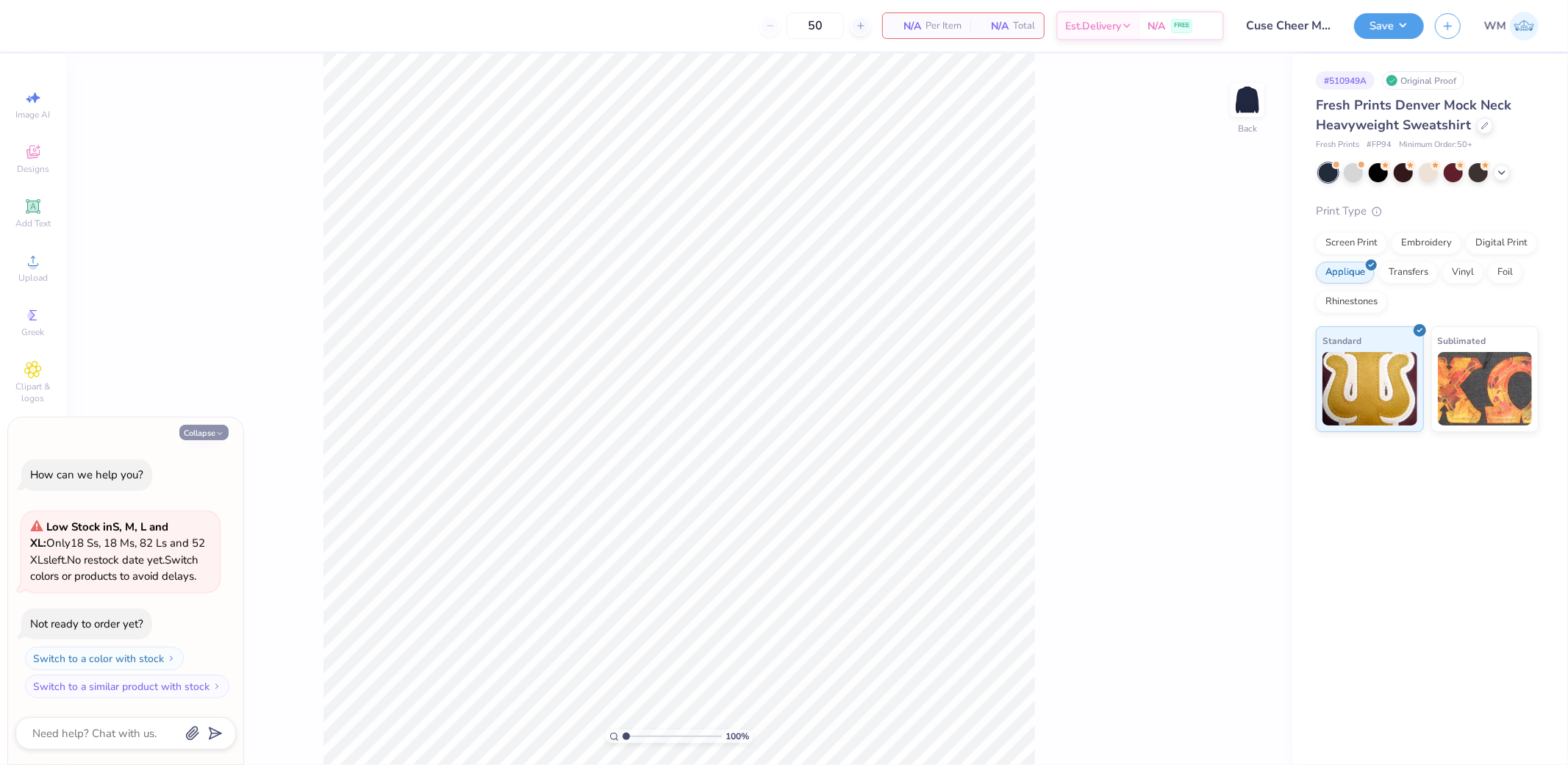
click at [204, 437] on button "Collapse" at bounding box center [203, 433] width 49 height 15
type textarea "x"
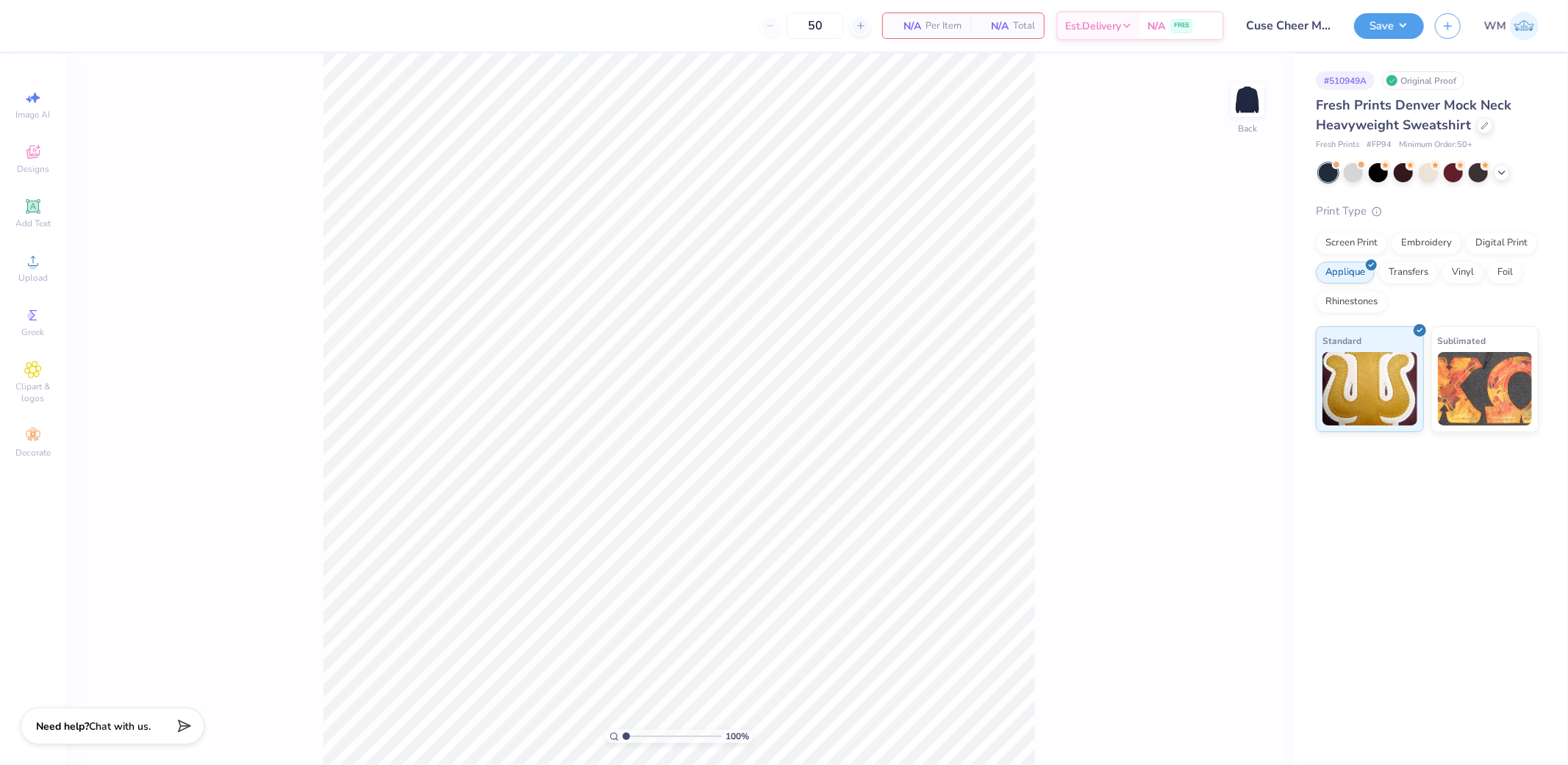
click at [1266, 81] on div "100 % Back" at bounding box center [679, 410] width 1226 height 712
click at [1238, 107] on img at bounding box center [1247, 99] width 59 height 59
click at [1246, 105] on img at bounding box center [1247, 99] width 59 height 59
click at [1252, 99] on img at bounding box center [1247, 99] width 59 height 59
drag, startPoint x: 1251, startPoint y: 95, endPoint x: 1145, endPoint y: 155, distance: 121.8
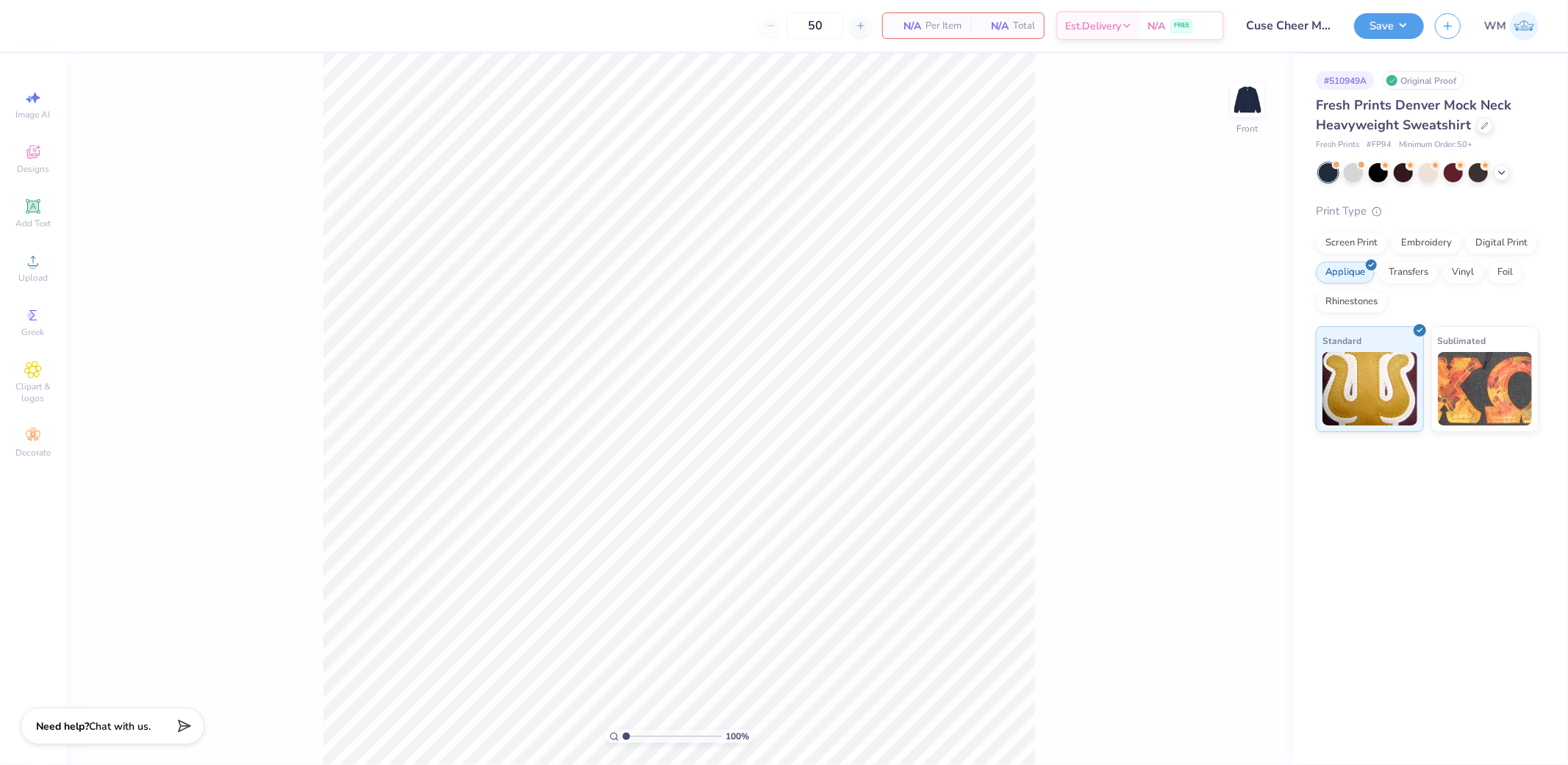
click at [1251, 95] on img at bounding box center [1247, 100] width 30 height 30
